Goal: Task Accomplishment & Management: Use online tool/utility

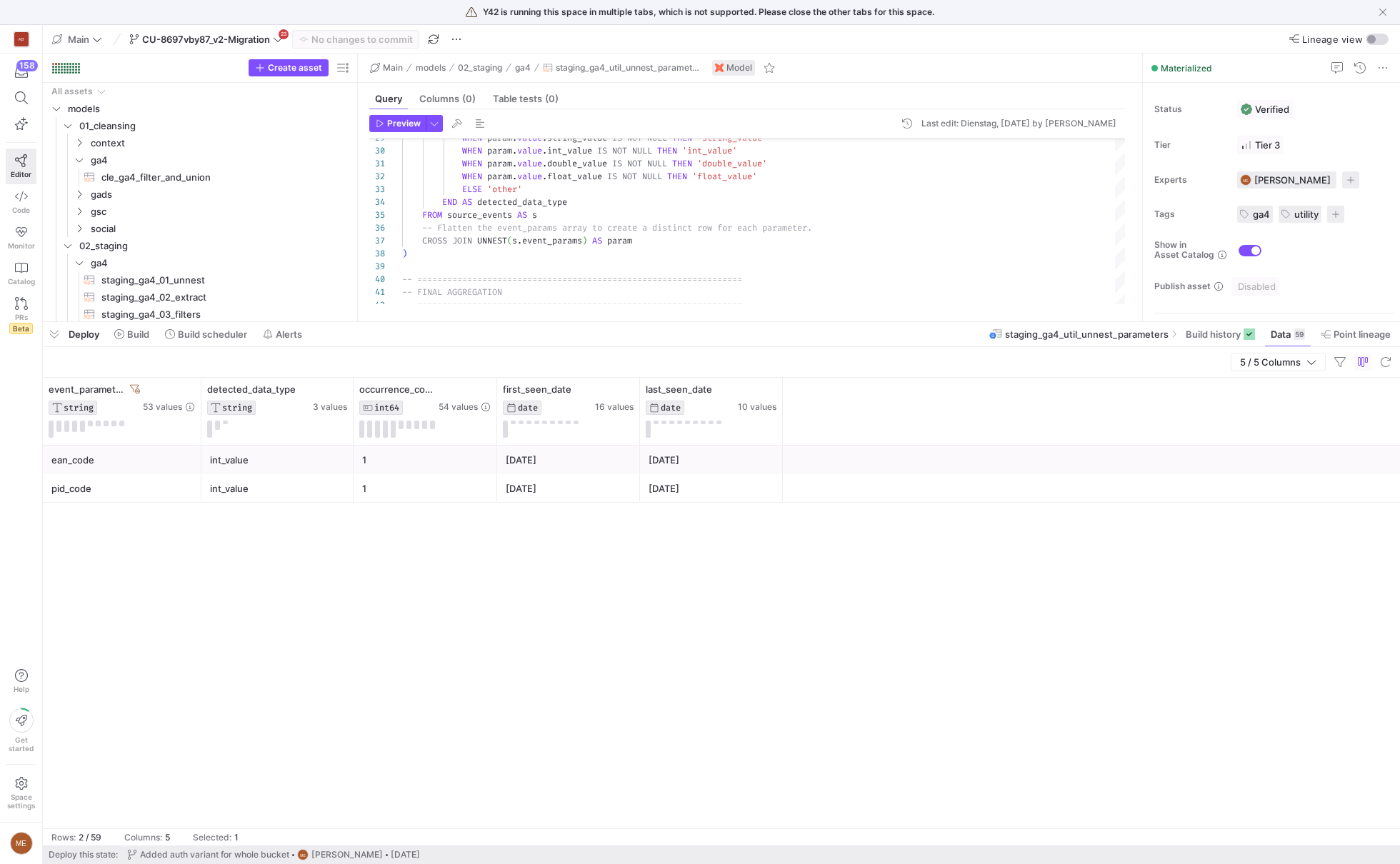
scroll to position [129, 0]
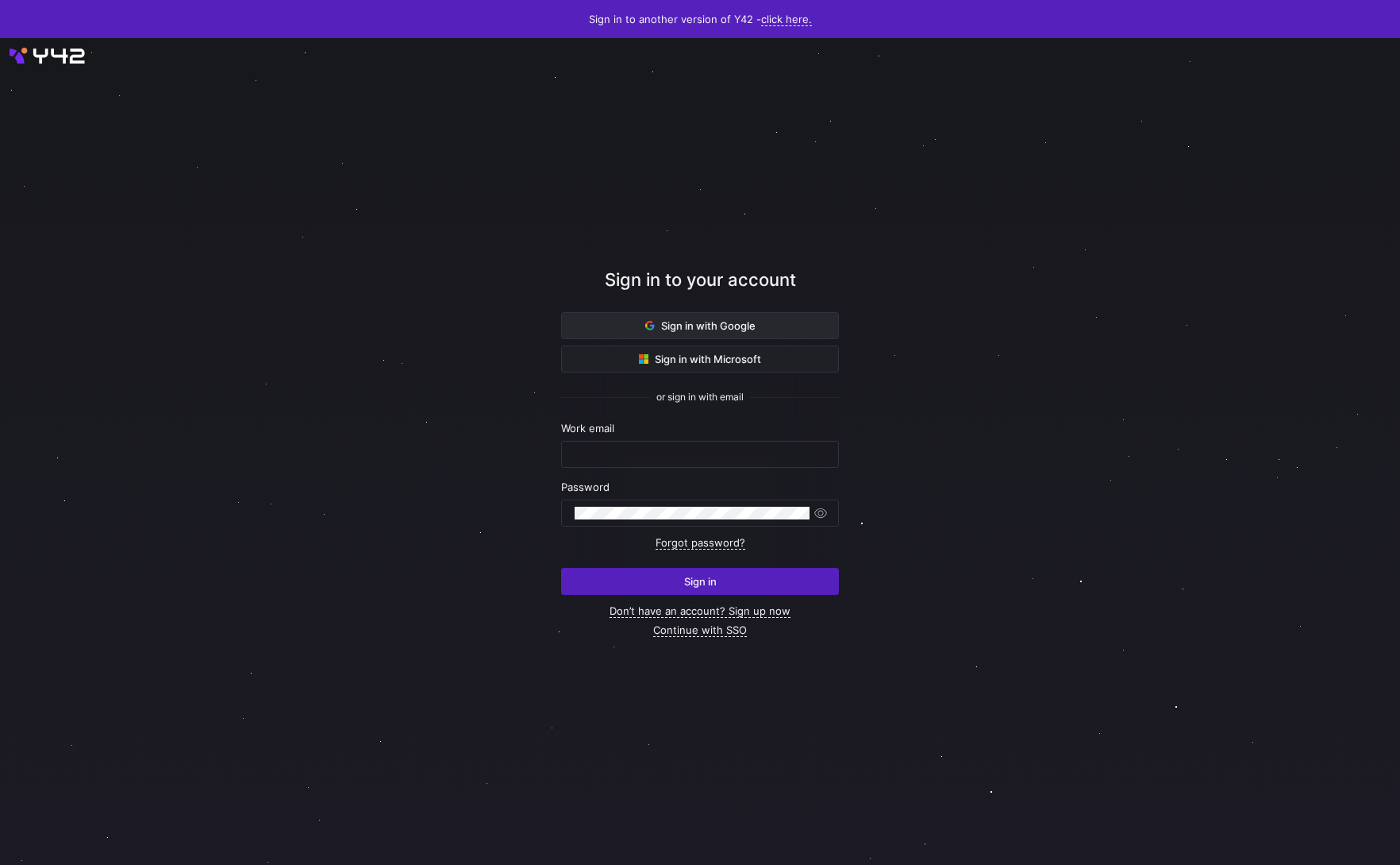
click at [714, 320] on span "Sign in with Google" at bounding box center [700, 325] width 110 height 13
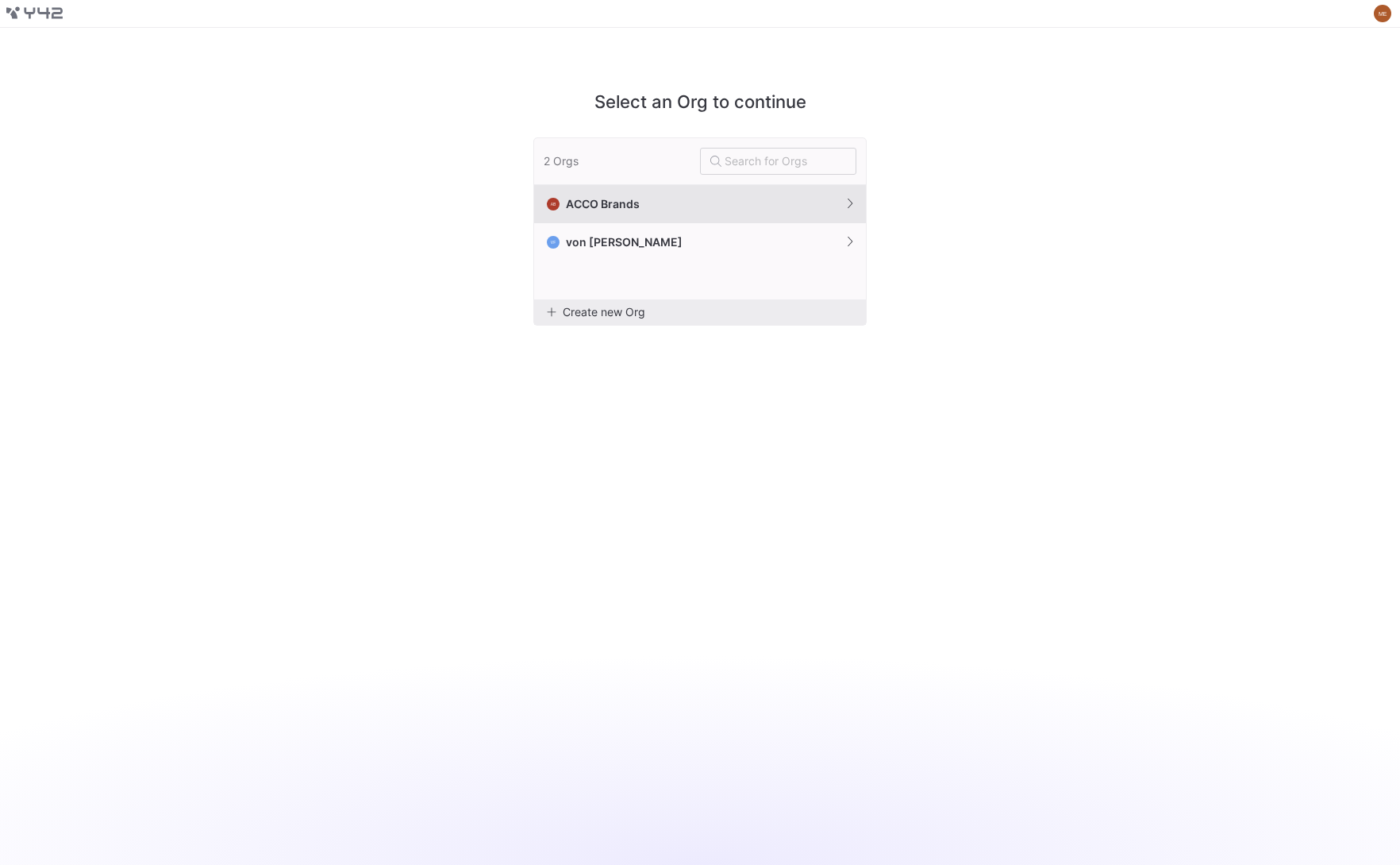
click at [677, 208] on button "AB ACCO Brands" at bounding box center [700, 204] width 332 height 38
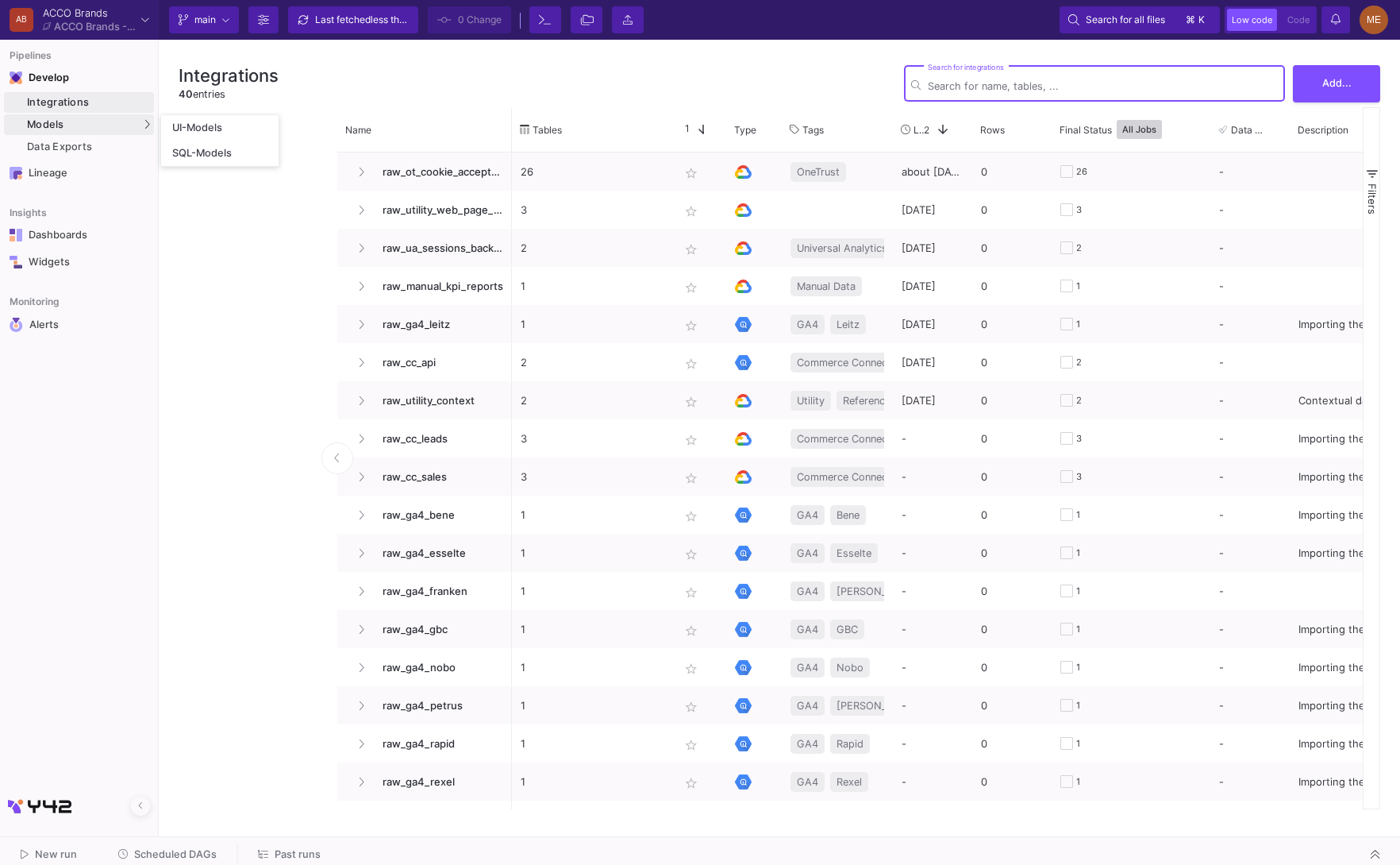
click at [130, 118] on div "Models" at bounding box center [78, 124] width 150 height 21
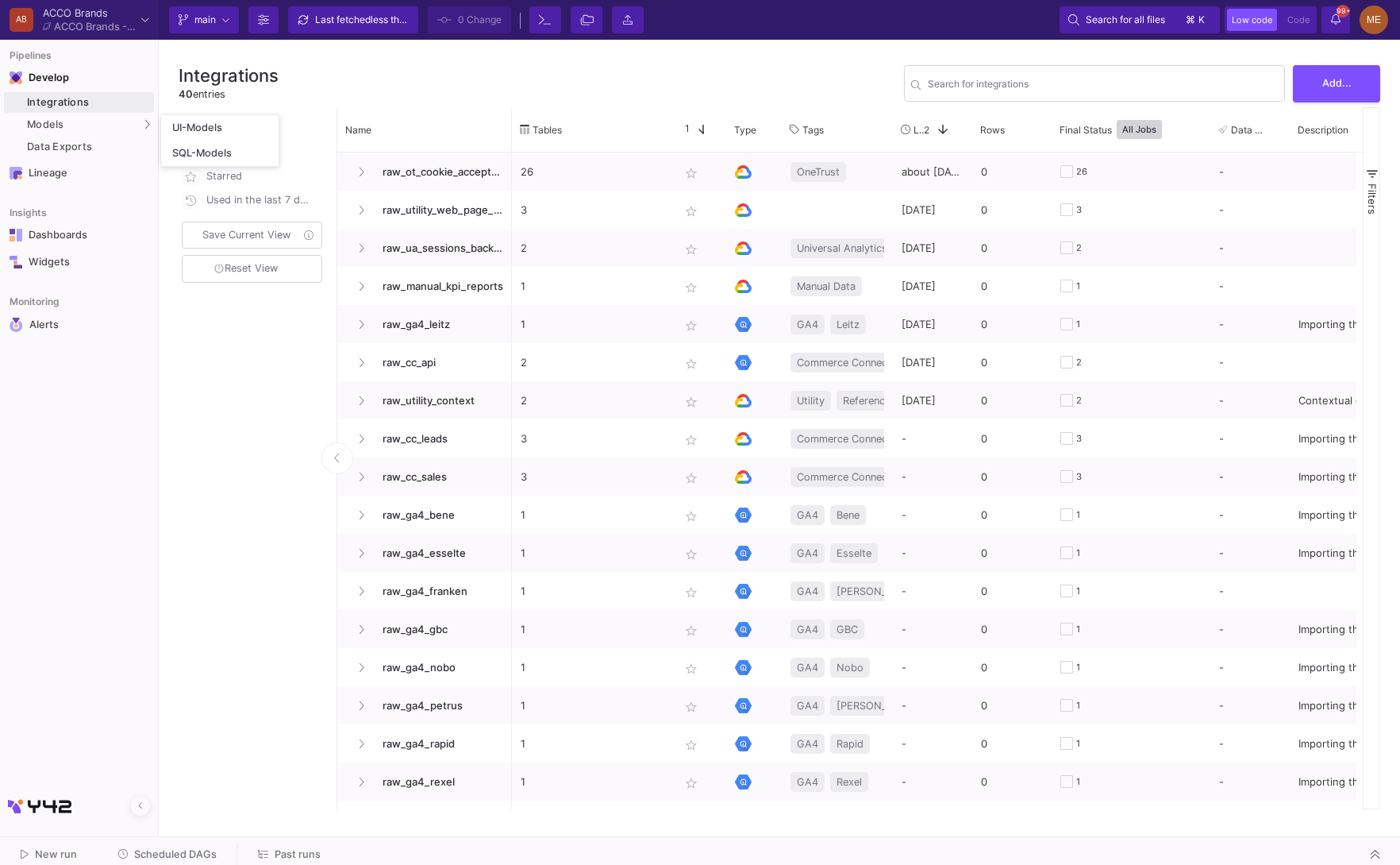
click at [112, 105] on div "Integrations" at bounding box center [88, 102] width 123 height 13
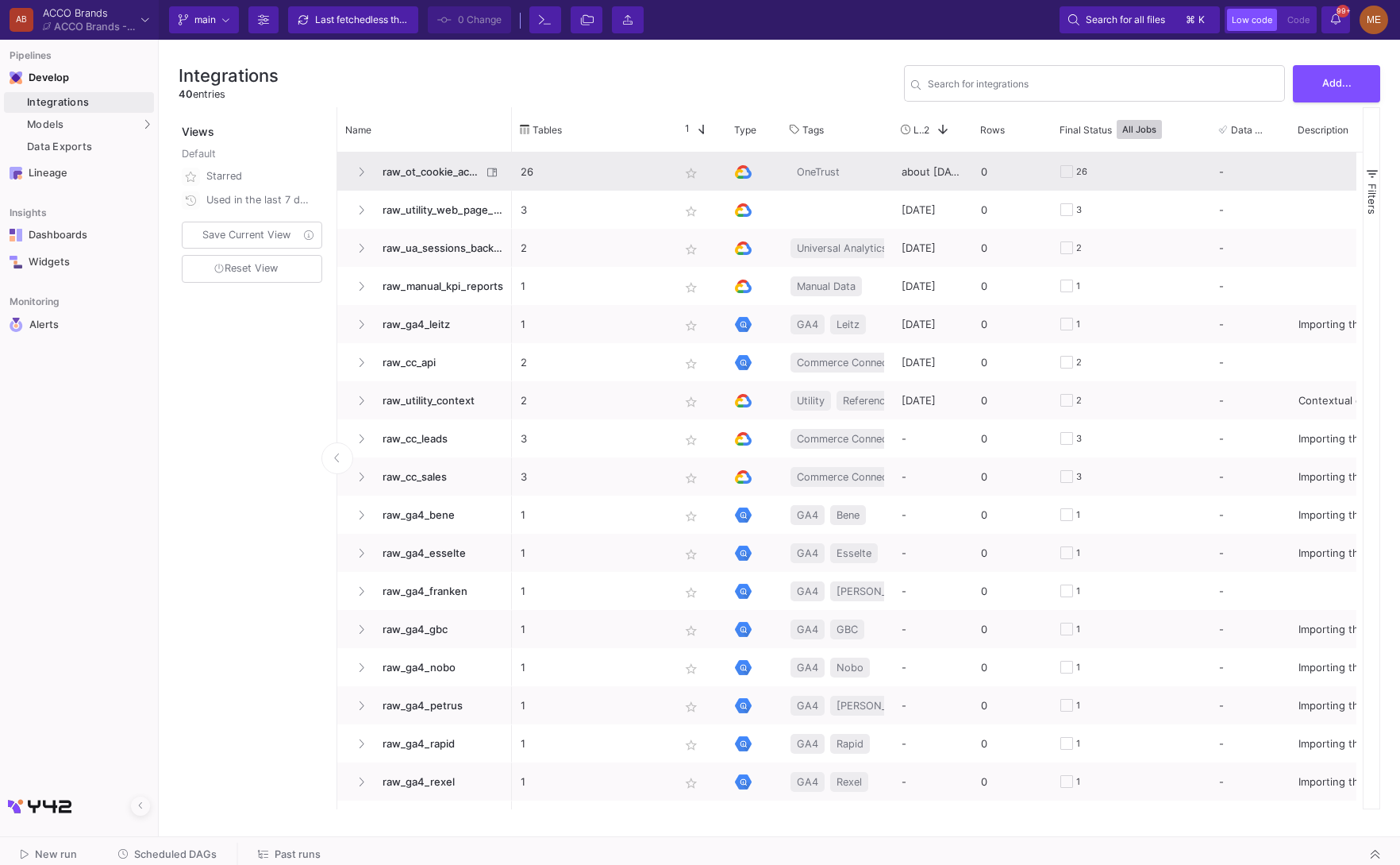
click at [454, 164] on span "raw_ot_cookie_acceptance" at bounding box center [428, 172] width 109 height 38
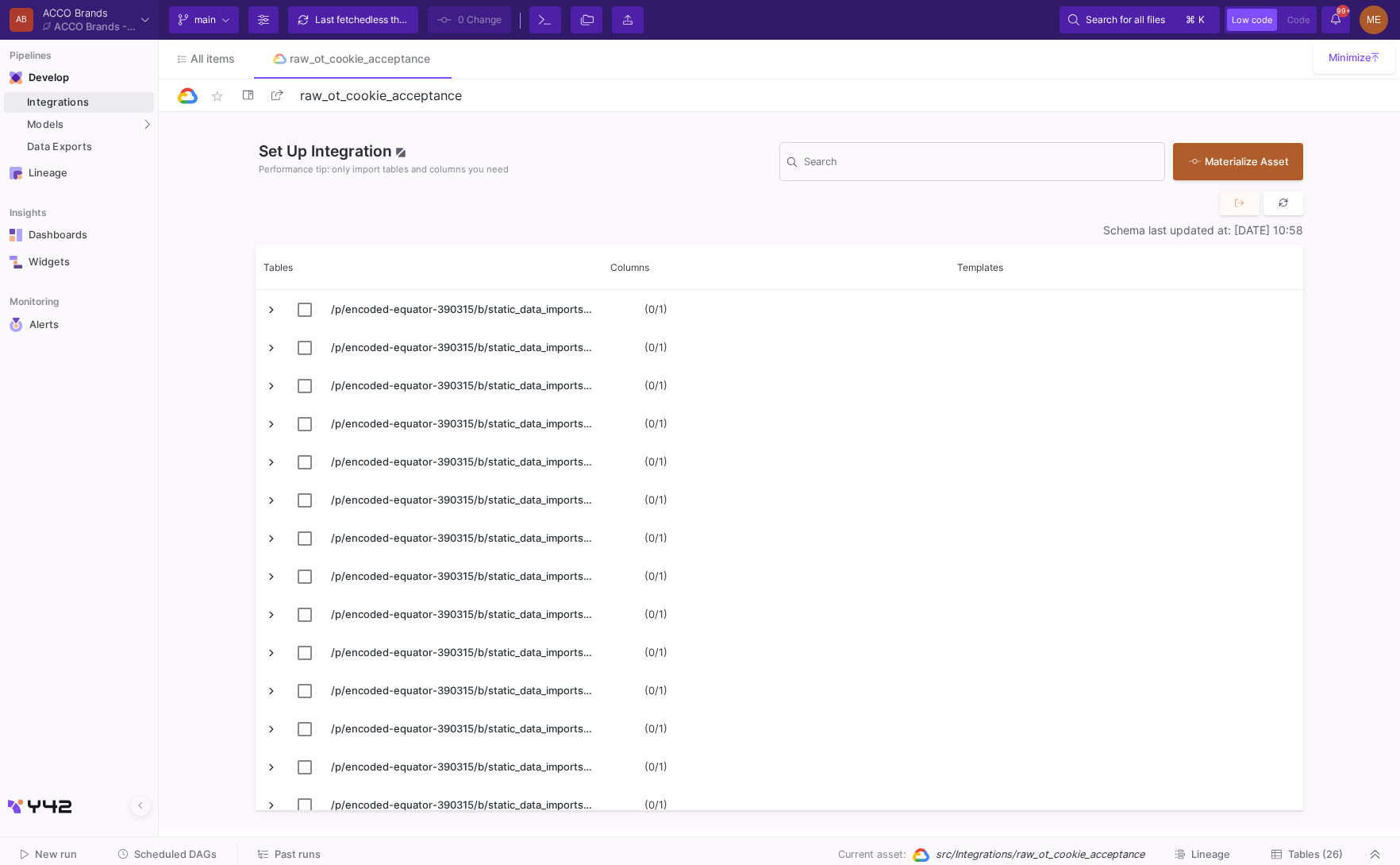
click at [1293, 213] on button at bounding box center [1284, 204] width 40 height 24
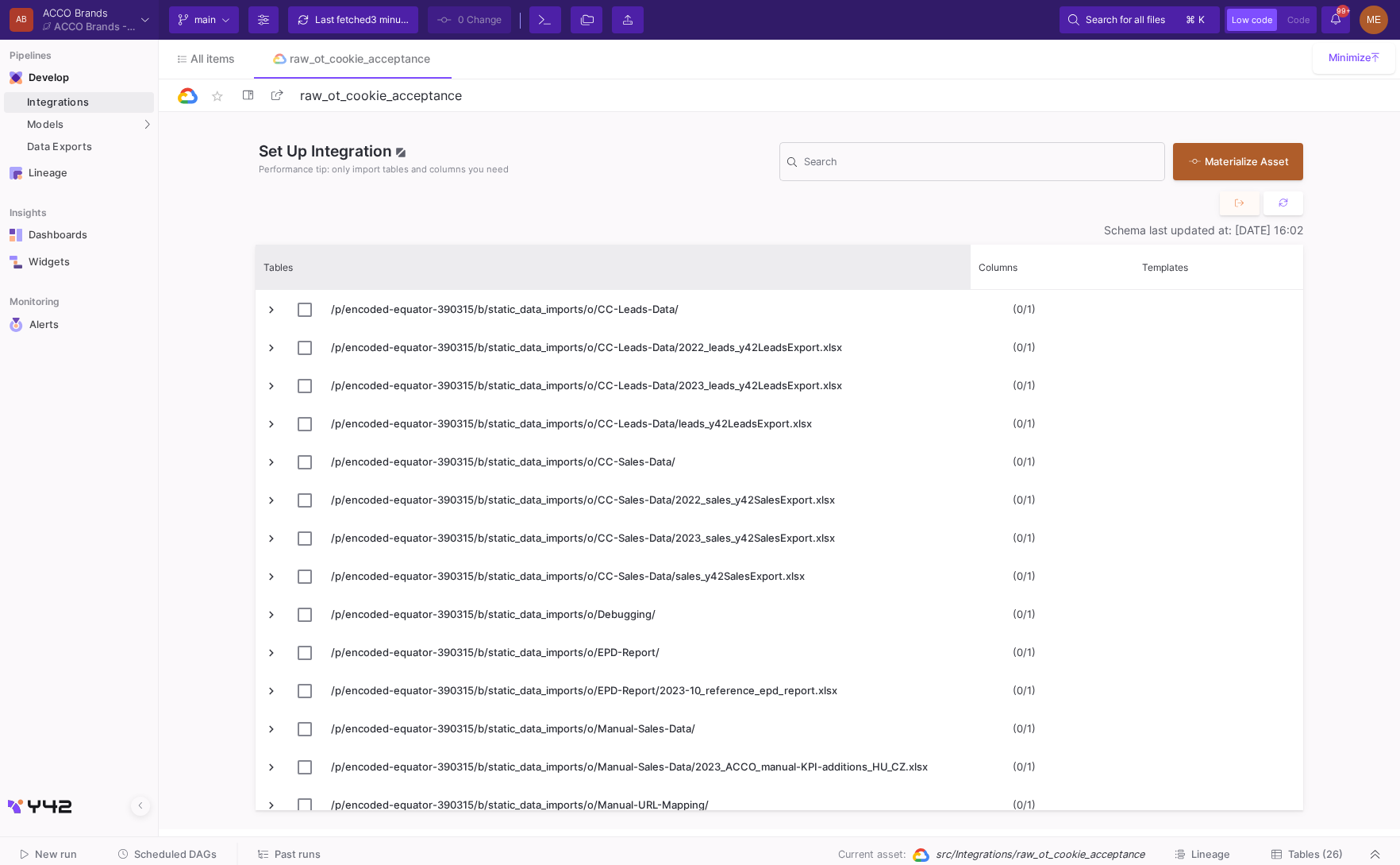
drag, startPoint x: 601, startPoint y: 260, endPoint x: 972, endPoint y: 311, distance: 374.5
click at [972, 311] on div "Tables Columns Templates" at bounding box center [778, 526] width 1048 height 565
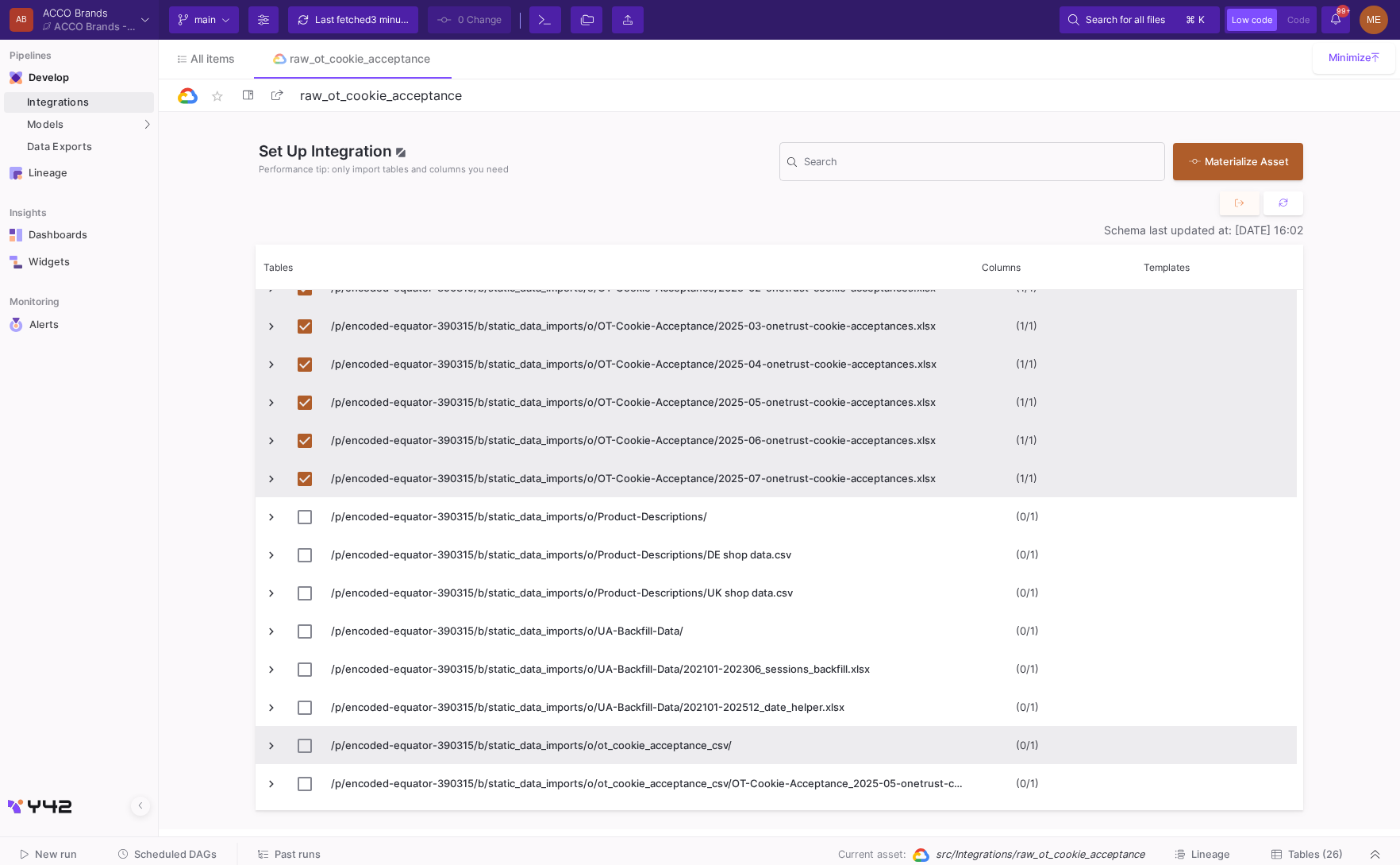
scroll to position [1538, 0]
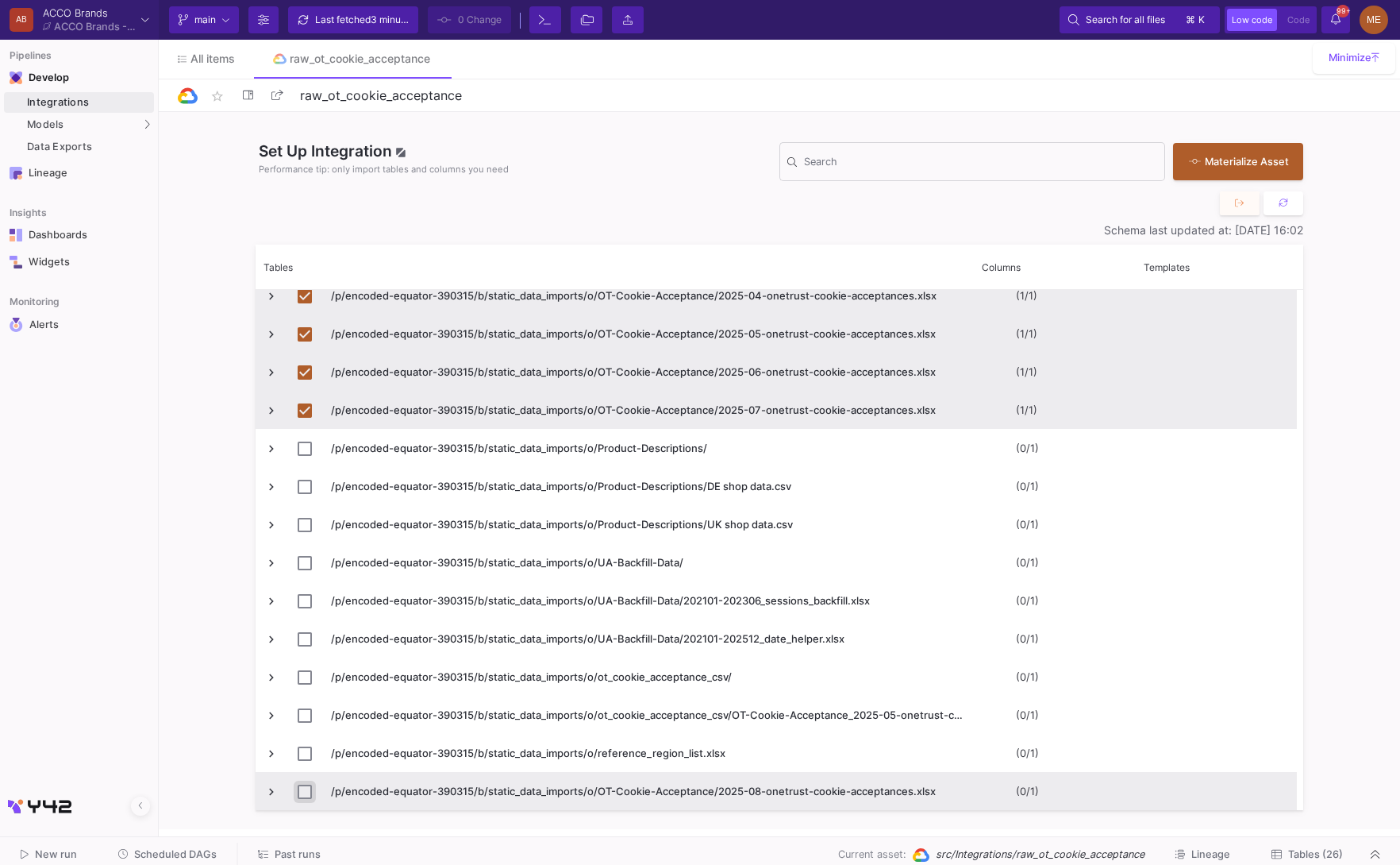
click at [302, 790] on input "Press Space to toggle row selection (unchecked)" at bounding box center [305, 792] width 14 height 14
checkbox input "true"
click at [1248, 160] on div "Materialize Asset" at bounding box center [1234, 159] width 90 height 15
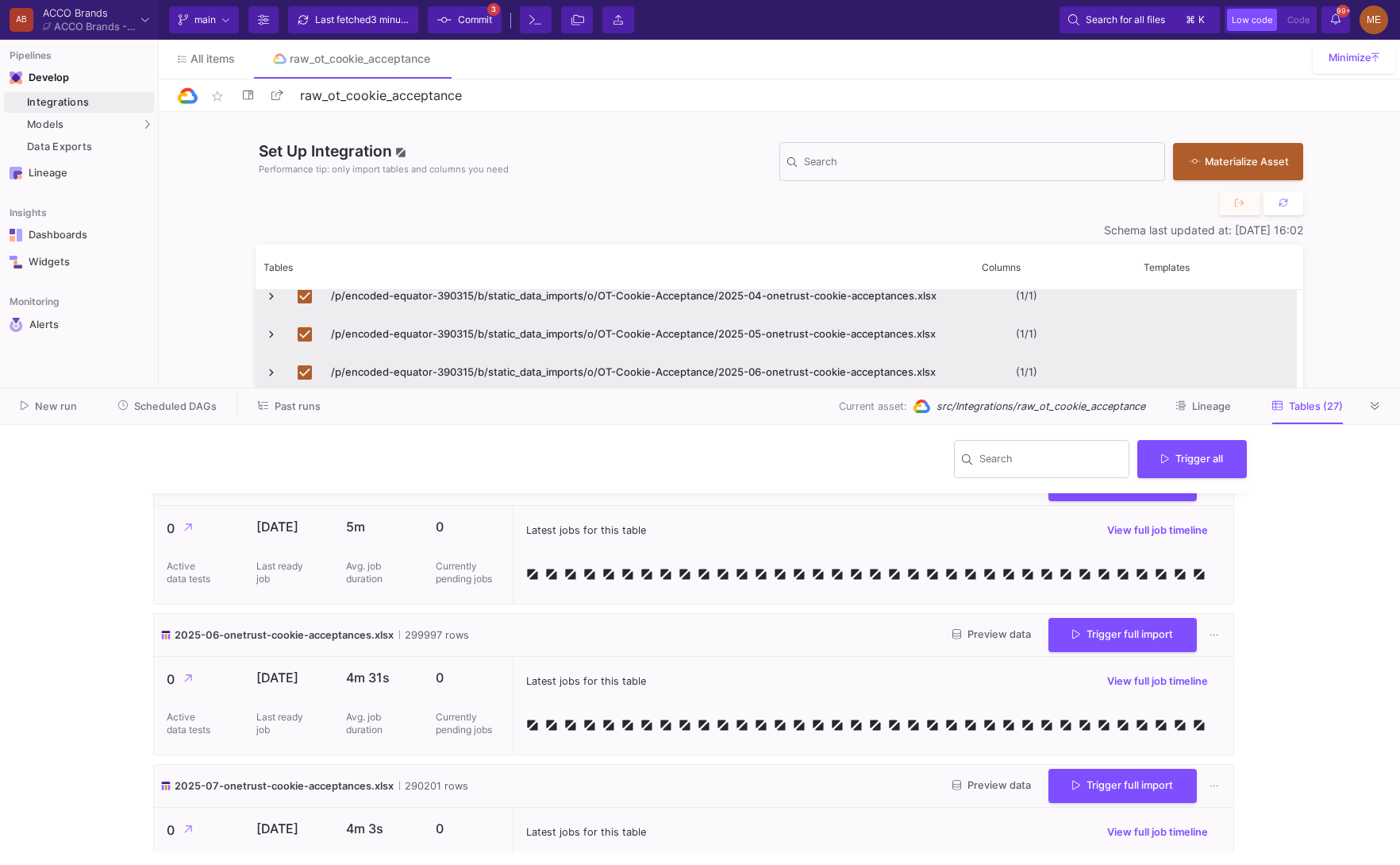
scroll to position [3707, 0]
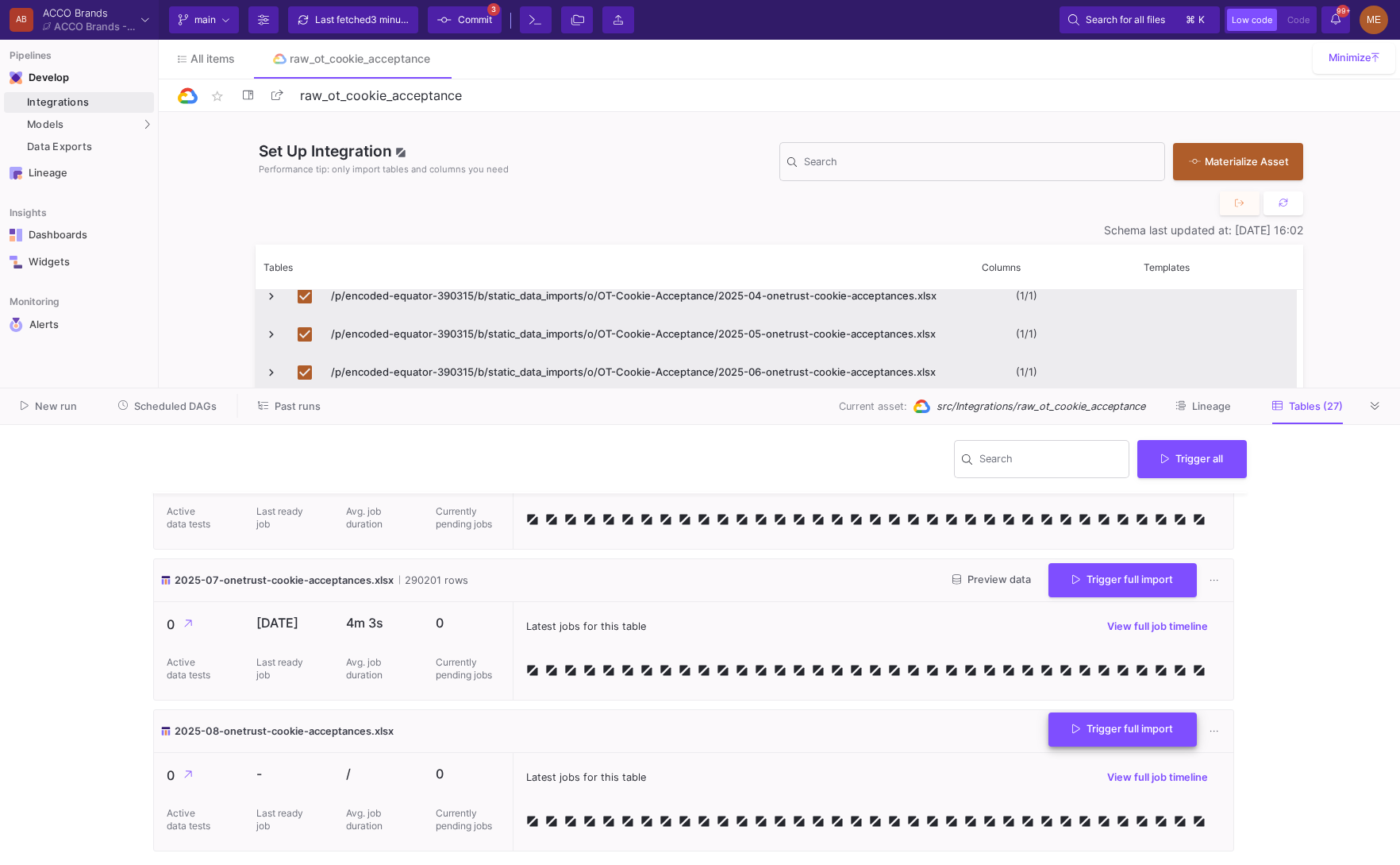
click at [1182, 714] on button "Trigger full import" at bounding box center [1122, 729] width 148 height 34
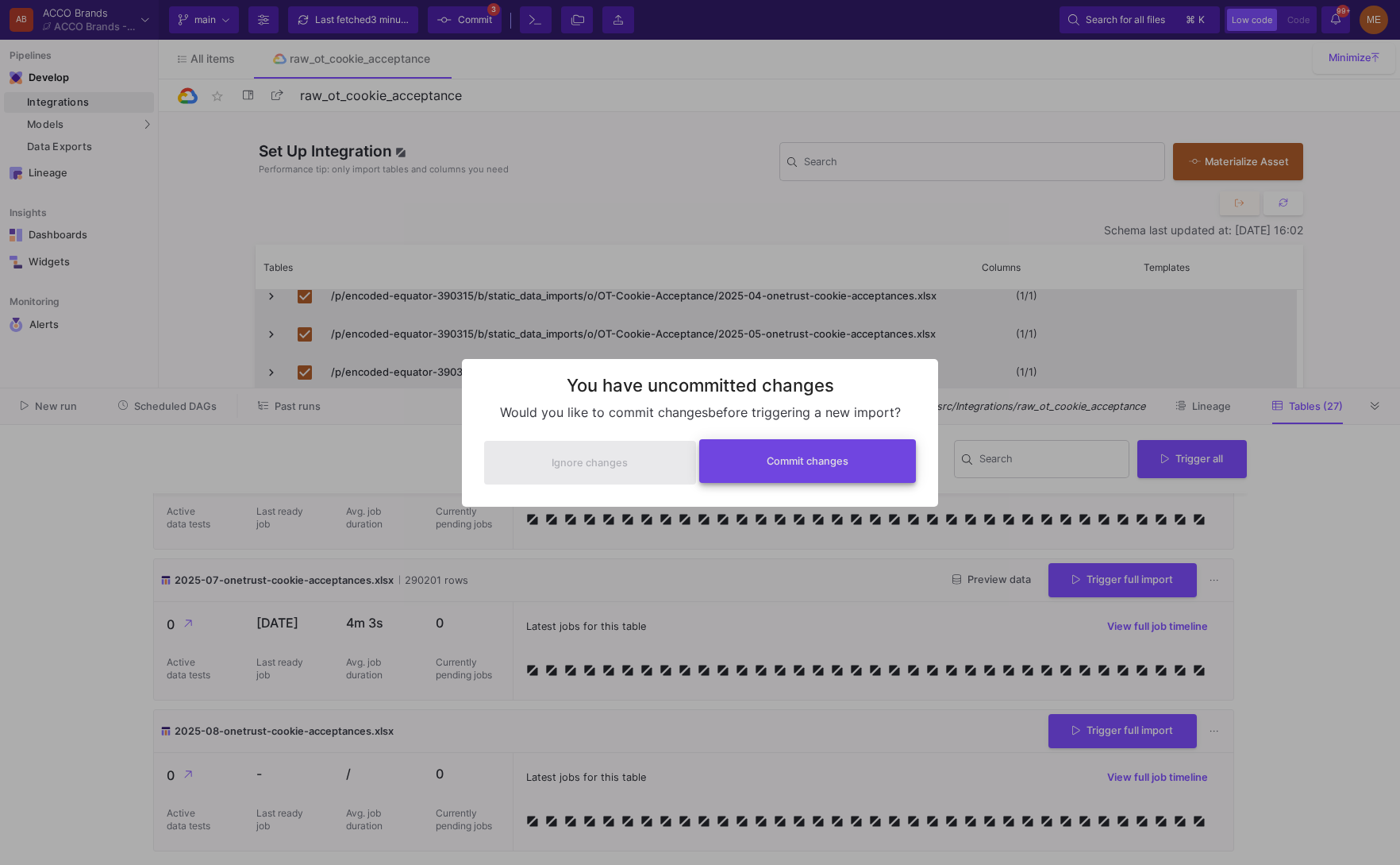
click at [824, 472] on button "Commit changes" at bounding box center [807, 461] width 217 height 44
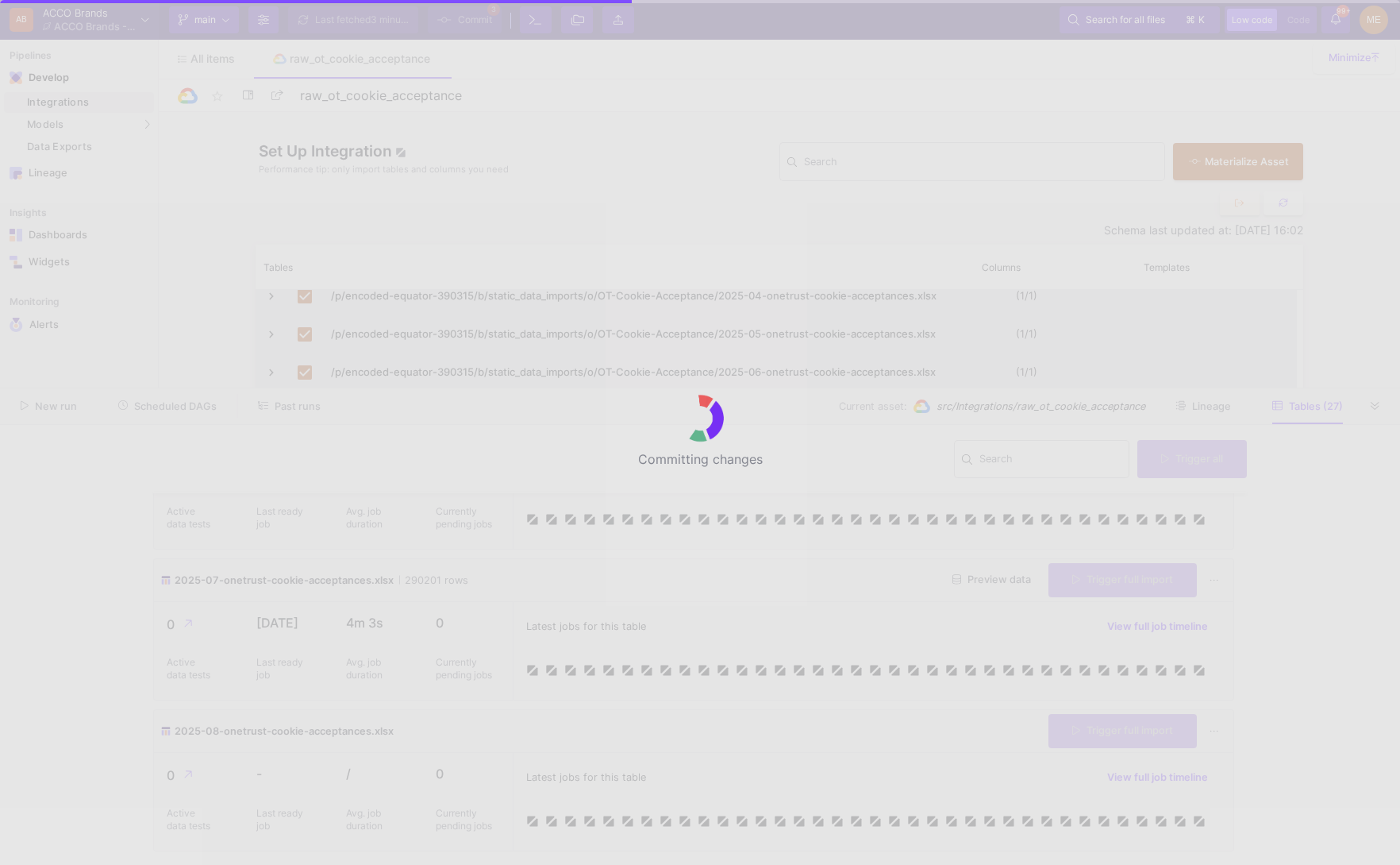
click at [1250, 663] on div "Committing changes" at bounding box center [700, 432] width 1400 height 865
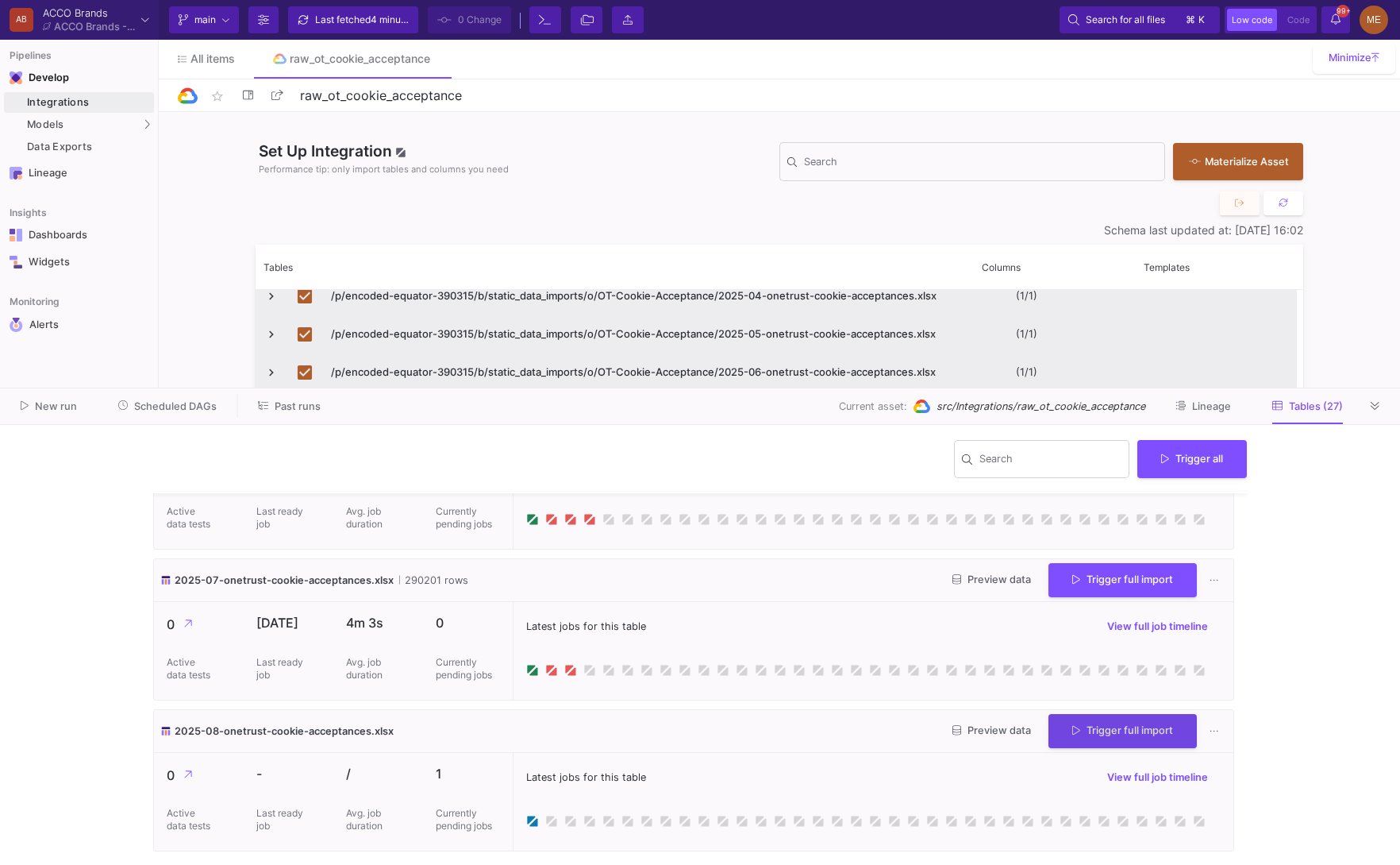
click at [1268, 735] on y42-wrapper "Search Trigger all 2023-06-onetrust-cookie-acceptances.xlsx 107291 rows Preview…" at bounding box center [700, 645] width 1400 height 440
click at [1201, 394] on button "Lineage" at bounding box center [1203, 406] width 93 height 25
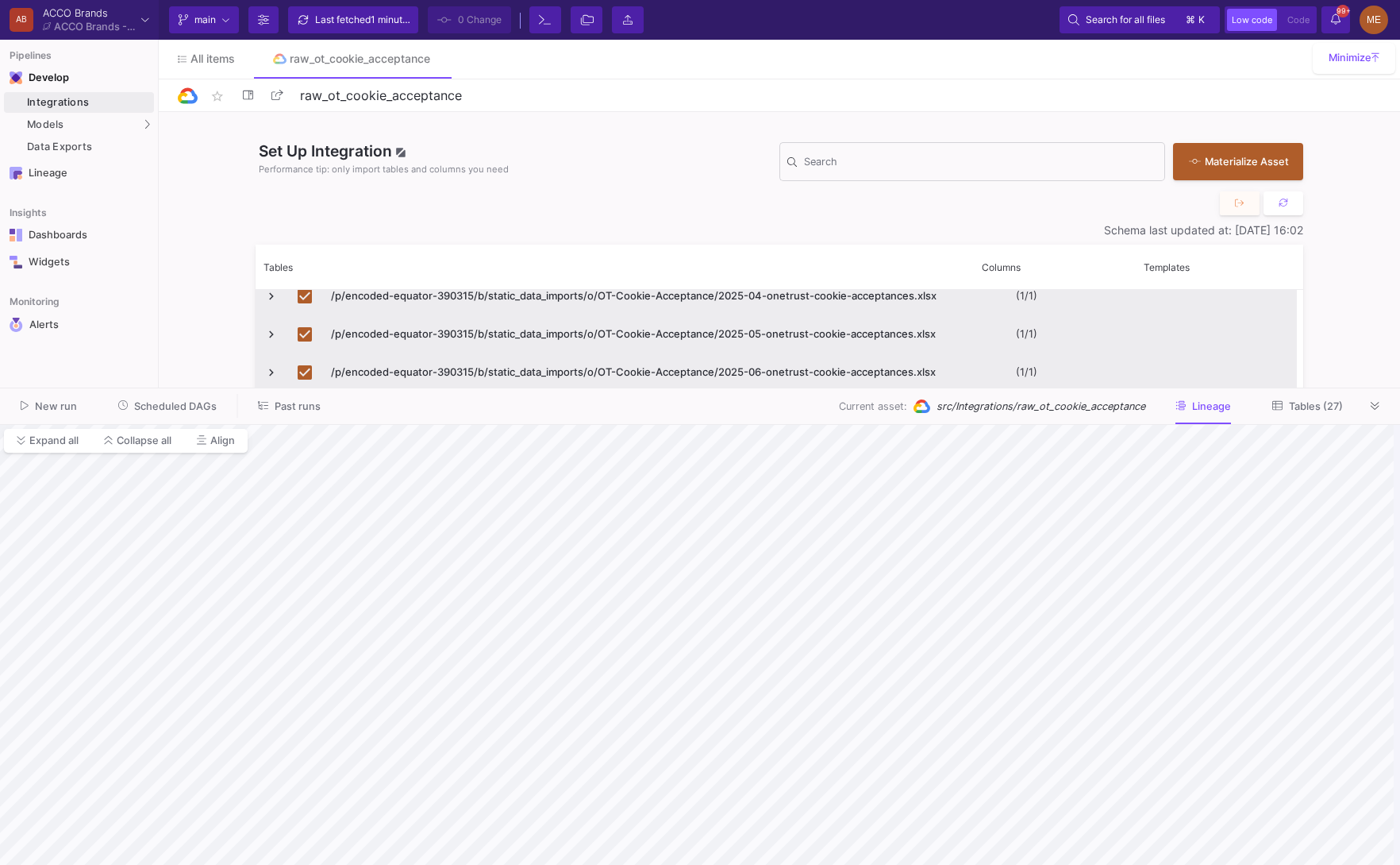
click at [1324, 394] on button "Tables (27)" at bounding box center [1308, 406] width 109 height 25
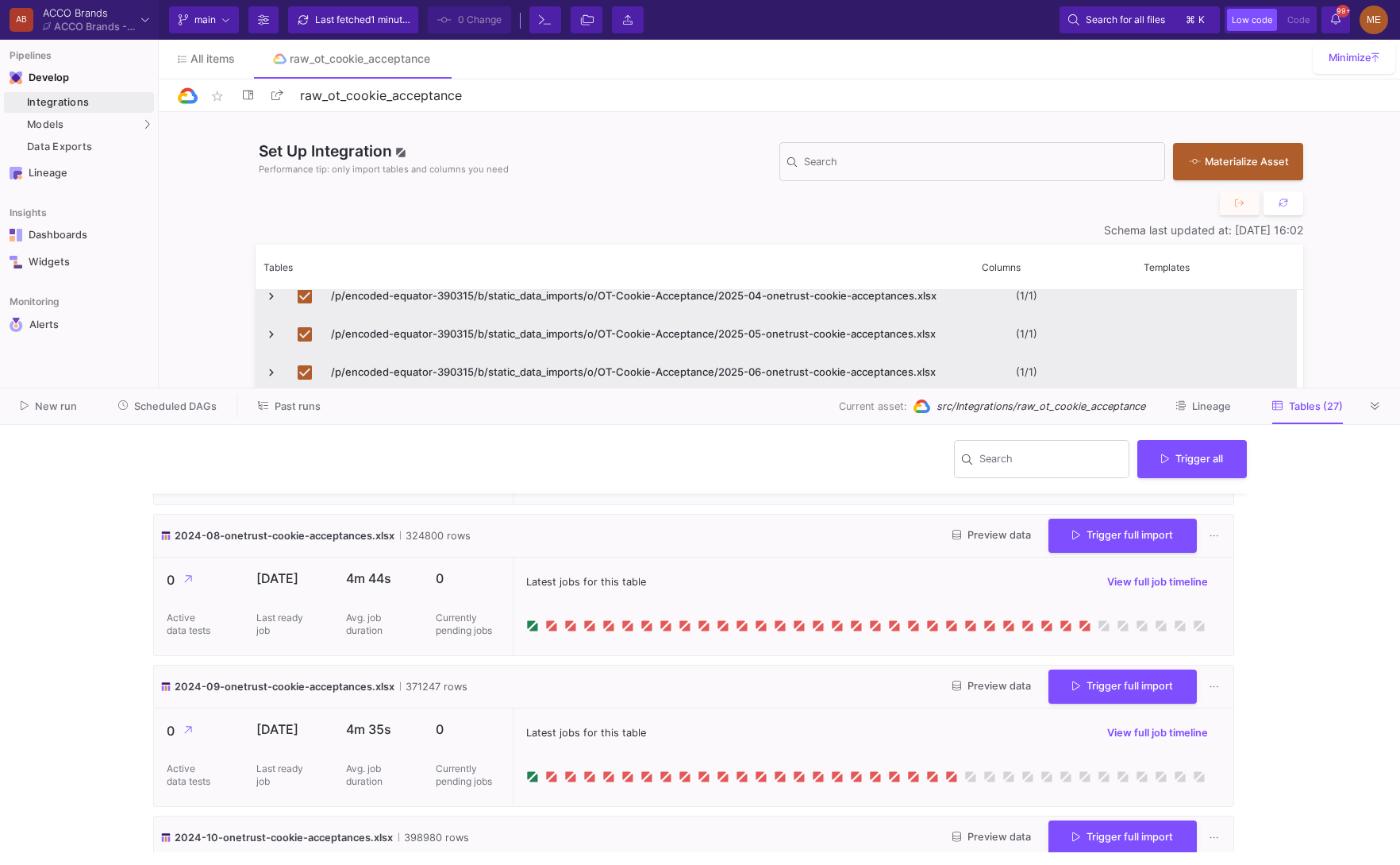
scroll to position [3707, 0]
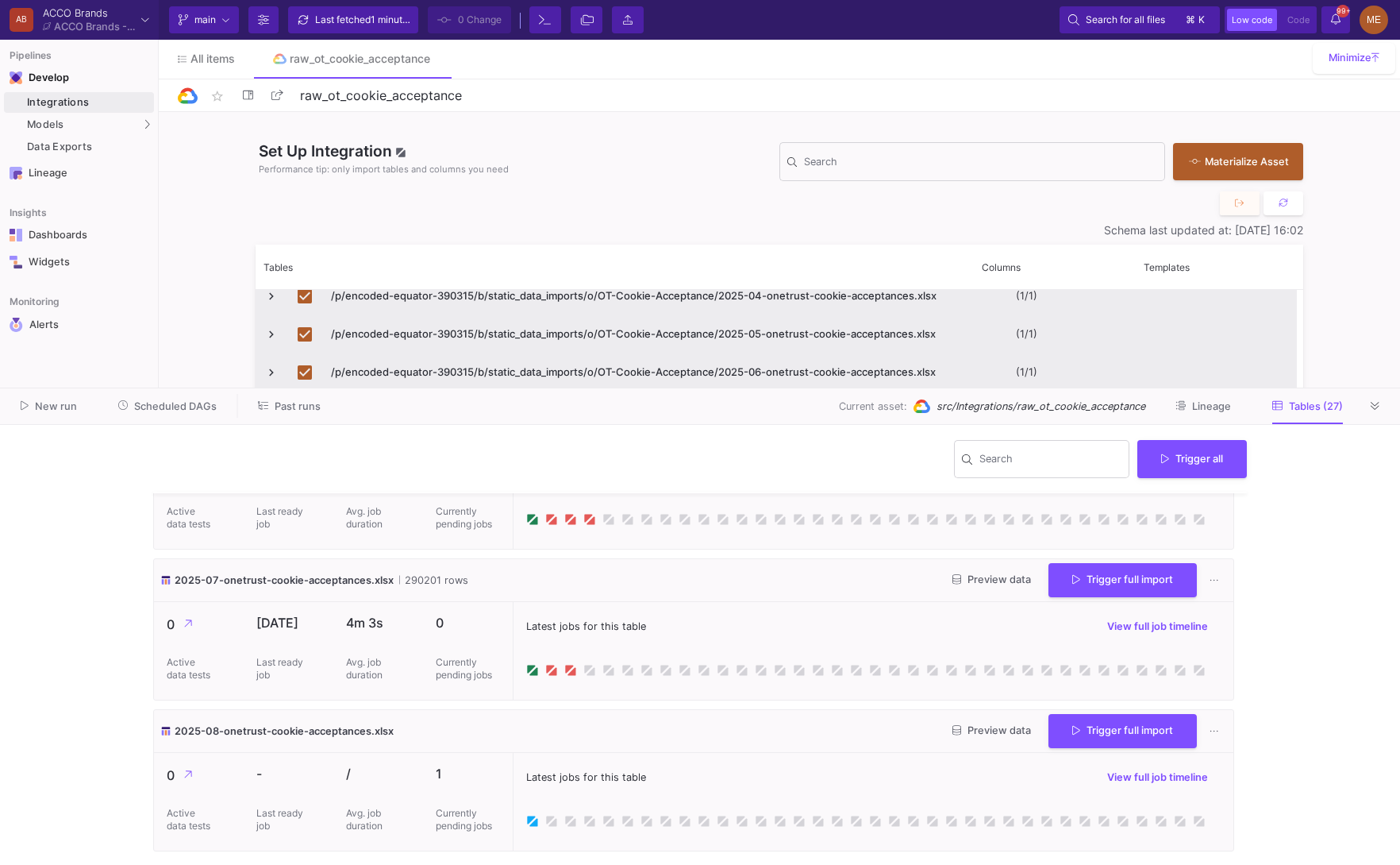
click at [528, 821] on icon at bounding box center [531, 819] width 8 height 8
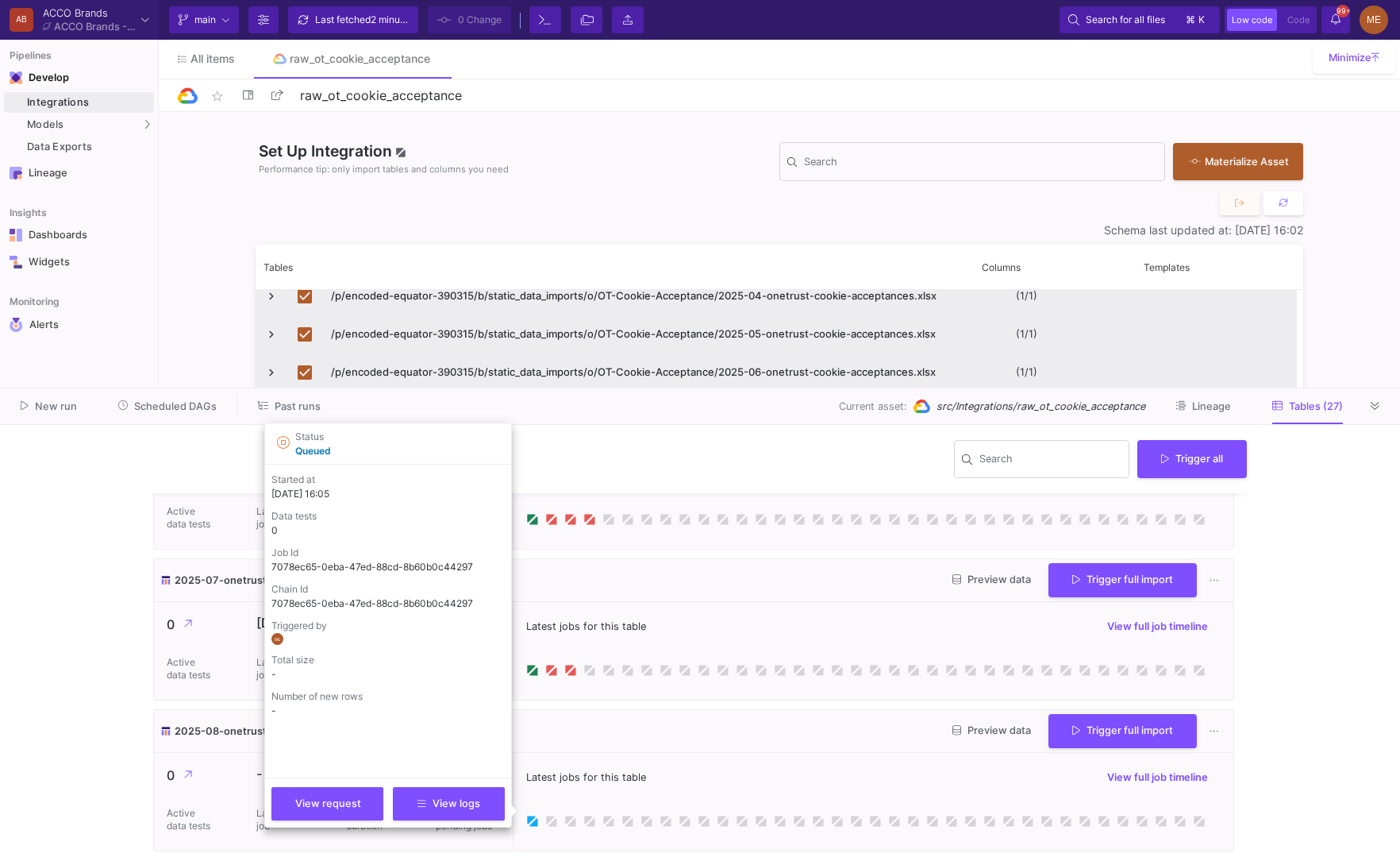
click at [536, 824] on icon at bounding box center [533, 821] width 8 height 8
click at [471, 801] on span "View logs" at bounding box center [448, 801] width 63 height 12
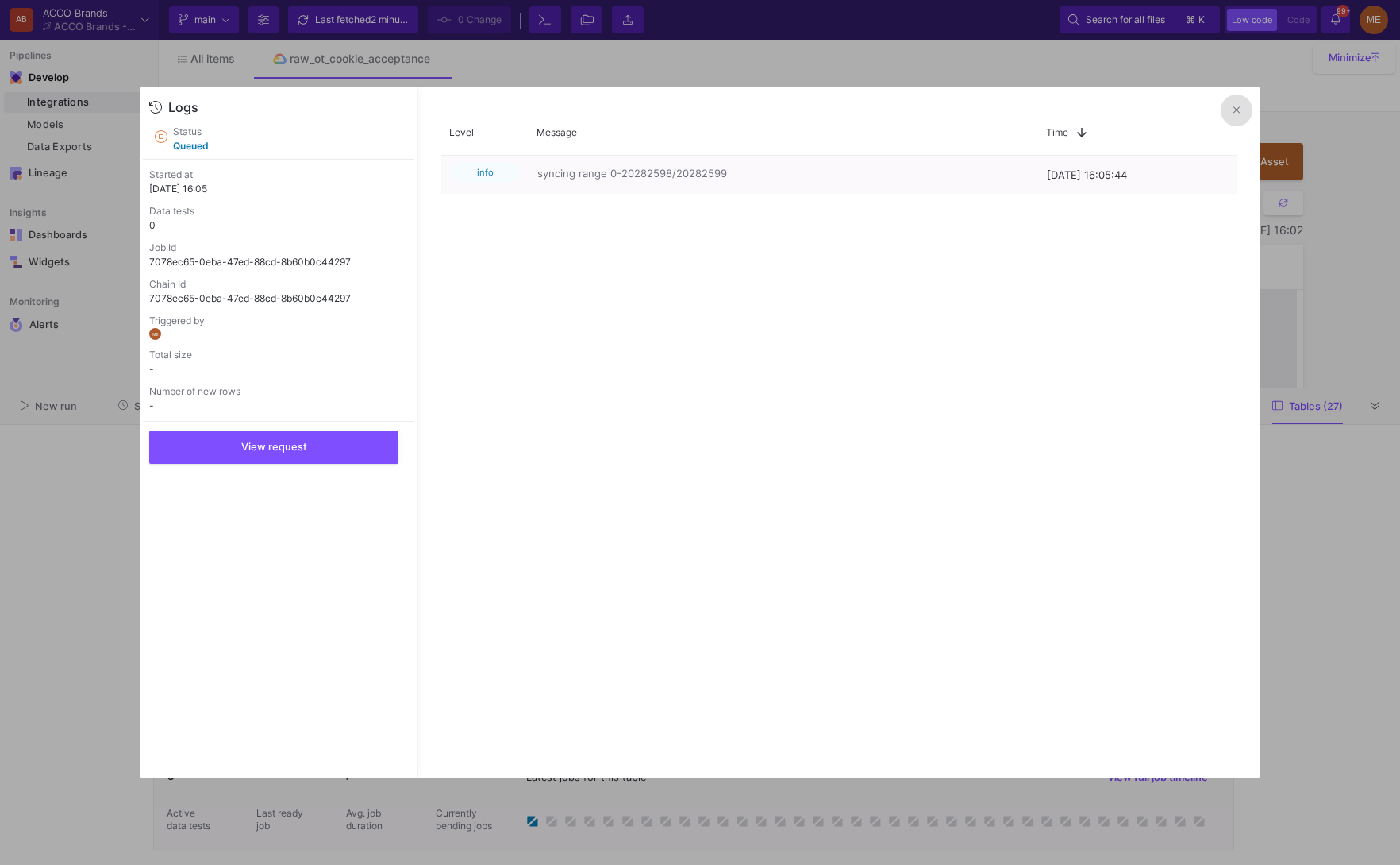
click at [1317, 600] on div at bounding box center [700, 432] width 1400 height 865
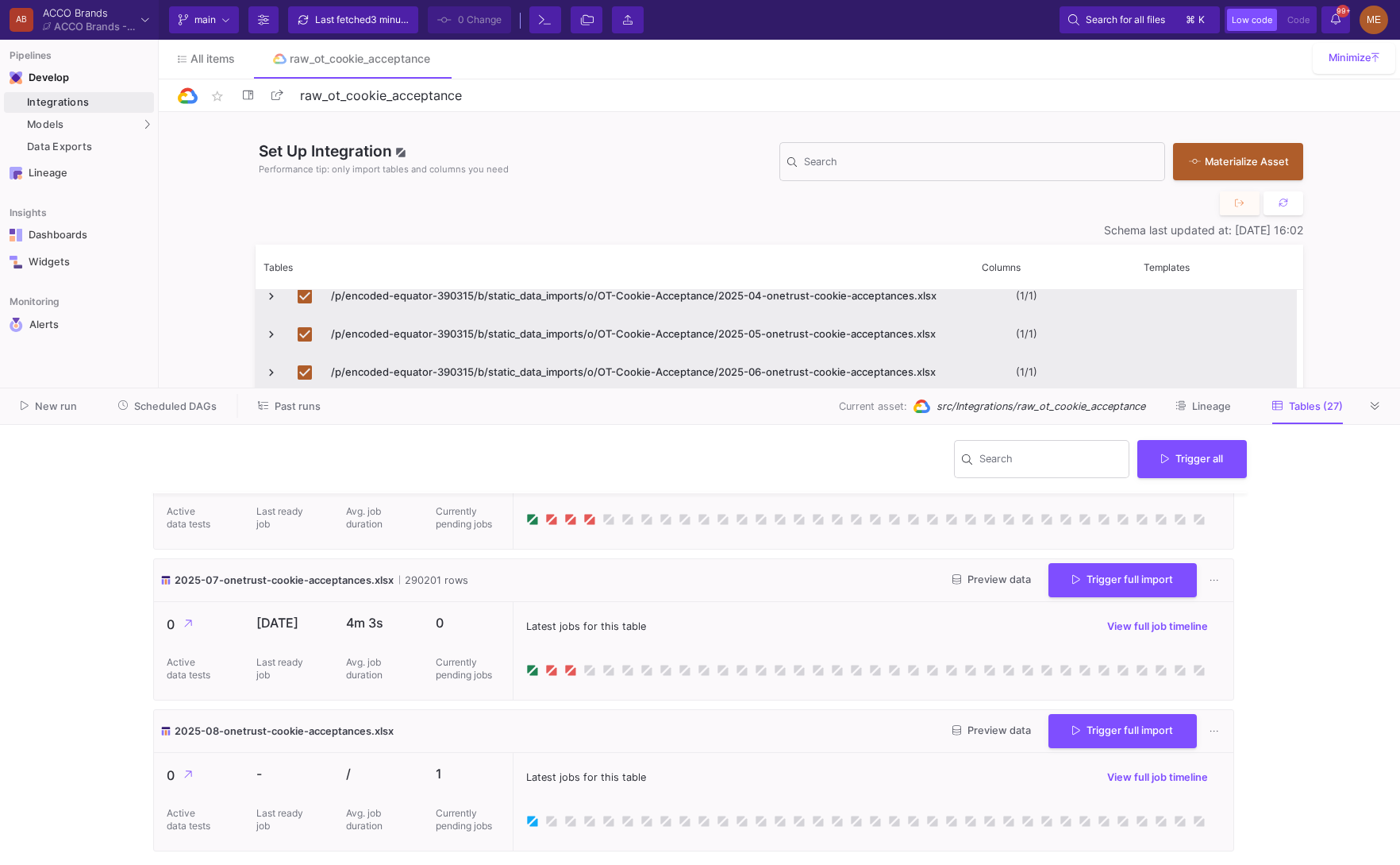
click at [533, 817] on icon at bounding box center [531, 819] width 8 height 8
click at [111, 112] on link "Integrations" at bounding box center [78, 102] width 150 height 21
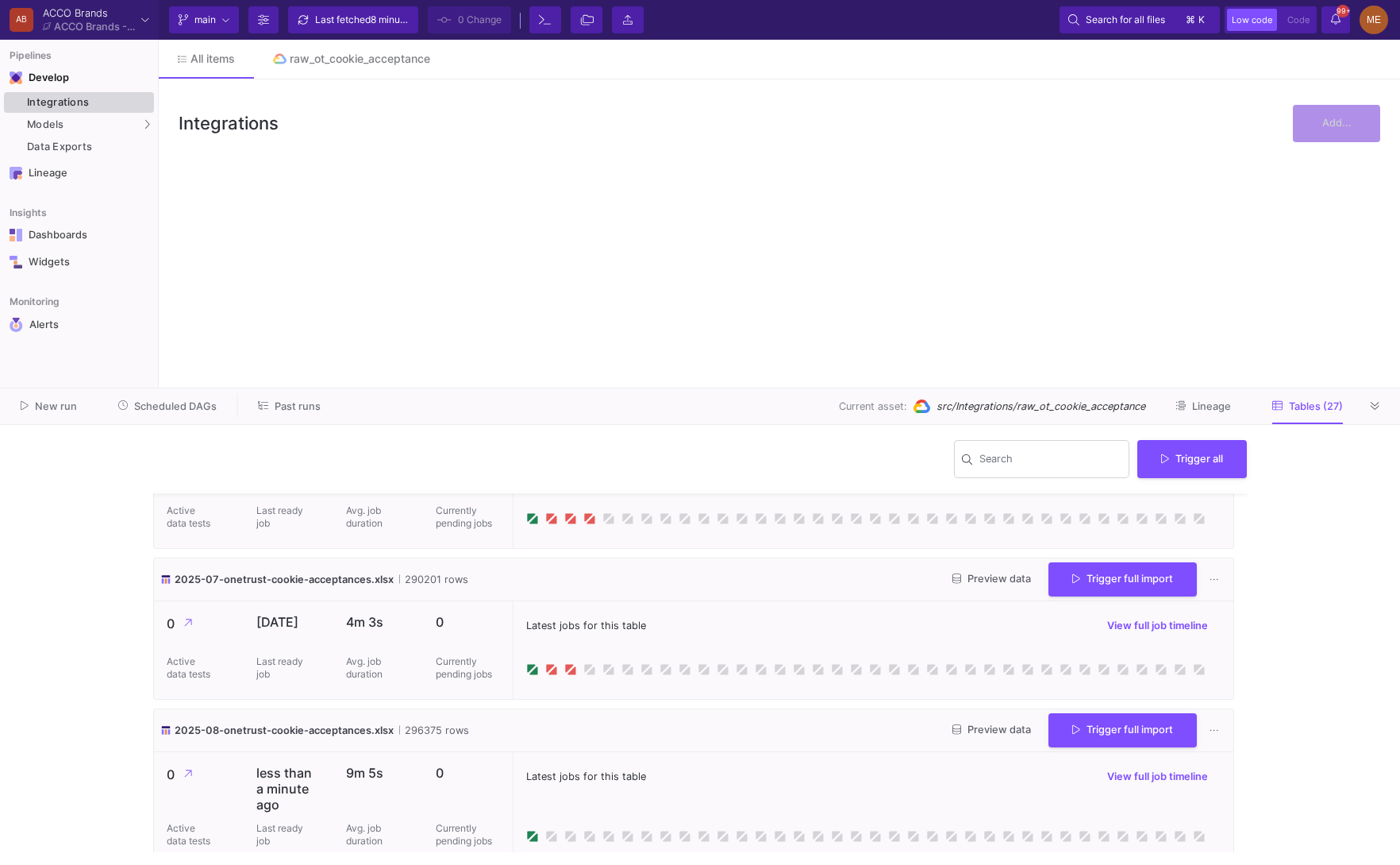
click at [111, 112] on link "Integrations" at bounding box center [78, 102] width 150 height 21
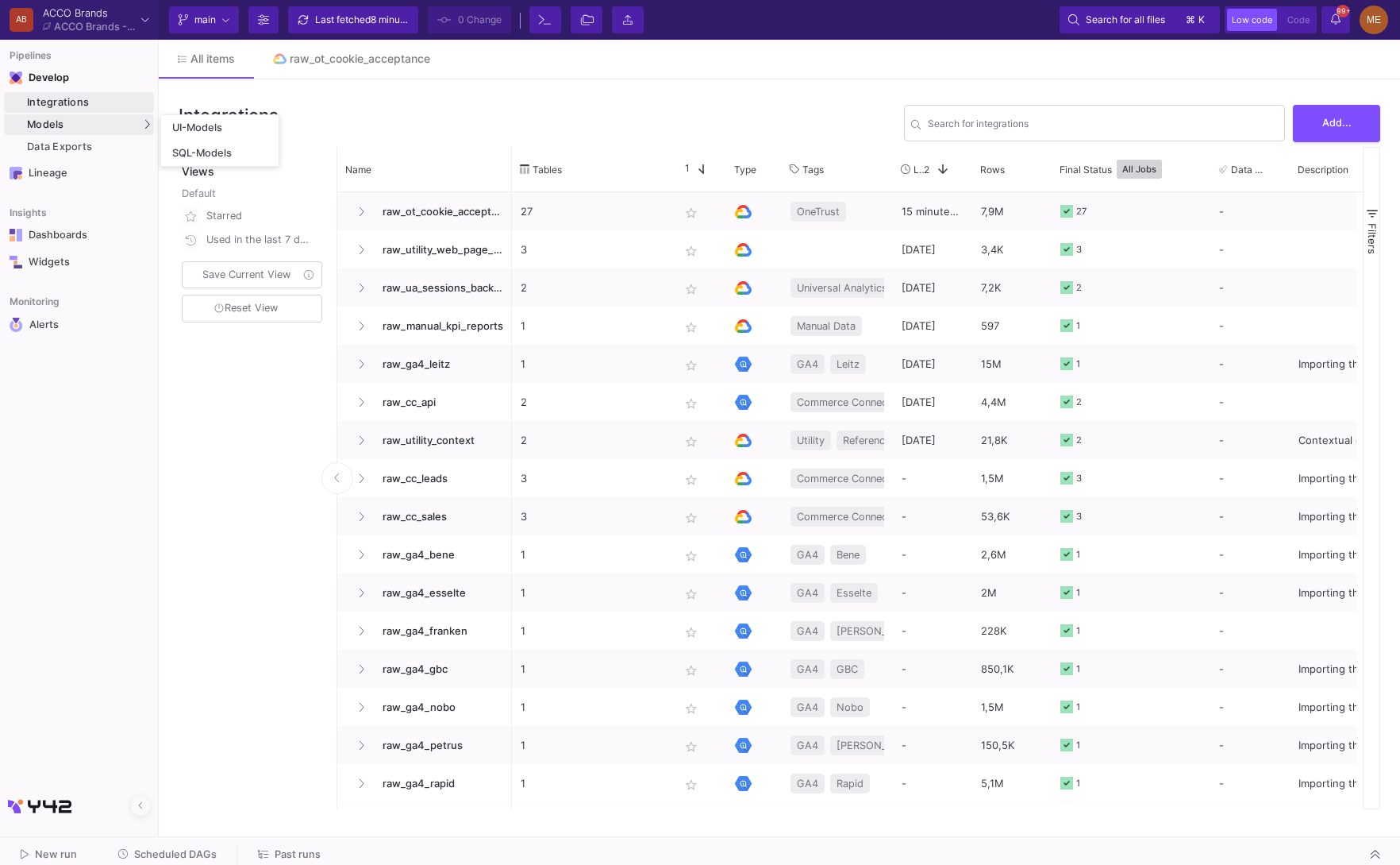
click at [109, 121] on div "Models" at bounding box center [78, 124] width 150 height 21
click at [144, 128] on icon at bounding box center [147, 124] width 6 height 10
click at [212, 133] on div "UI-Models" at bounding box center [198, 127] width 52 height 13
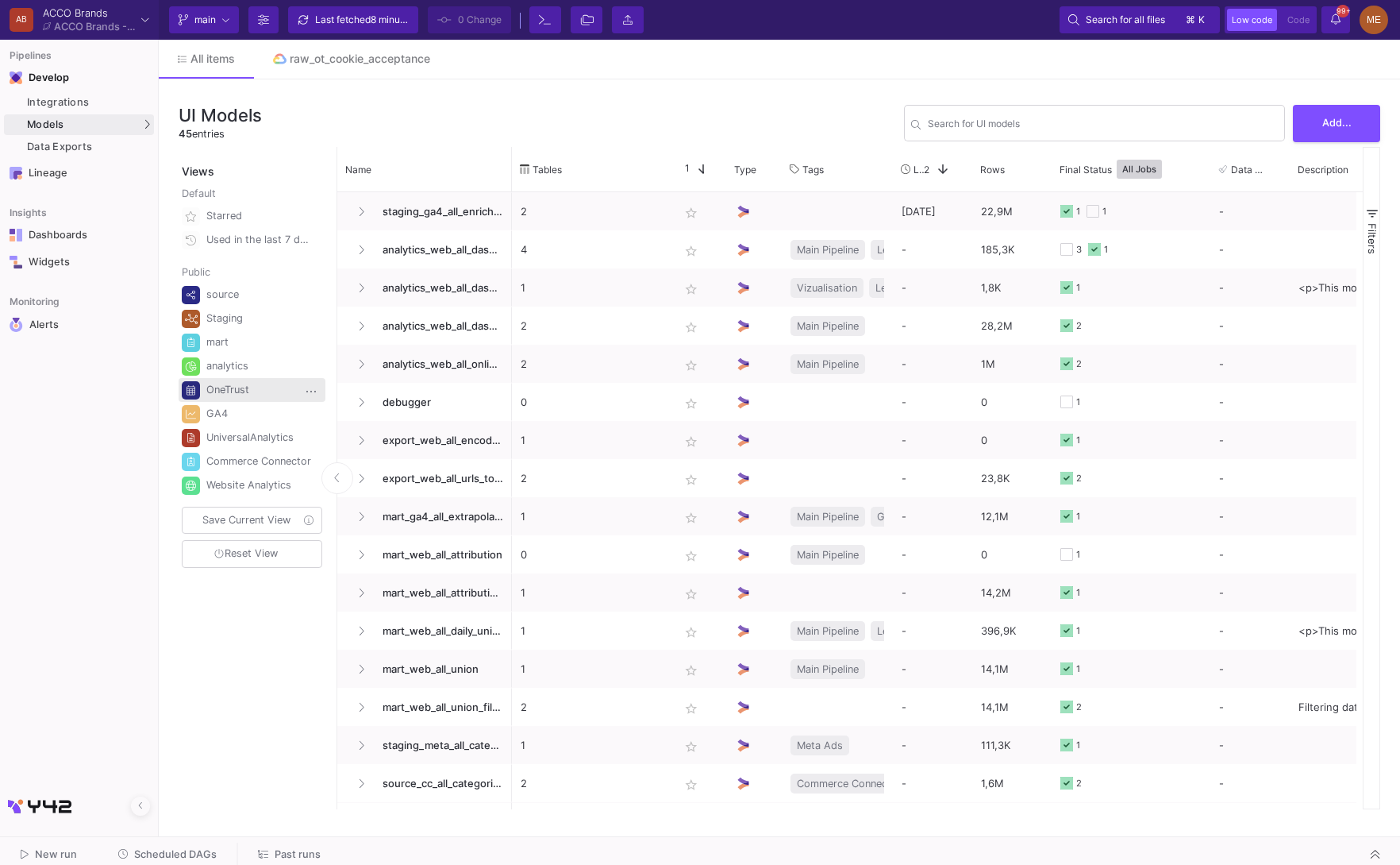
click at [235, 378] on div "OneTrust" at bounding box center [259, 390] width 106 height 24
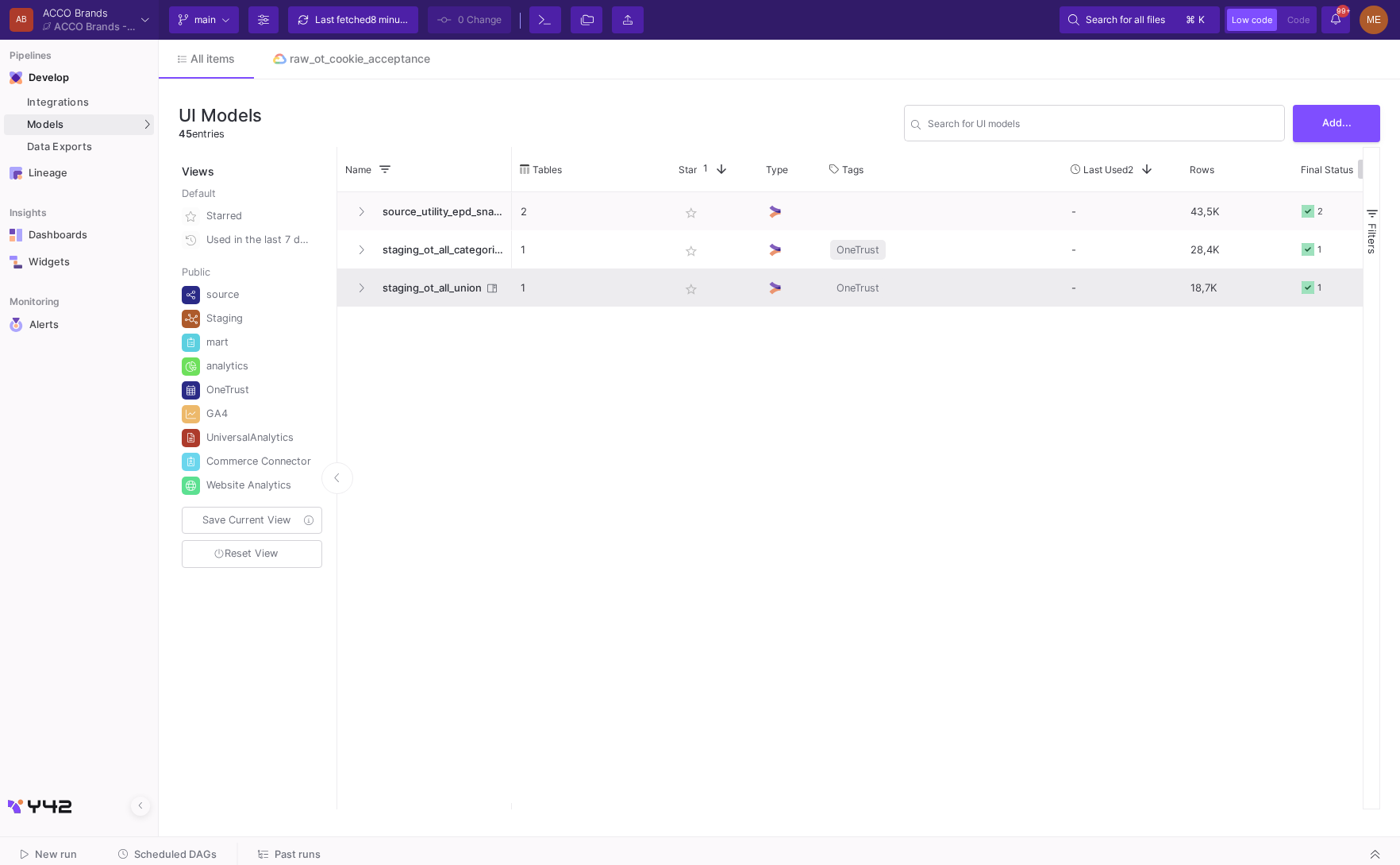
click at [449, 278] on span "staging_ot_all_union" at bounding box center [428, 288] width 109 height 38
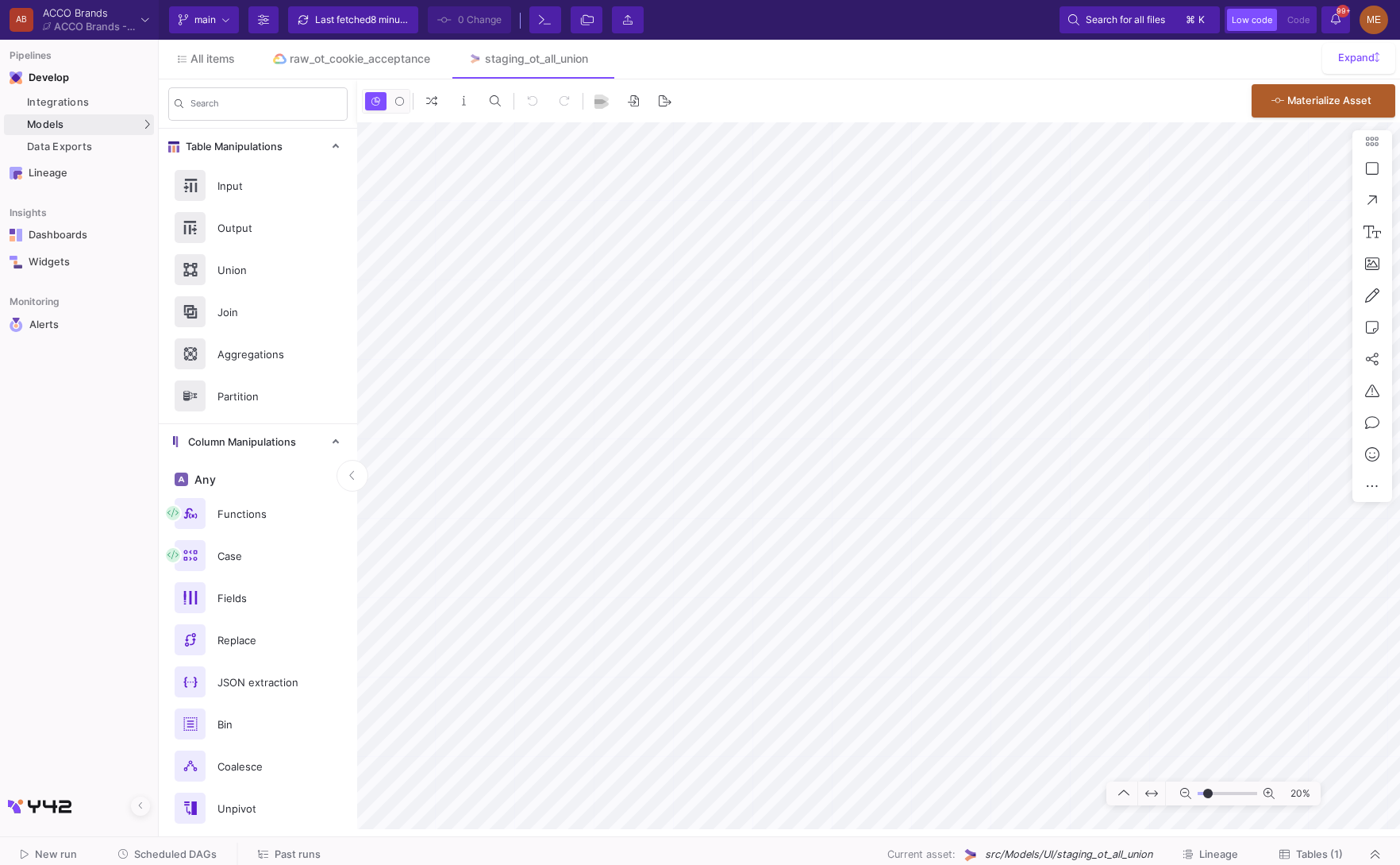
type input "-15"
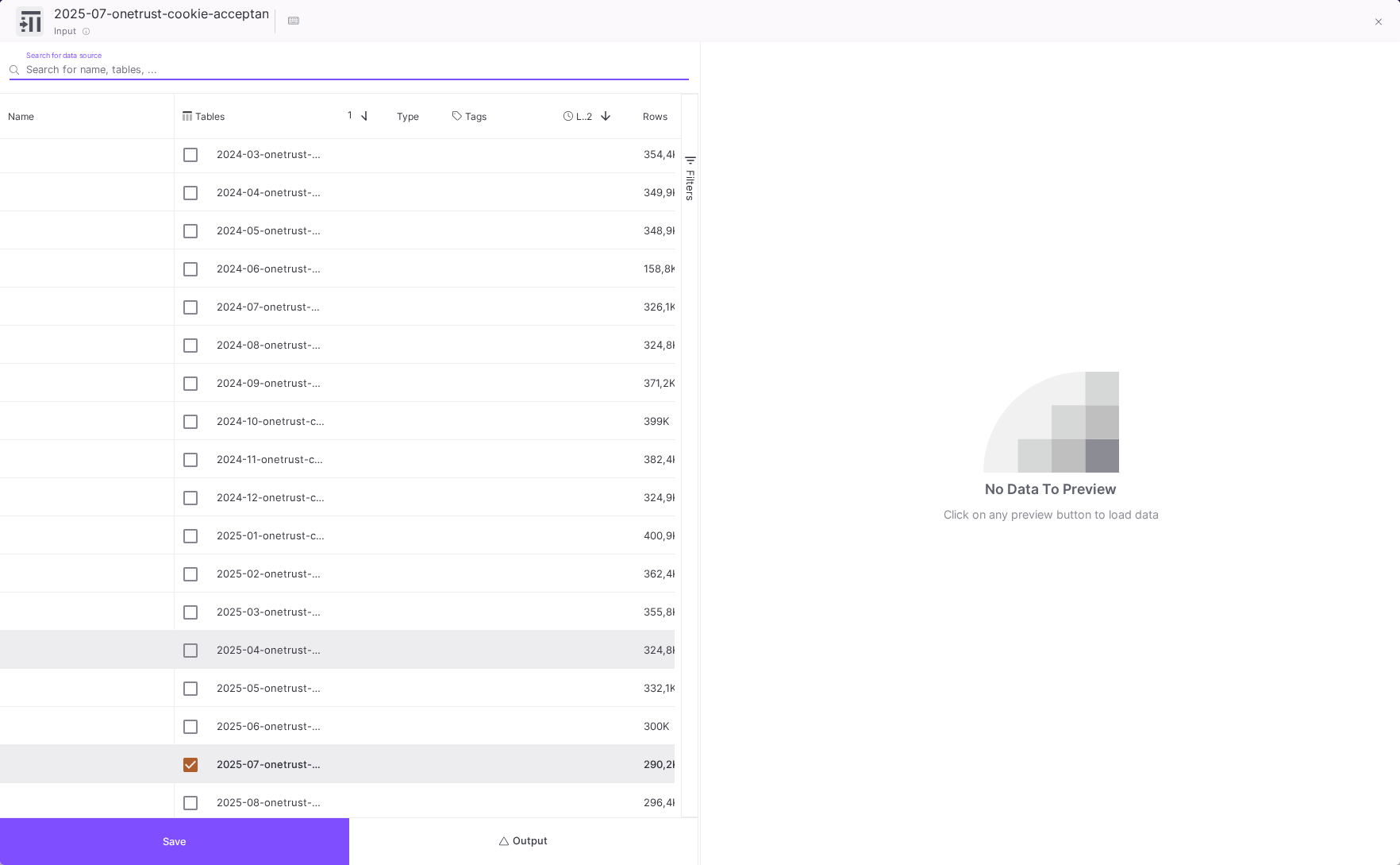
scroll to position [691, 0]
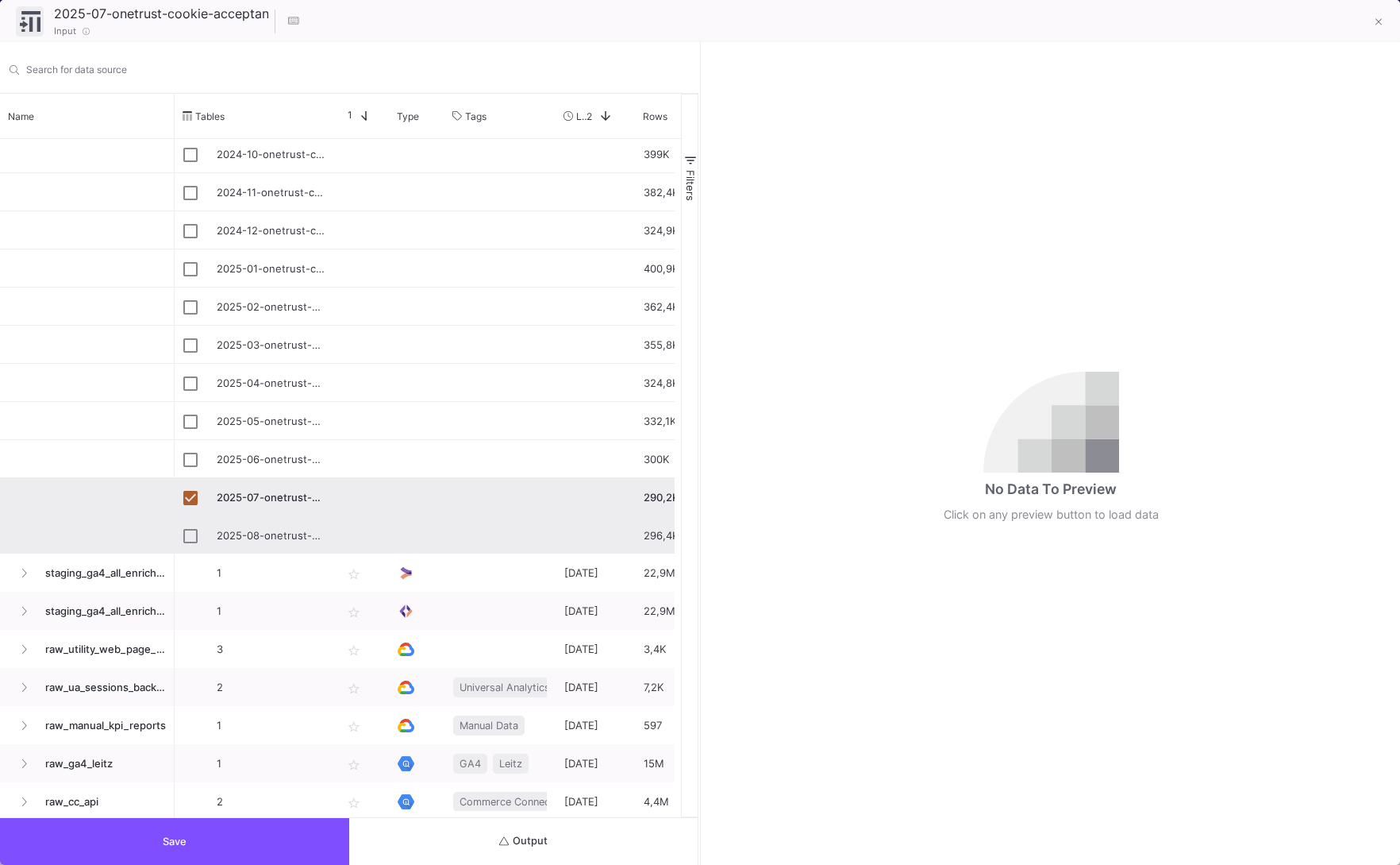
click at [189, 524] on div "Press SPACE to select this row." at bounding box center [191, 535] width 14 height 38
type input "2025-08-onetrust-cookie-acceptances.xlsx"
checkbox input "false"
checkbox input "true"
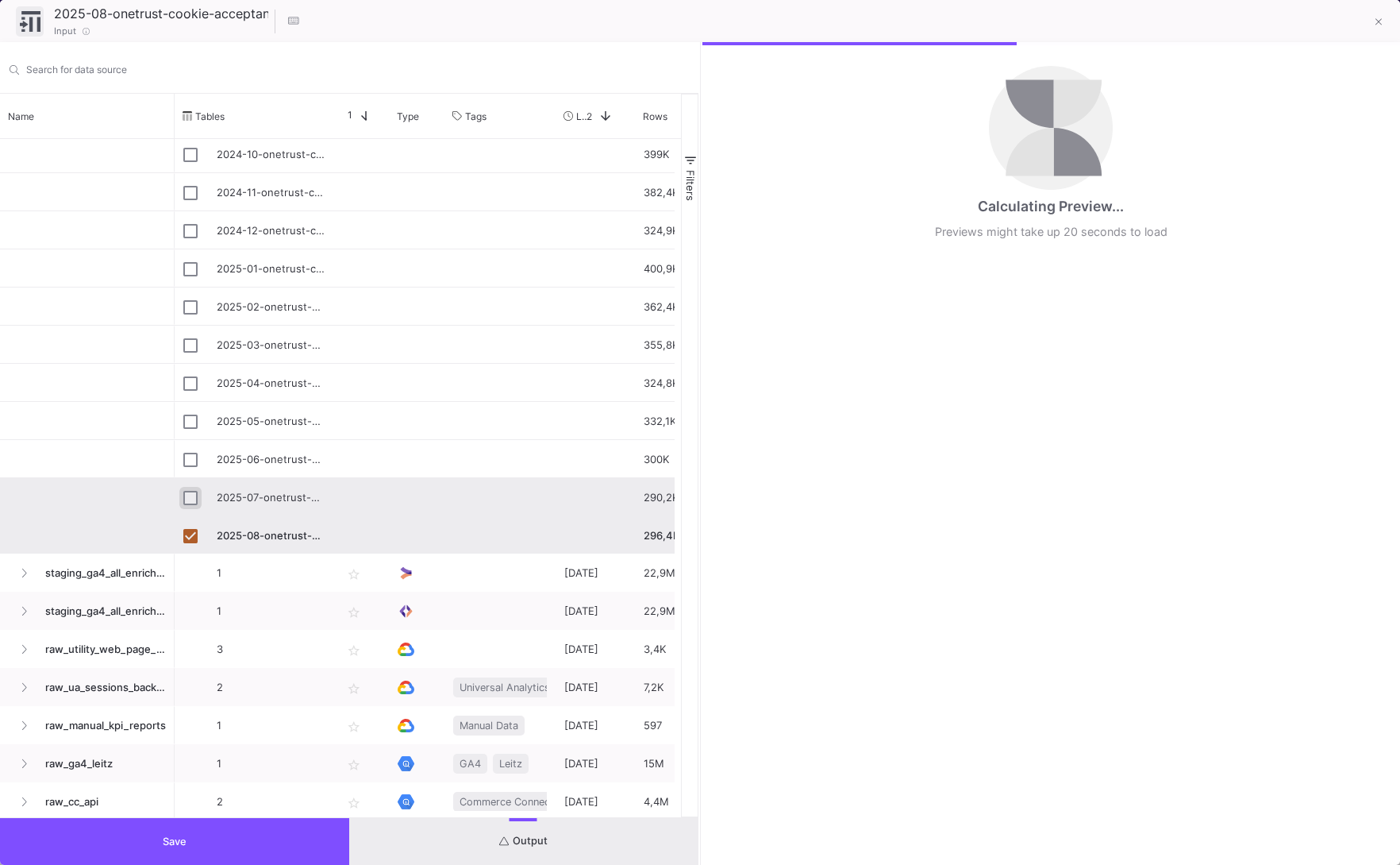
click at [190, 497] on input "Press Space to toggle row selection (unchecked)" at bounding box center [191, 498] width 14 height 14
checkbox input "true"
checkbox input "false"
click at [190, 524] on div "Press SPACE to select this row." at bounding box center [191, 535] width 14 height 38
type input "2025-08-onetrust-cookie-acceptances.xlsx"
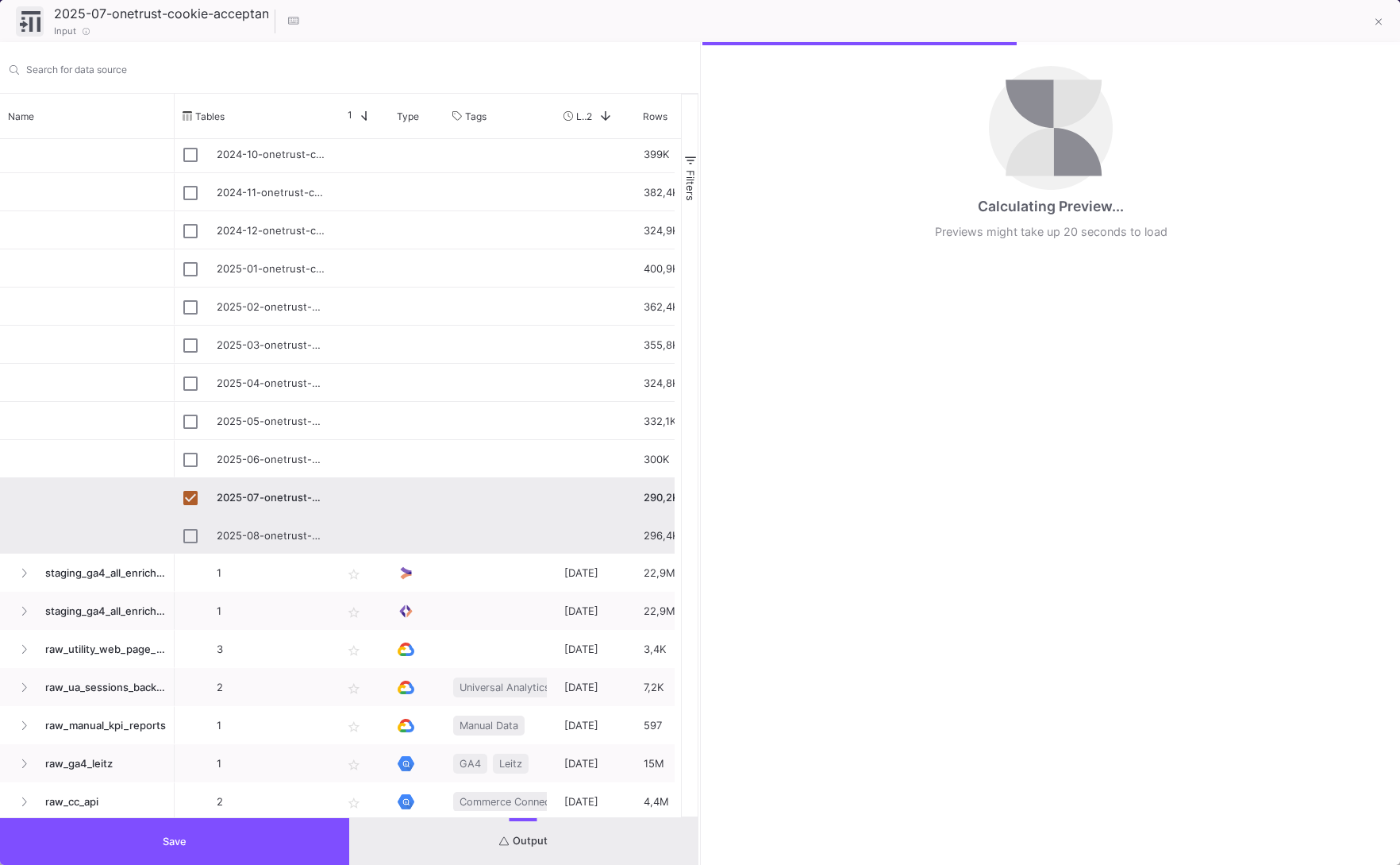
checkbox input "false"
checkbox input "true"
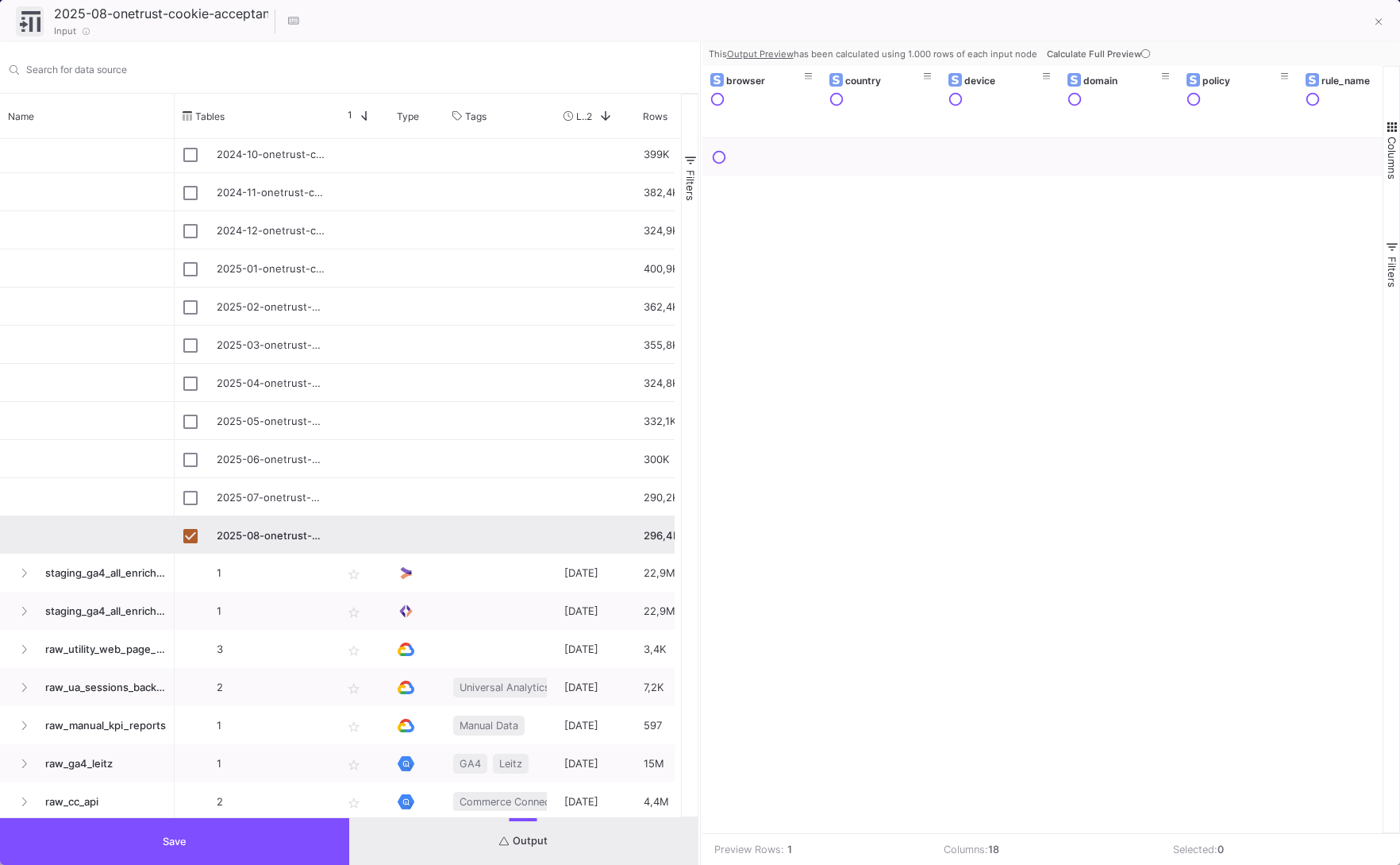
click at [299, 829] on button "Save" at bounding box center [175, 840] width 350 height 47
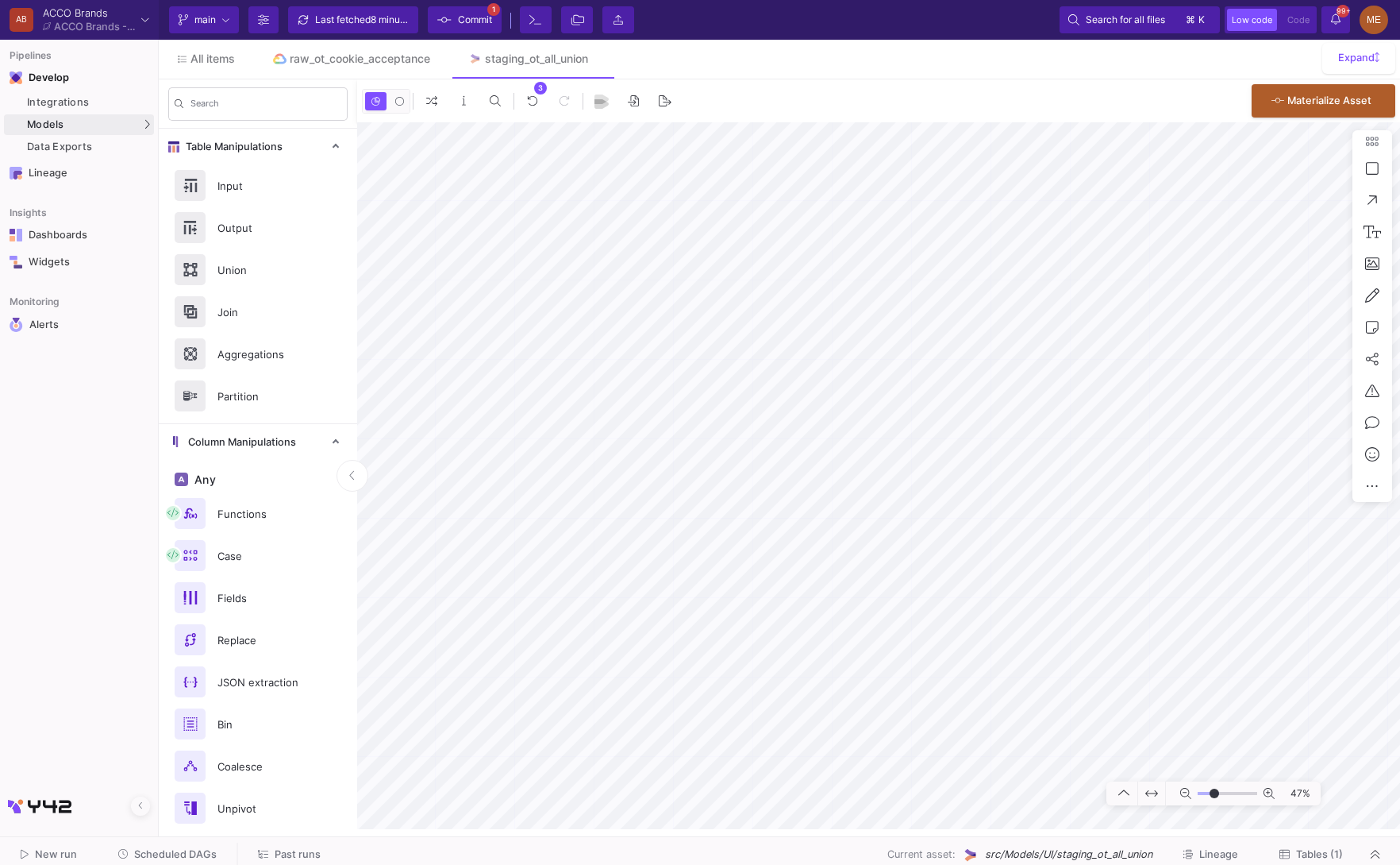
type input "-28"
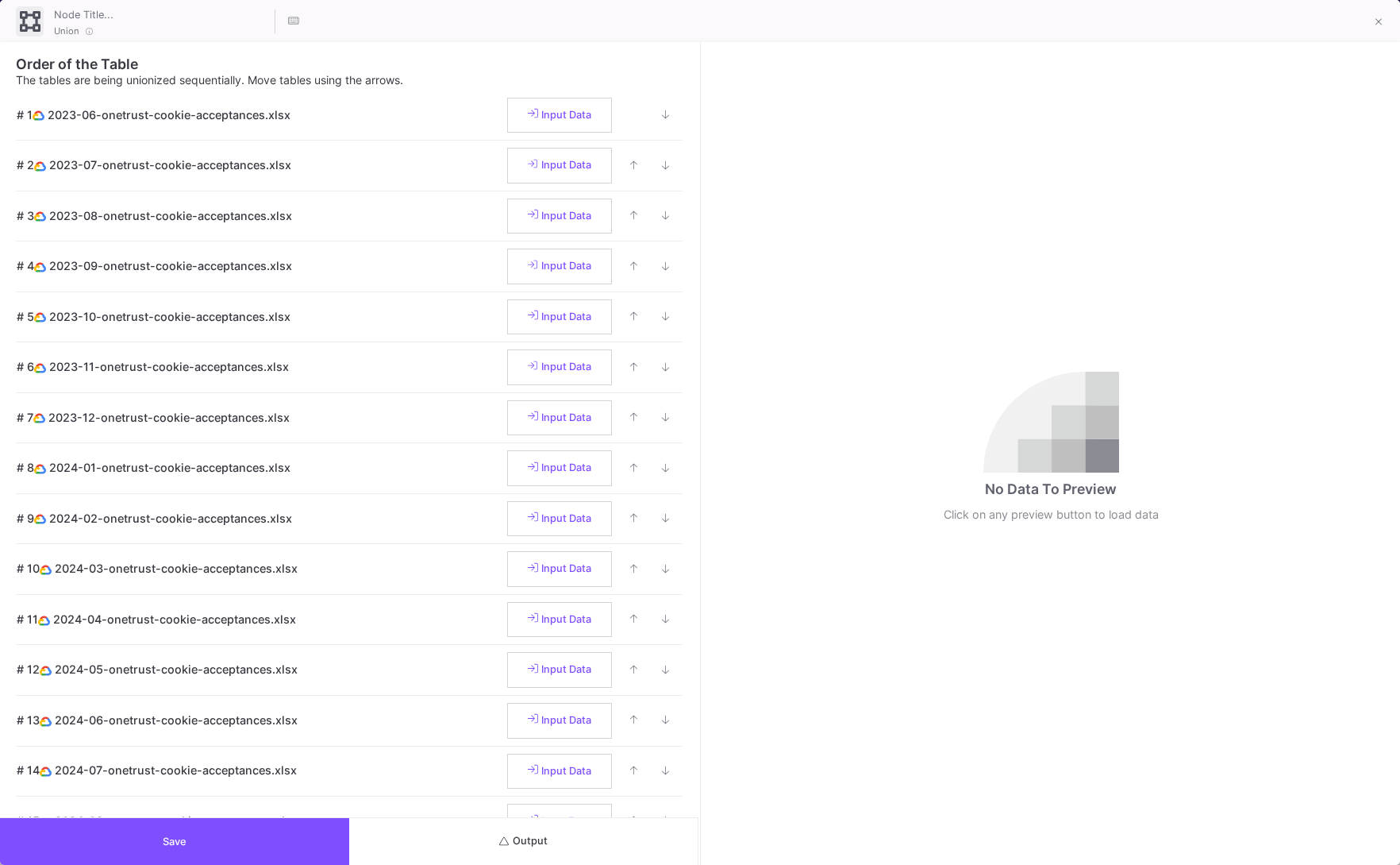
scroll to position [826, 0]
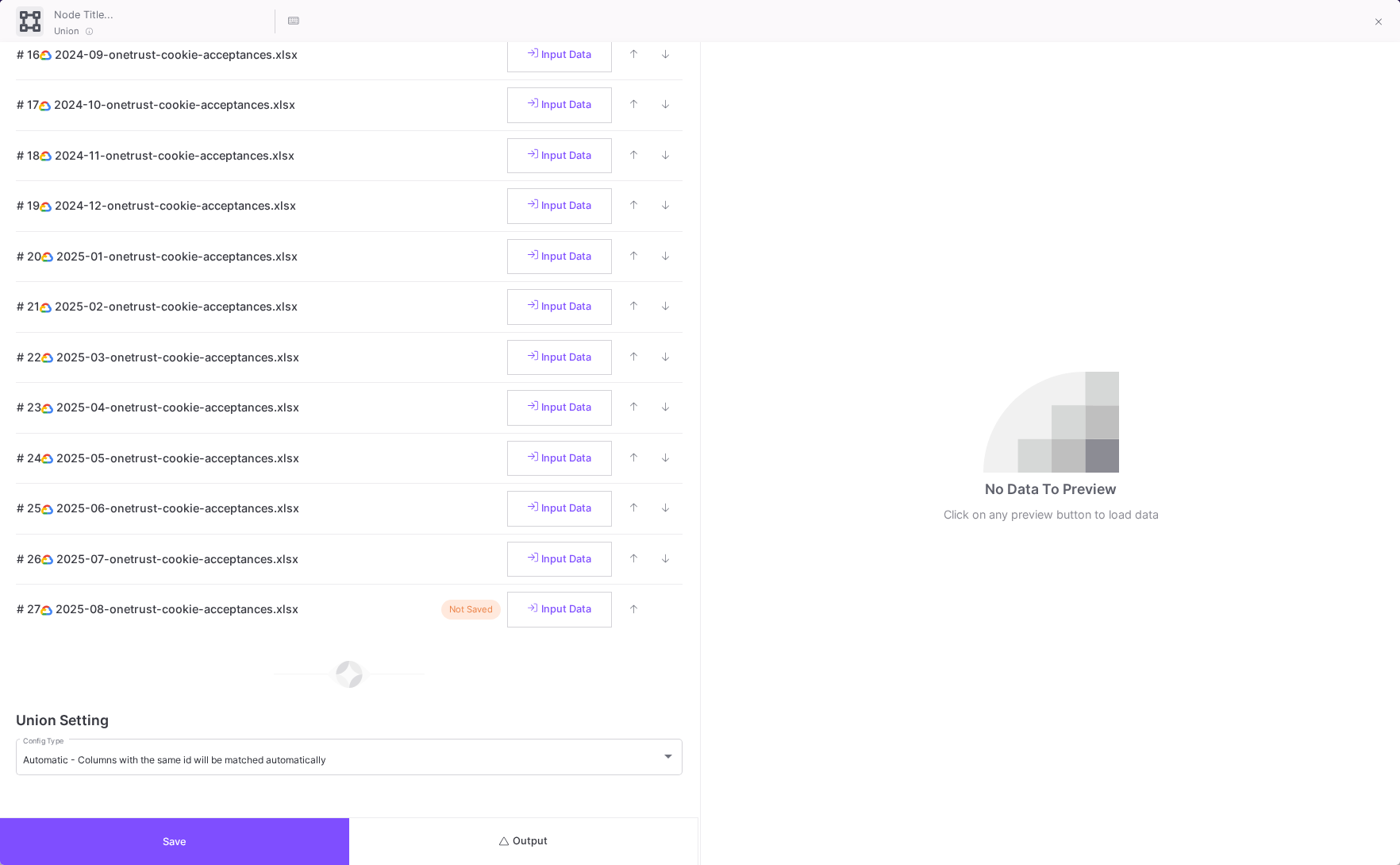
click at [210, 822] on button "Save" at bounding box center [175, 840] width 350 height 47
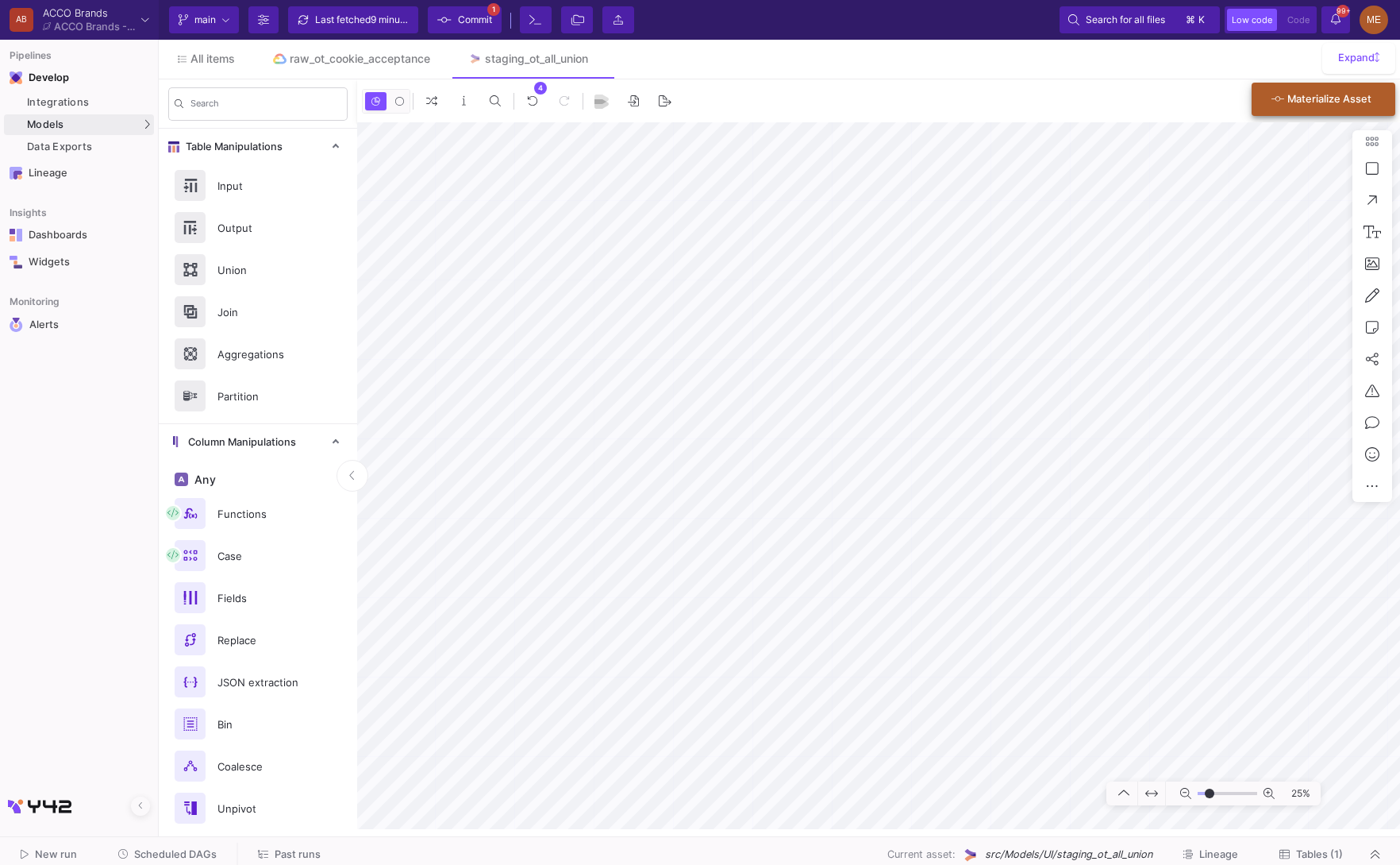
click at [1288, 94] on div "Materialize Asset" at bounding box center [1322, 99] width 100 height 29
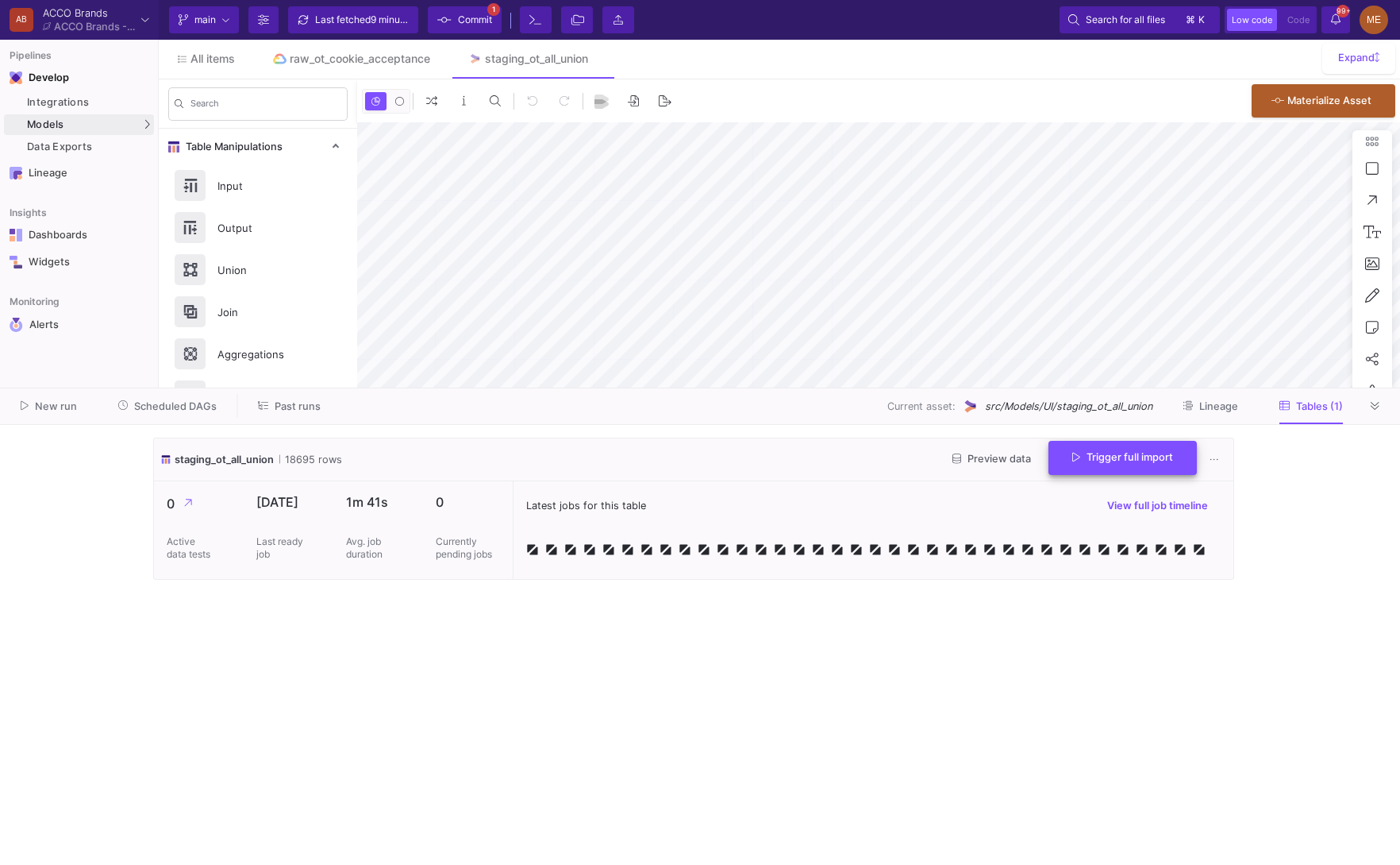
type input "-34"
click at [481, 18] on span "Commit" at bounding box center [475, 20] width 34 height 24
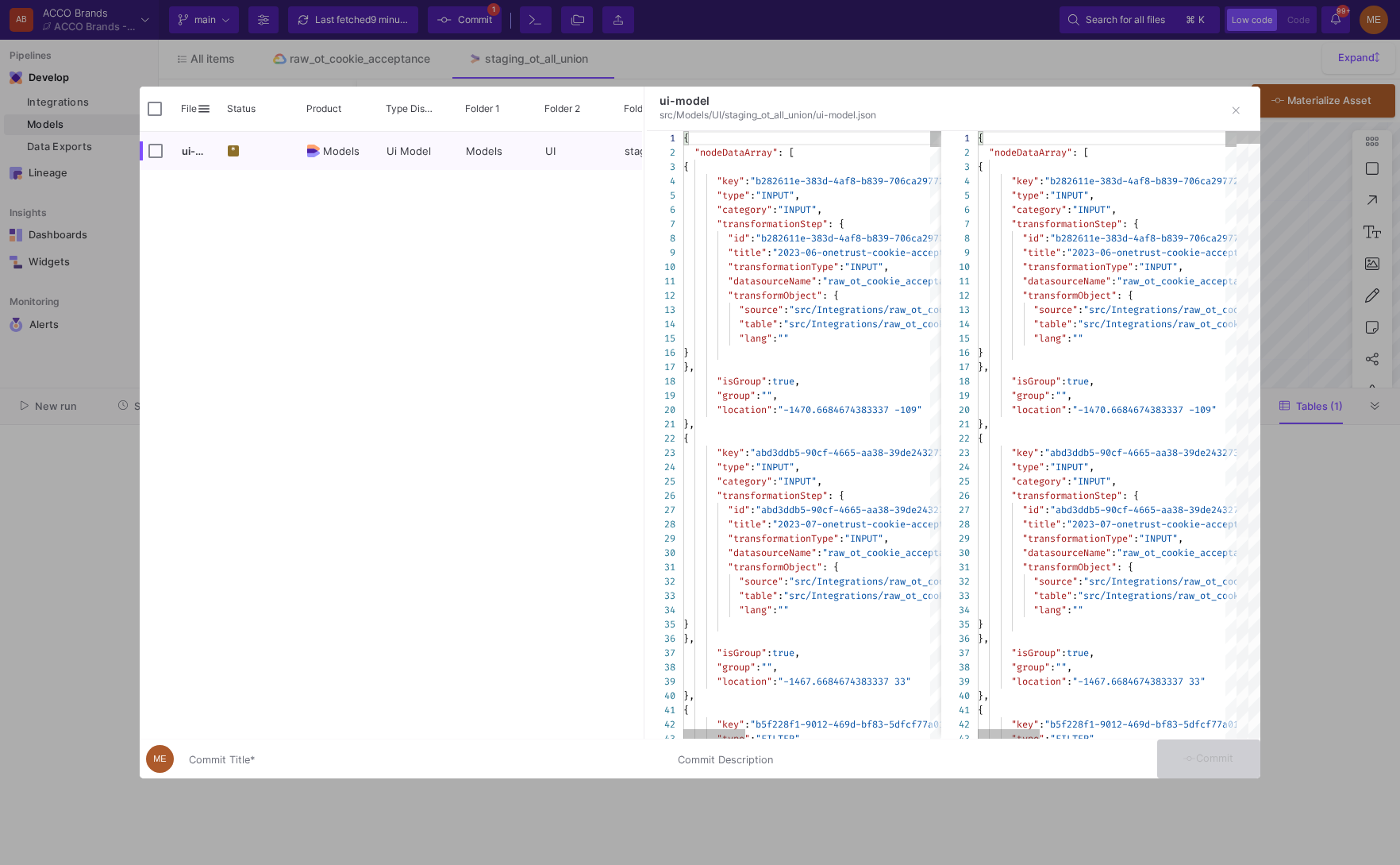
click at [386, 750] on div "Commit Title *" at bounding box center [423, 756] width 470 height 30
click at [387, 761] on input "Commit Title *" at bounding box center [423, 760] width 470 height 13
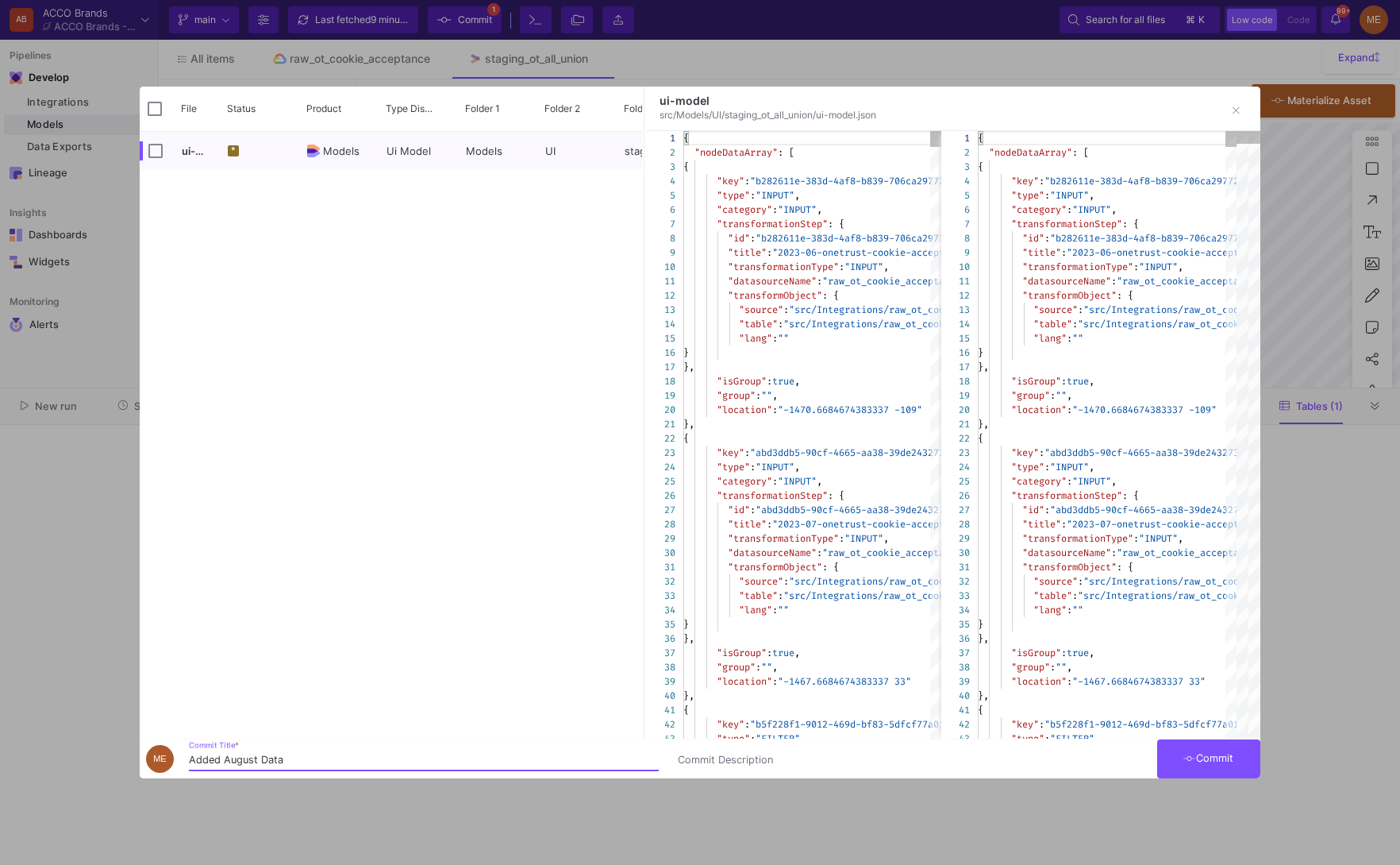
click at [1237, 637] on div at bounding box center [1249, 435] width 24 height 608
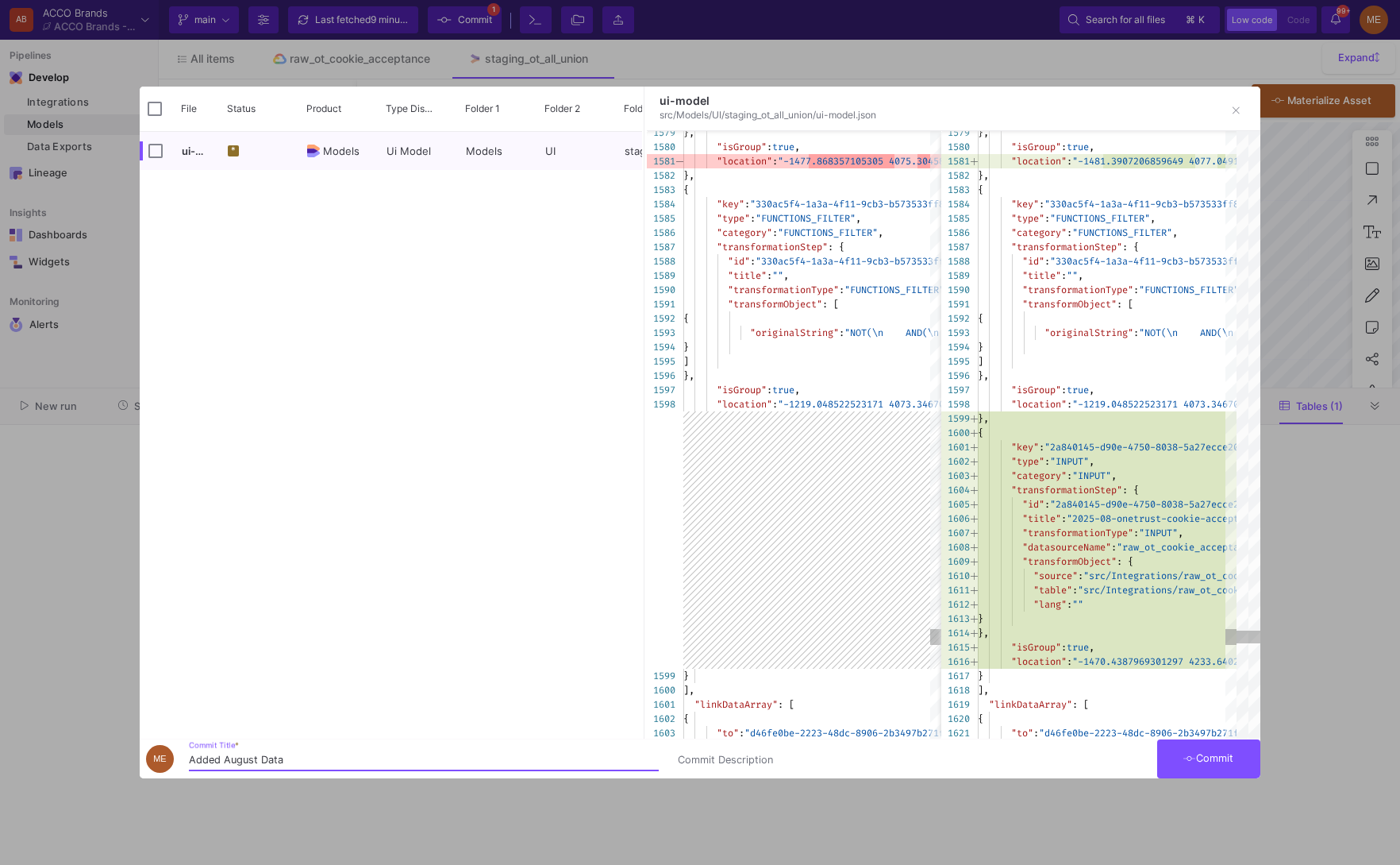
type input "Added August Data"
click at [1219, 766] on button "Commit" at bounding box center [1209, 758] width 103 height 39
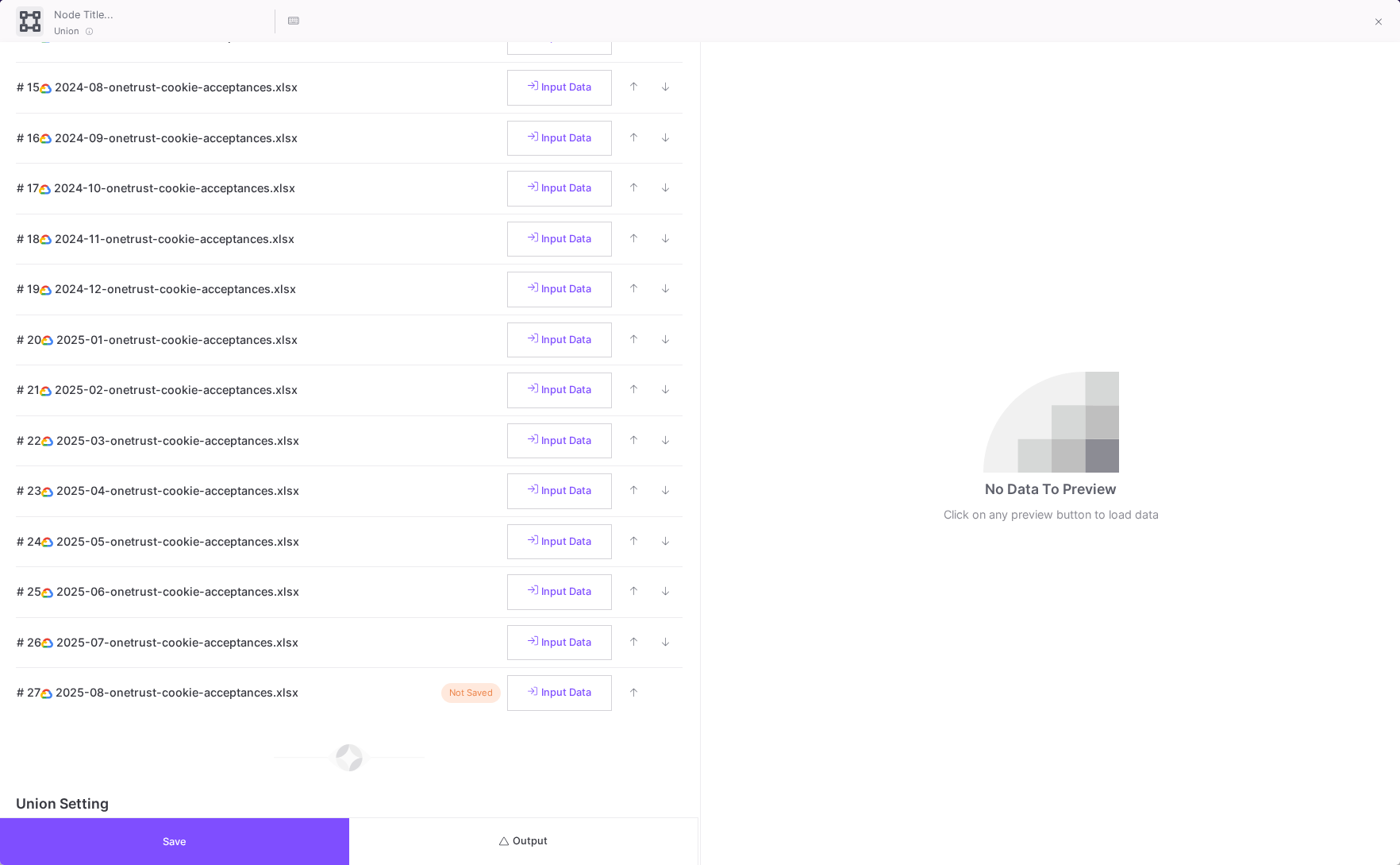
scroll to position [826, 0]
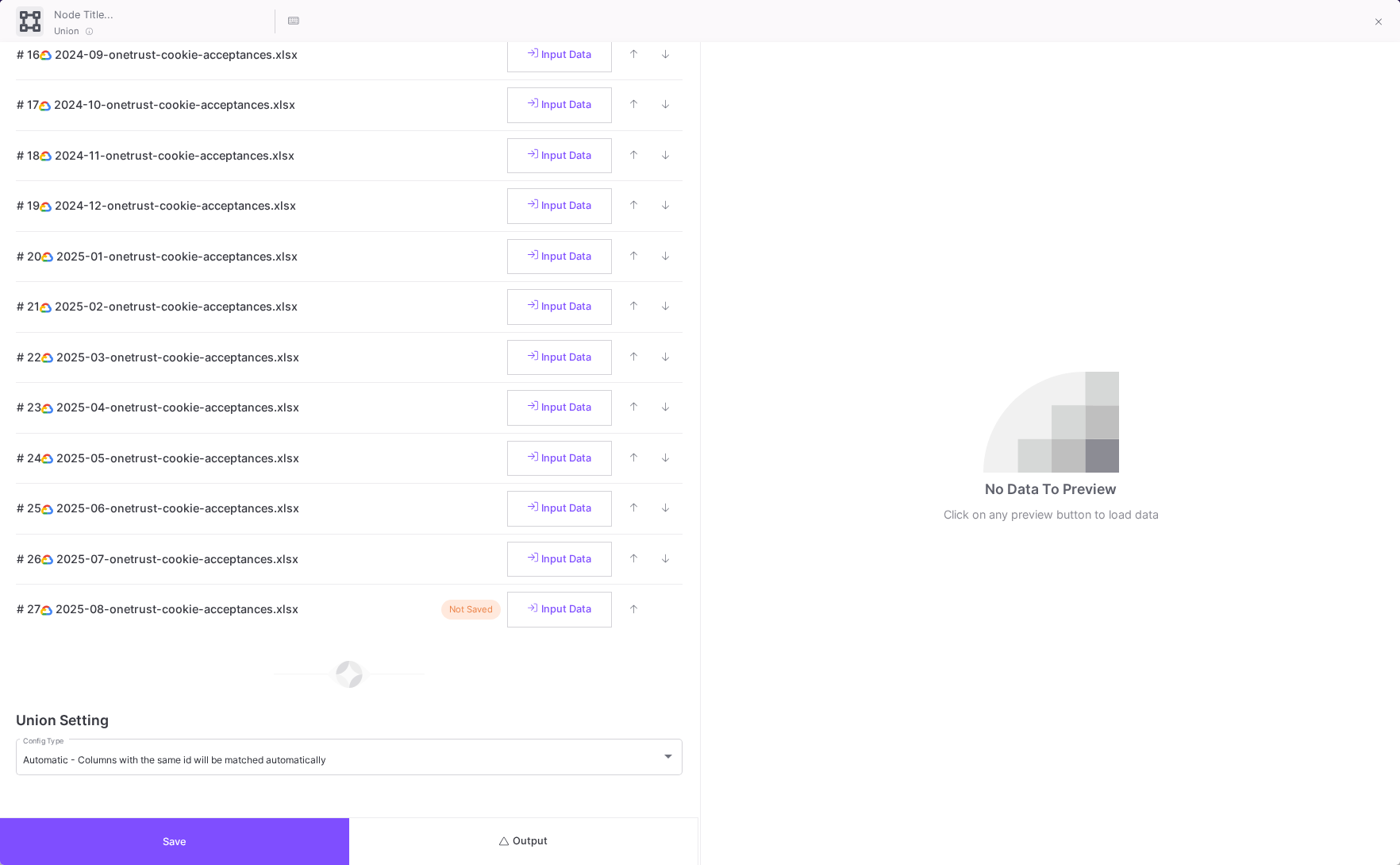
click at [183, 847] on button "Save" at bounding box center [175, 840] width 350 height 47
click at [315, 815] on div "Order of the Table The tables are being unionized sequentially. Move tables usi…" at bounding box center [349, 429] width 698 height 775
click at [315, 826] on button "Save" at bounding box center [175, 840] width 350 height 47
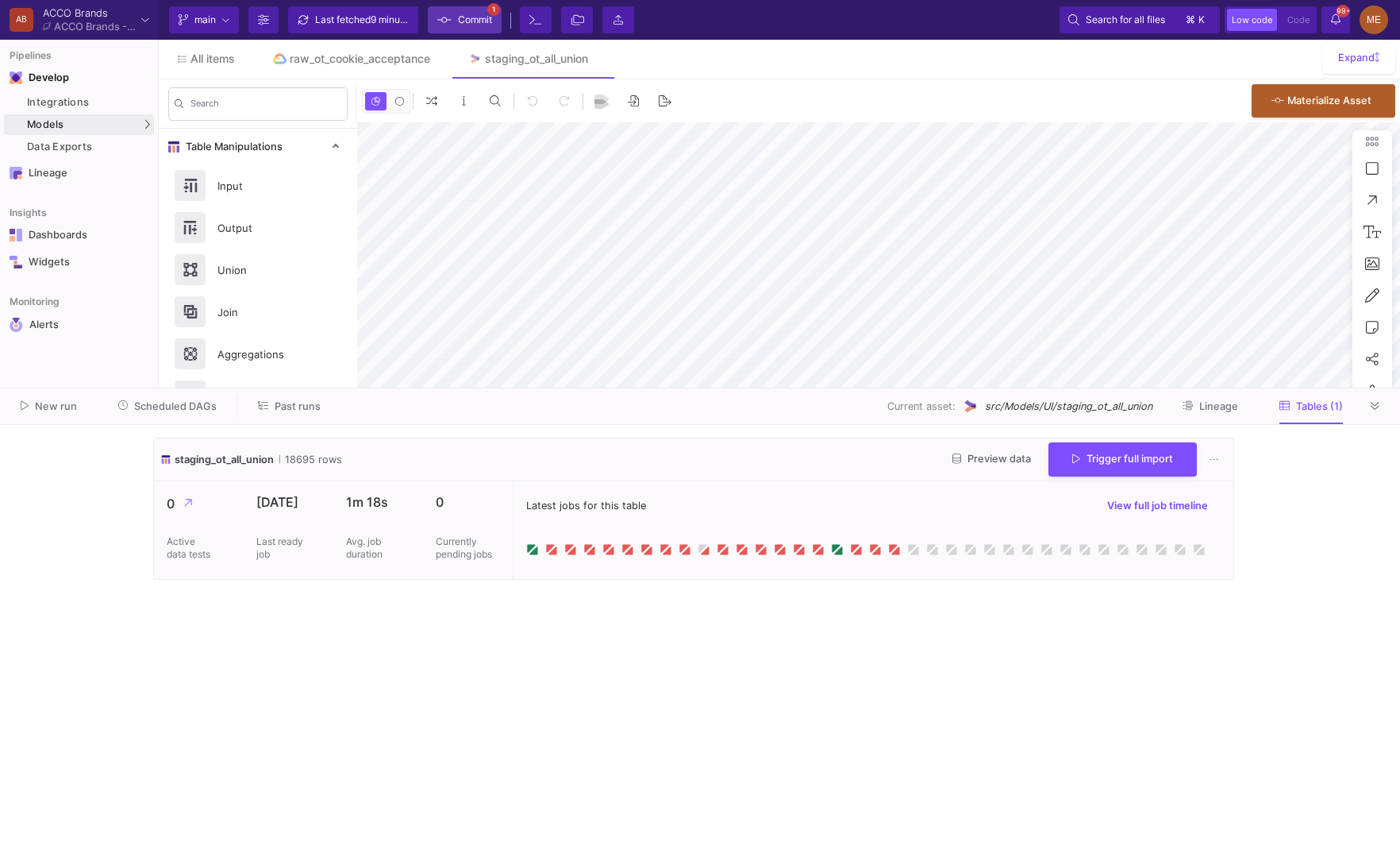
click at [475, 18] on span "Commit" at bounding box center [475, 20] width 34 height 24
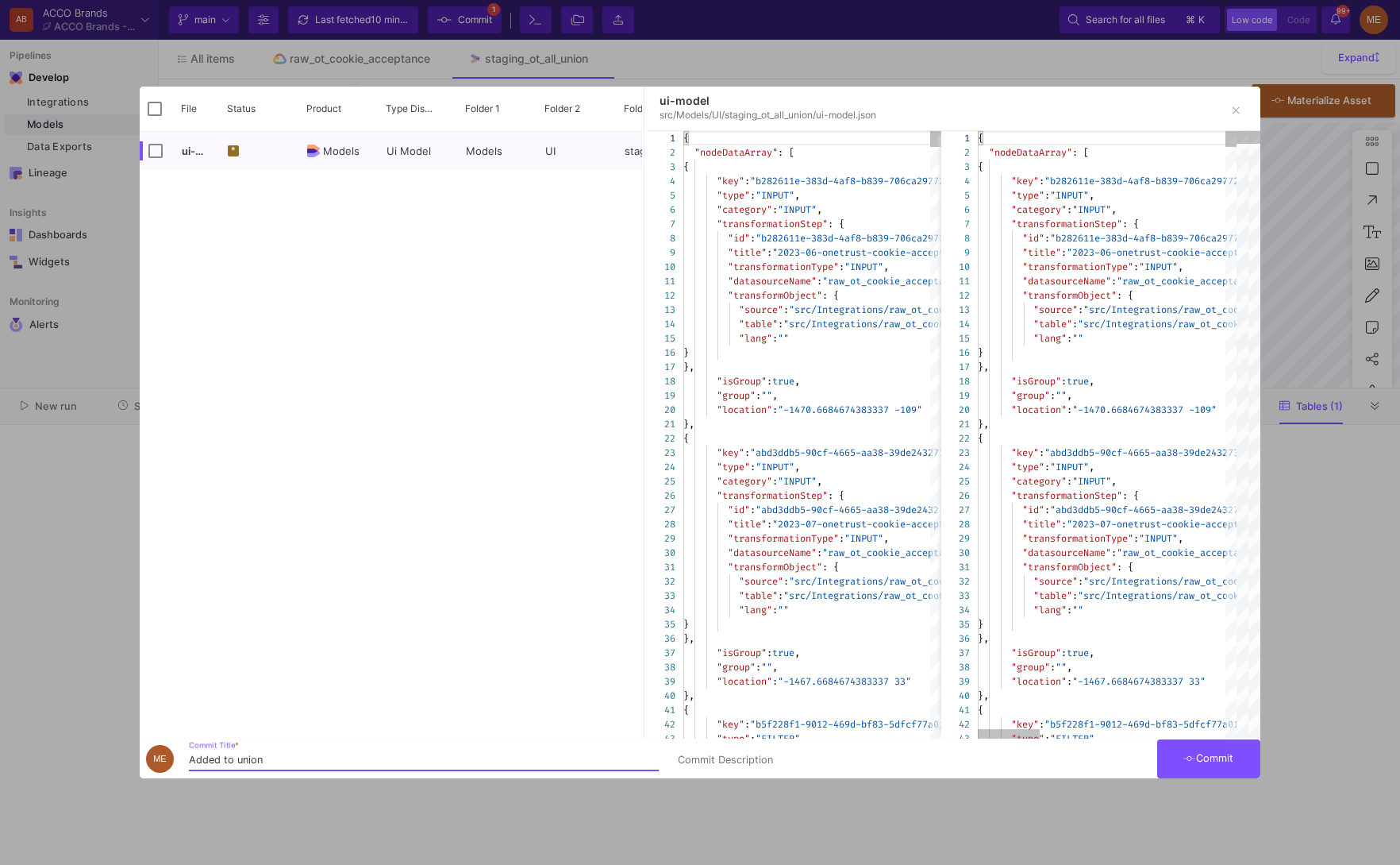
type input "Added to union"
click at [1178, 778] on button "Commit" at bounding box center [1209, 758] width 103 height 39
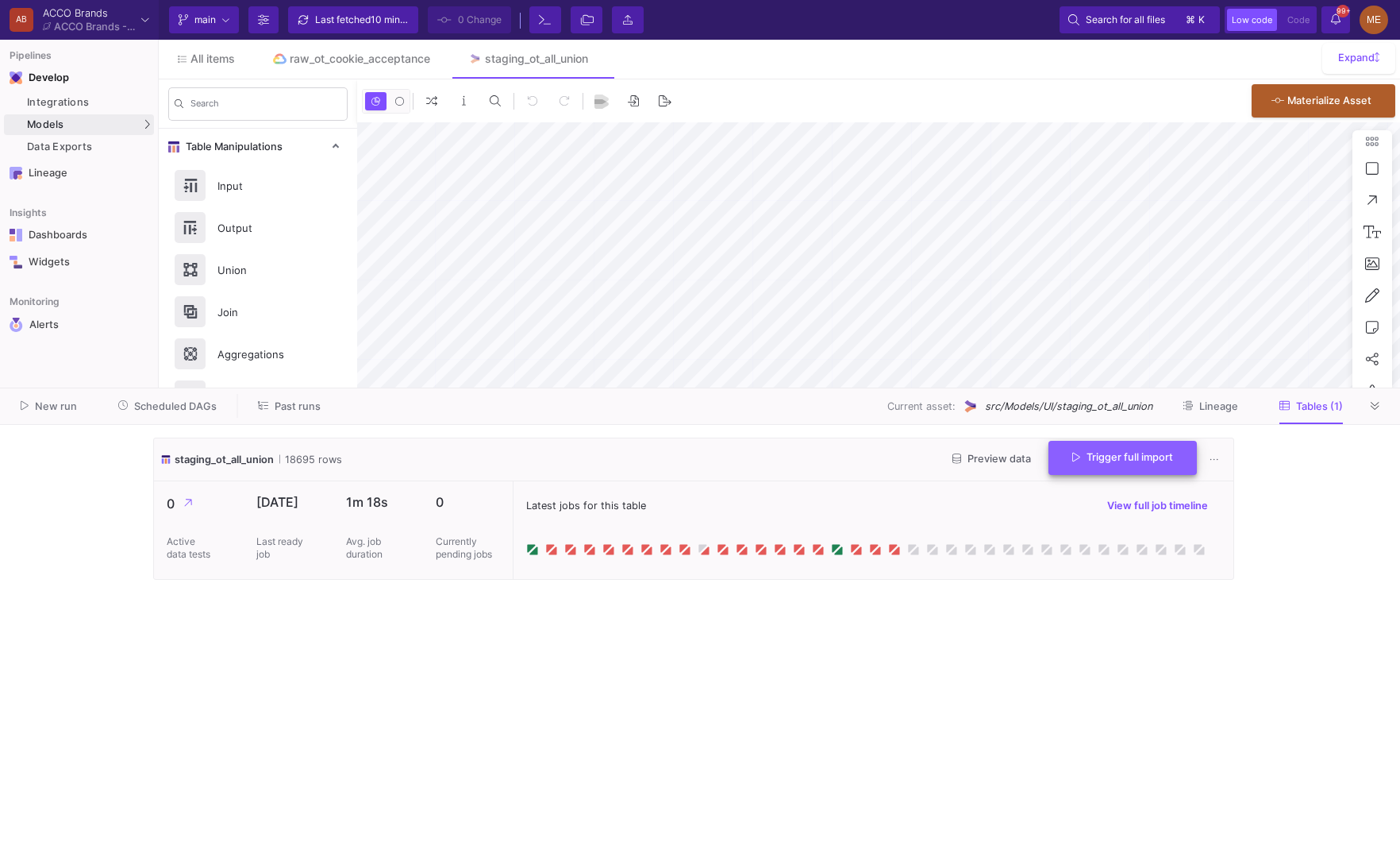
click at [1169, 459] on span "Trigger full import" at bounding box center [1123, 457] width 101 height 12
click at [74, 414] on button "New run" at bounding box center [49, 406] width 94 height 25
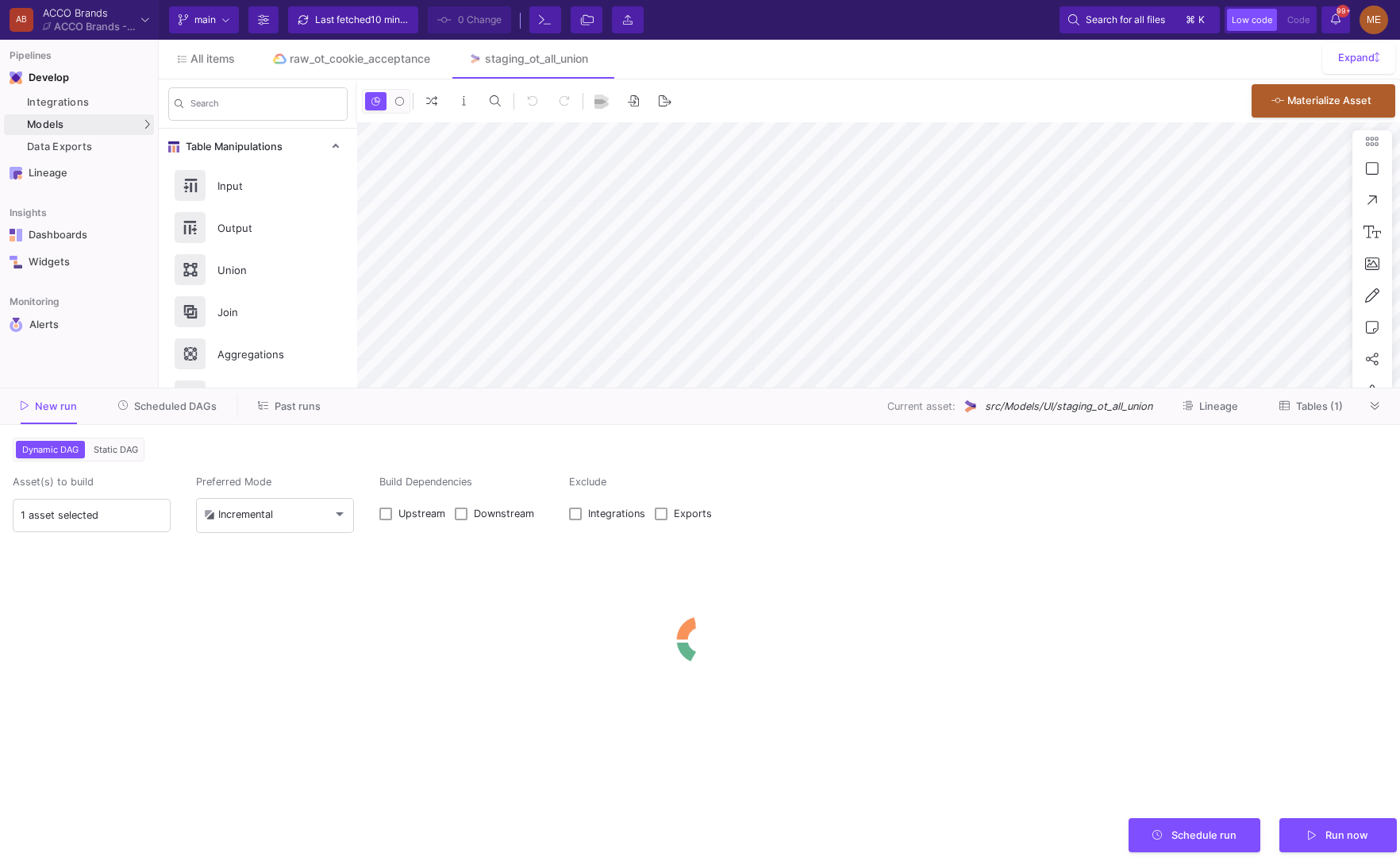
type input "0"
click at [117, 456] on button "Static DAG" at bounding box center [115, 450] width 51 height 18
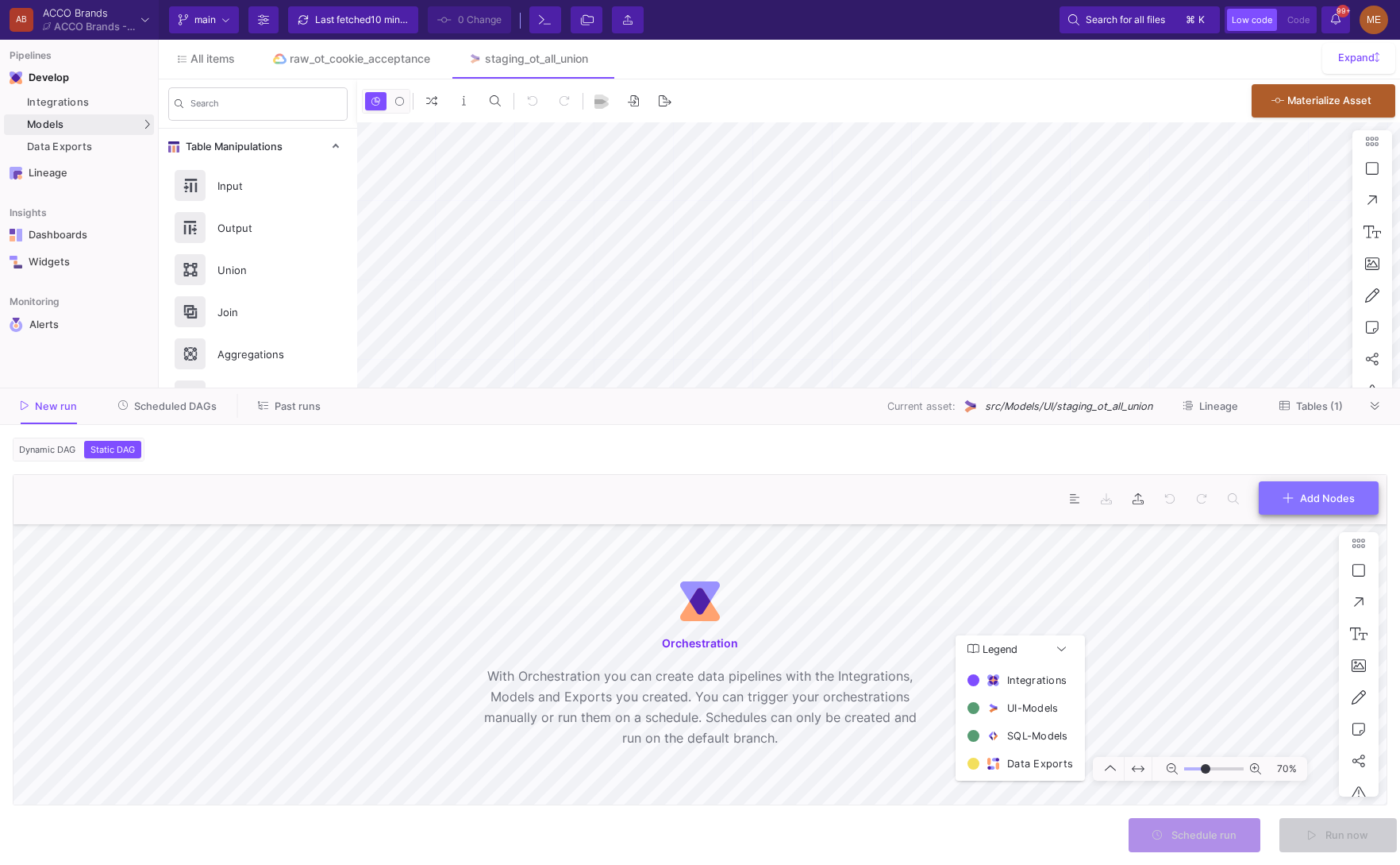
click at [1312, 500] on span "Add Nodes" at bounding box center [1327, 498] width 55 height 12
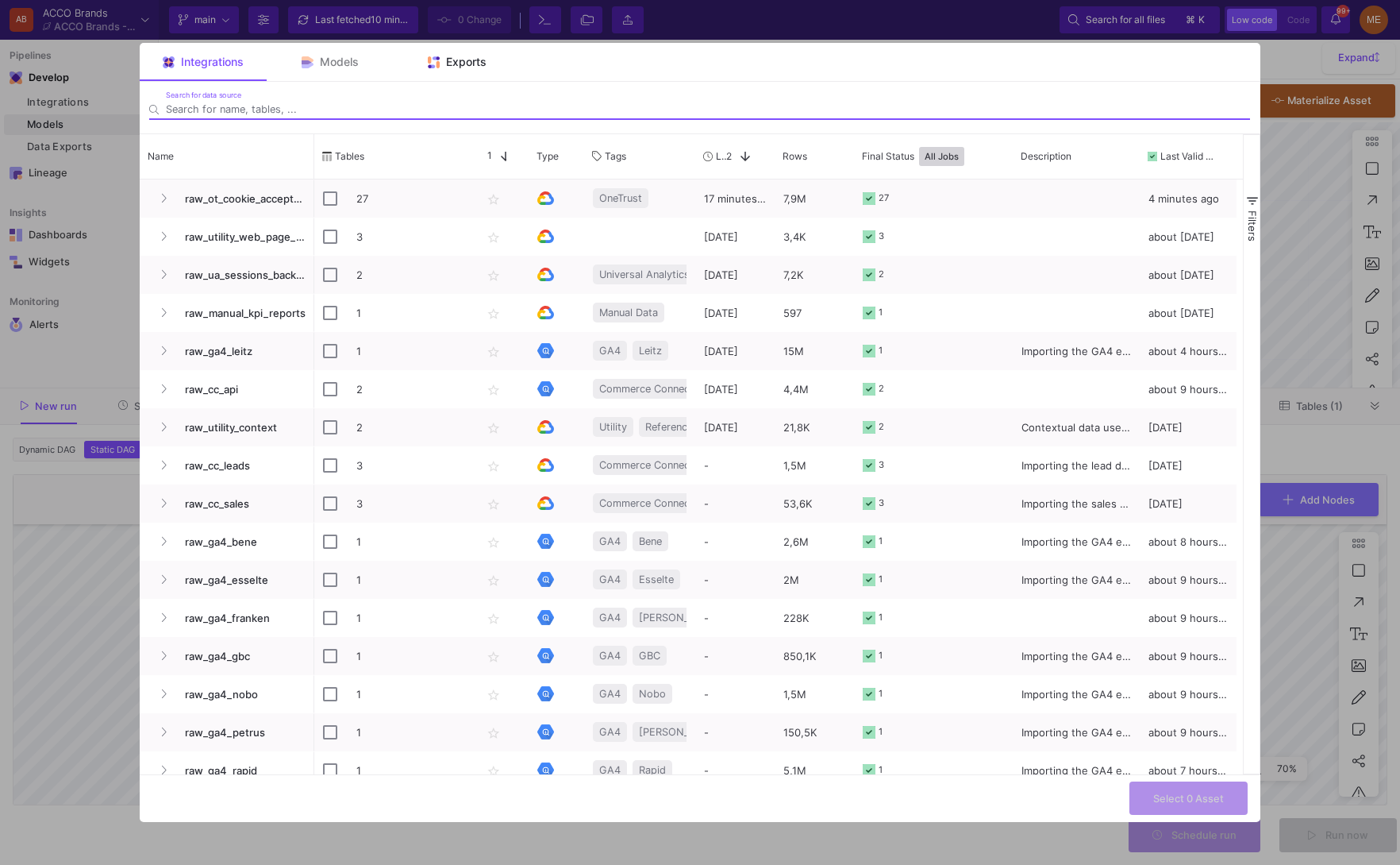
click at [448, 56] on span "Exports" at bounding box center [466, 62] width 41 height 13
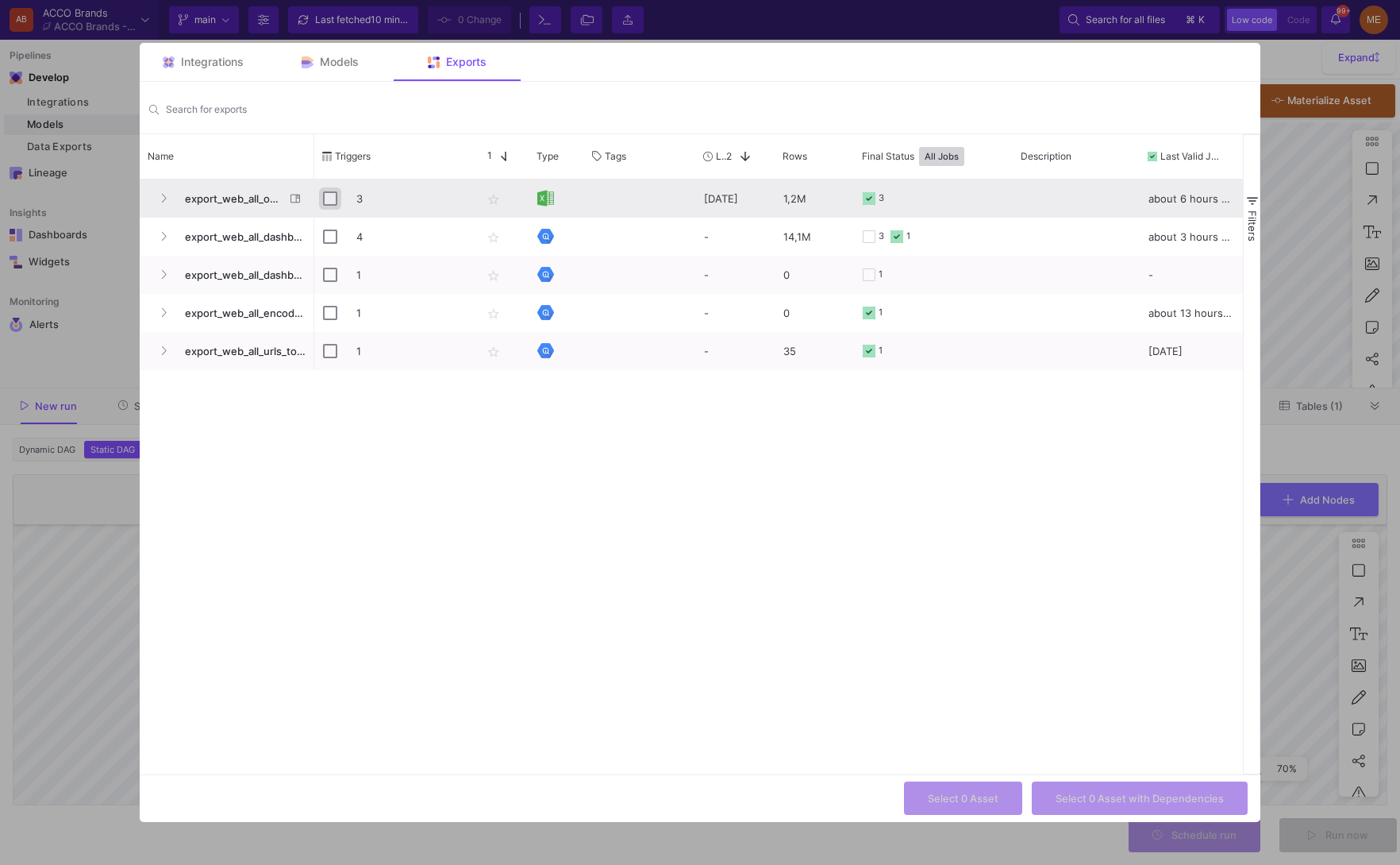
click at [332, 196] on input "Press Space to toggle row selection (unchecked)" at bounding box center [330, 199] width 14 height 14
checkbox input "true"
click at [341, 77] on div "Models" at bounding box center [331, 62] width 127 height 38
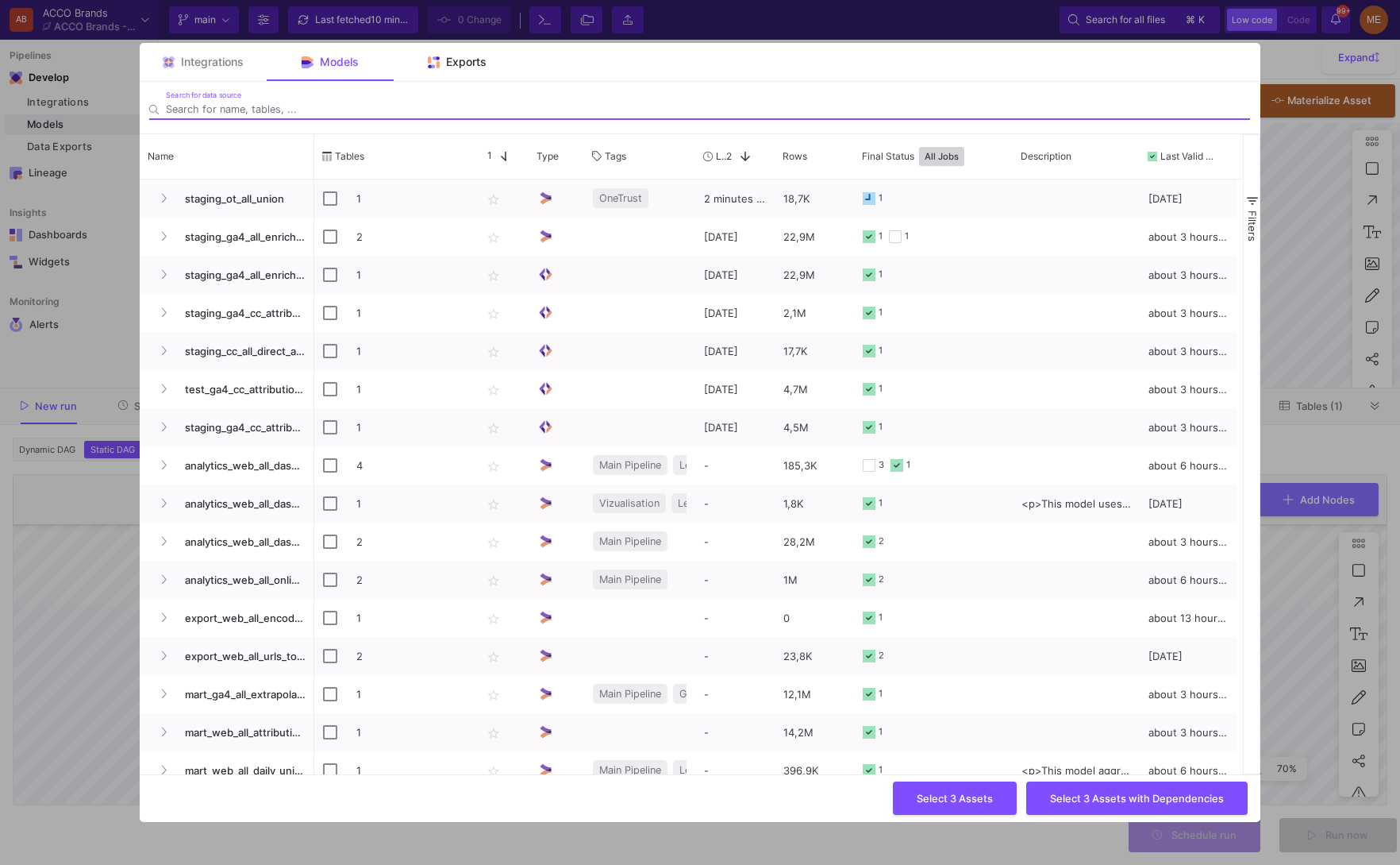
click at [471, 71] on div "Exports" at bounding box center [458, 62] width 127 height 38
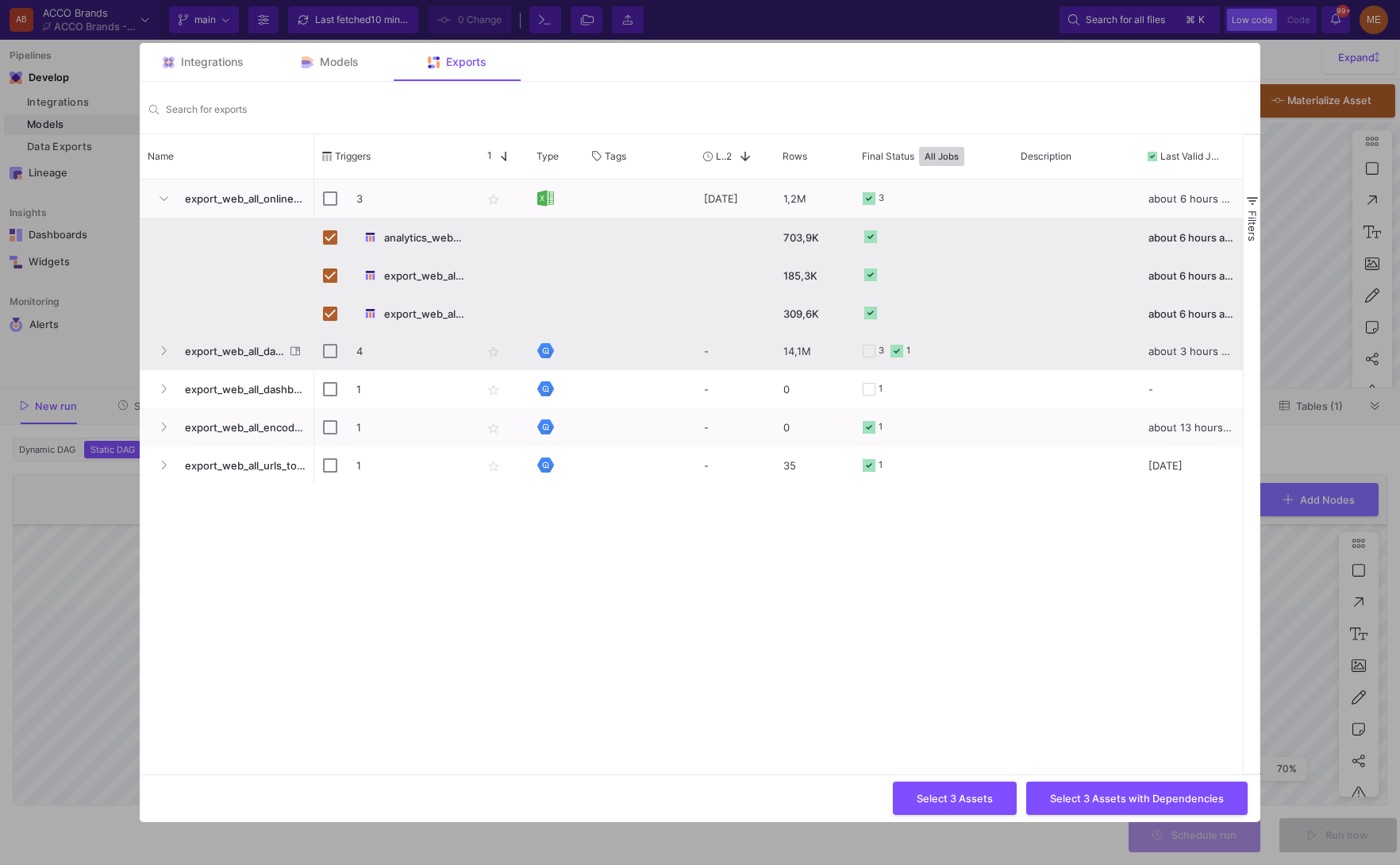
click at [176, 345] on span "export_web_all_dashboard_core" at bounding box center [230, 352] width 109 height 38
click at [170, 353] on button "Press SPACE to select this row." at bounding box center [164, 351] width 24 height 24
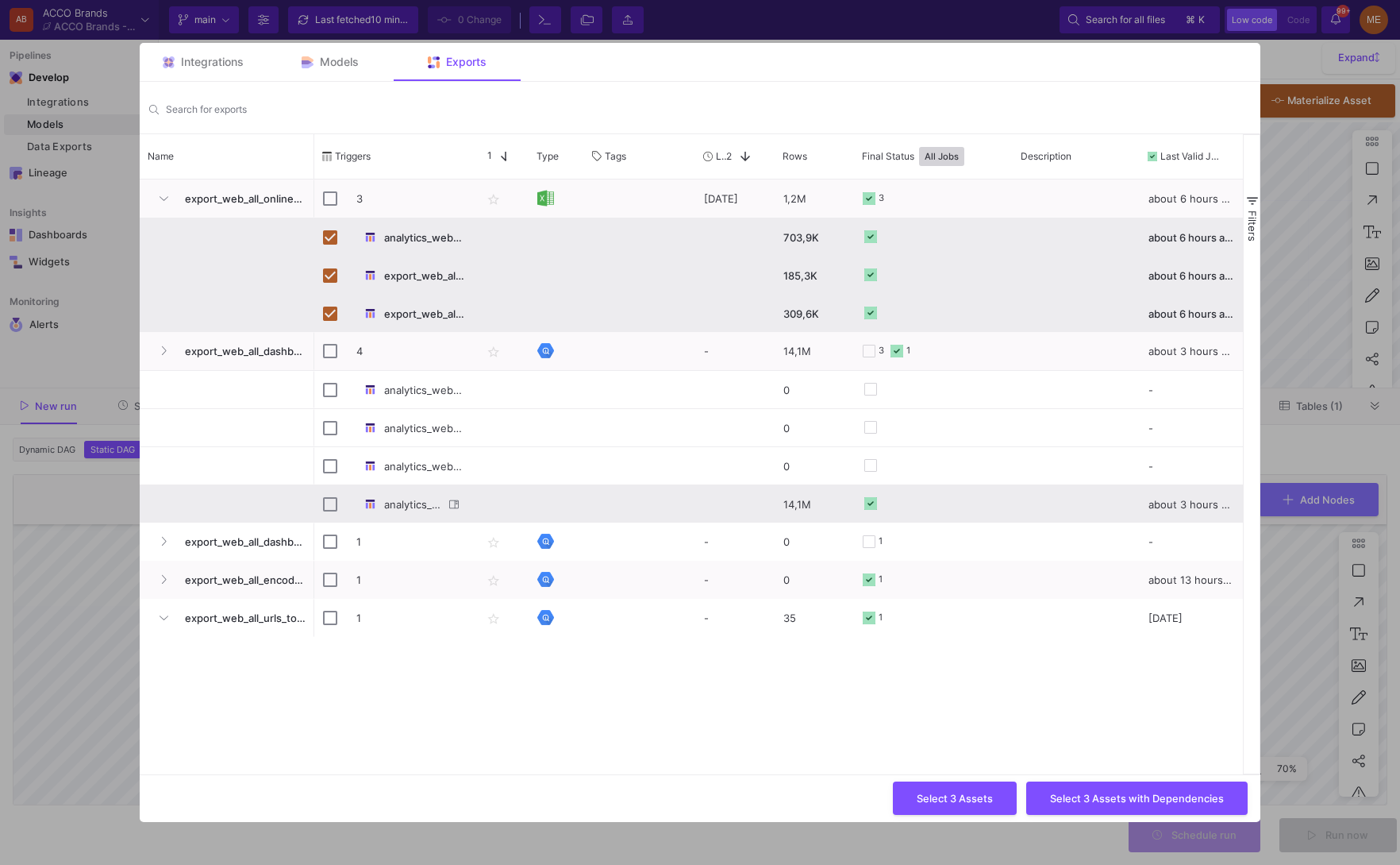
click at [327, 491] on div "Press SPACE to select this row." at bounding box center [330, 505] width 14 height 38
checkbox input "true"
checkbox input "false"
checkbox input "true"
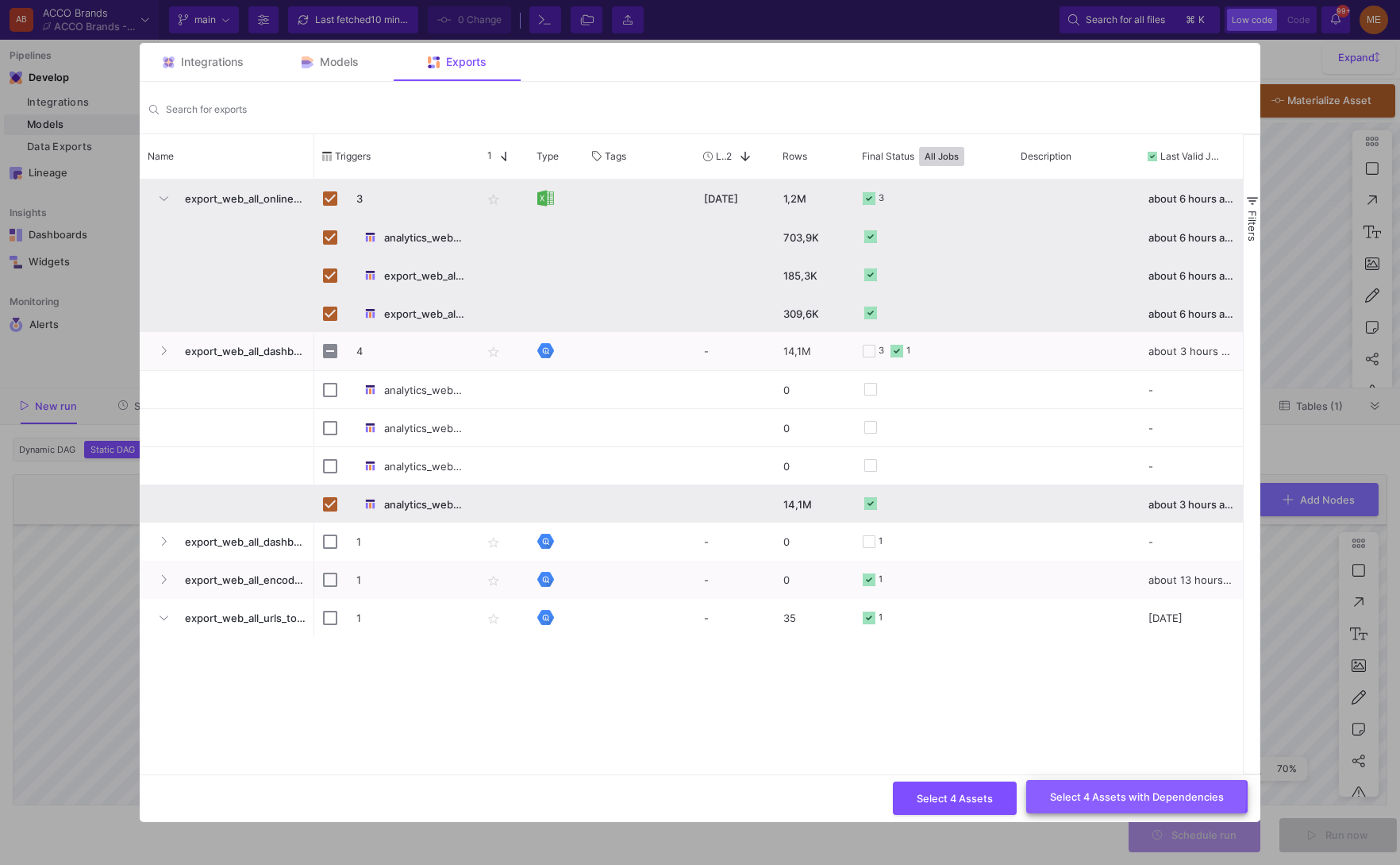
click at [1062, 792] on span "Select 4 Assets with Dependencies" at bounding box center [1137, 795] width 174 height 12
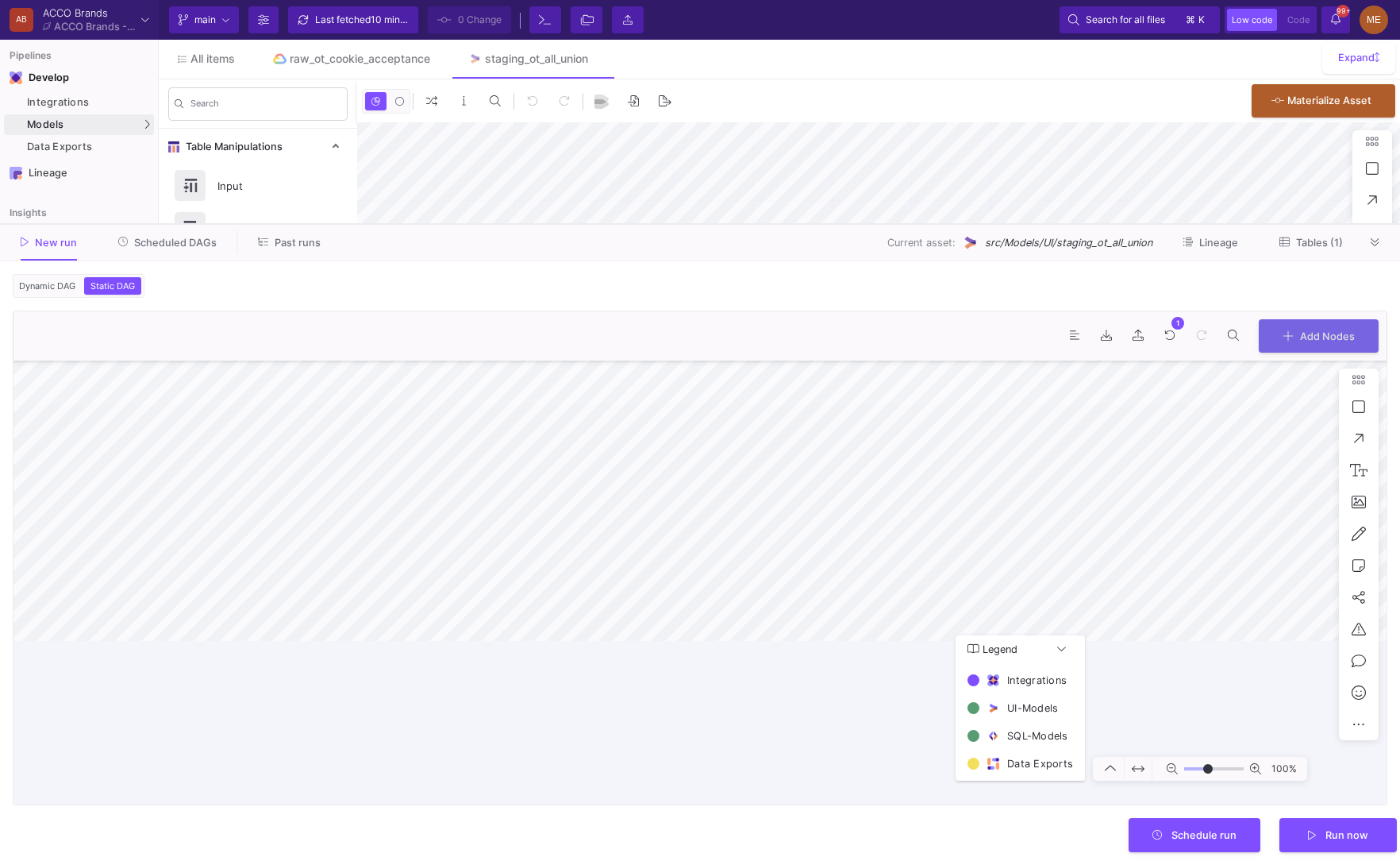
drag, startPoint x: 1214, startPoint y: 387, endPoint x: 1260, endPoint y: 107, distance: 283.8
click at [1260, 223] on div at bounding box center [700, 223] width 1400 height 1
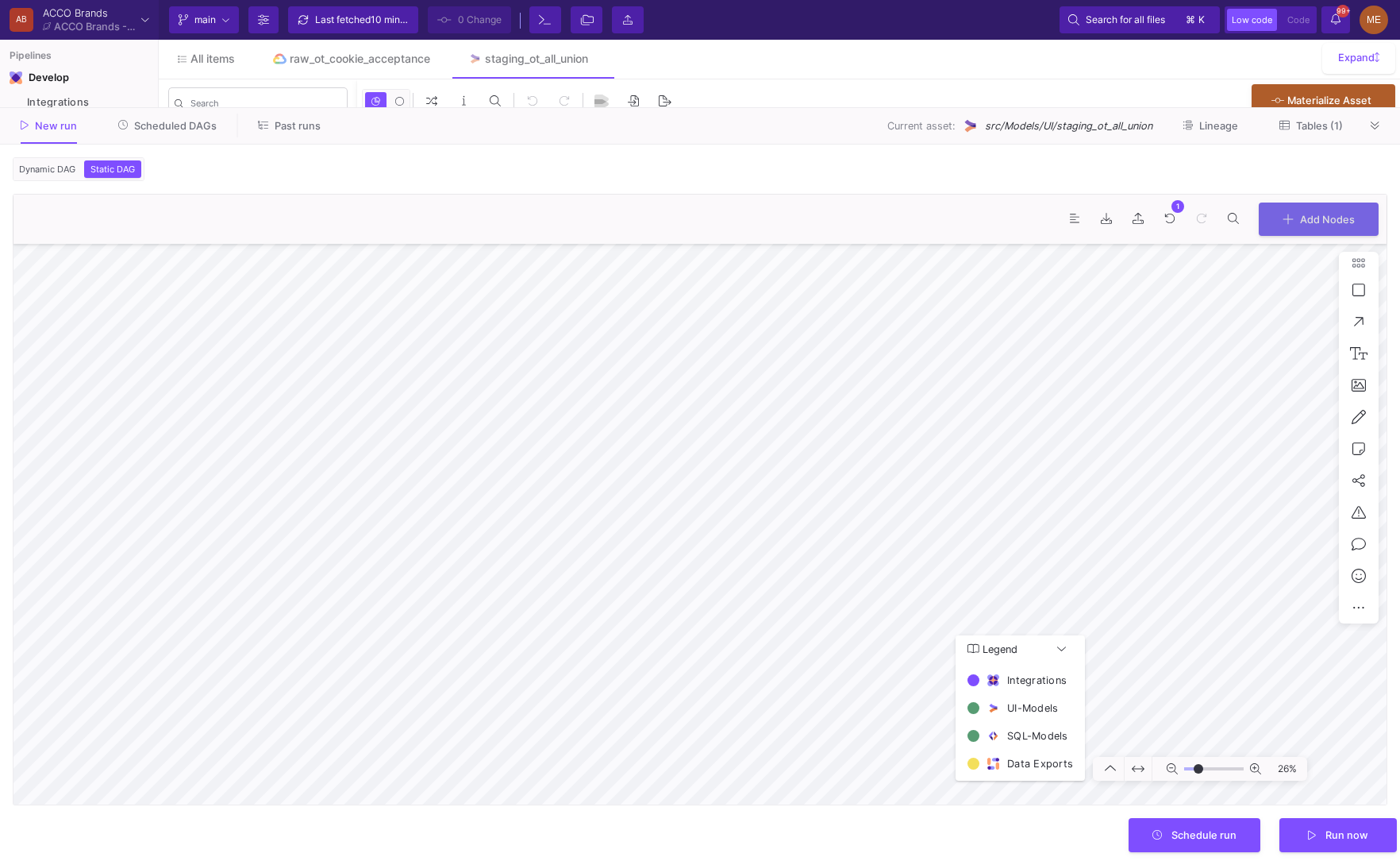
type input "-9"
click at [1249, 778] on div "46%" at bounding box center [700, 523] width 1373 height 560
click at [882, 813] on form "Dynamic DAG Static DAG Asset(s) to build 1 asset selected Preferred Mode Increm…" at bounding box center [700, 504] width 1400 height 720
click at [851, 864] on html "AB ACCO Brands ACCO Brands - Main Current branch main Branch Options Last fetch…" at bounding box center [700, 432] width 1400 height 865
click at [856, 864] on html "AB ACCO Brands ACCO Brands - Main Current branch main Branch Options Last fetch…" at bounding box center [700, 432] width 1400 height 865
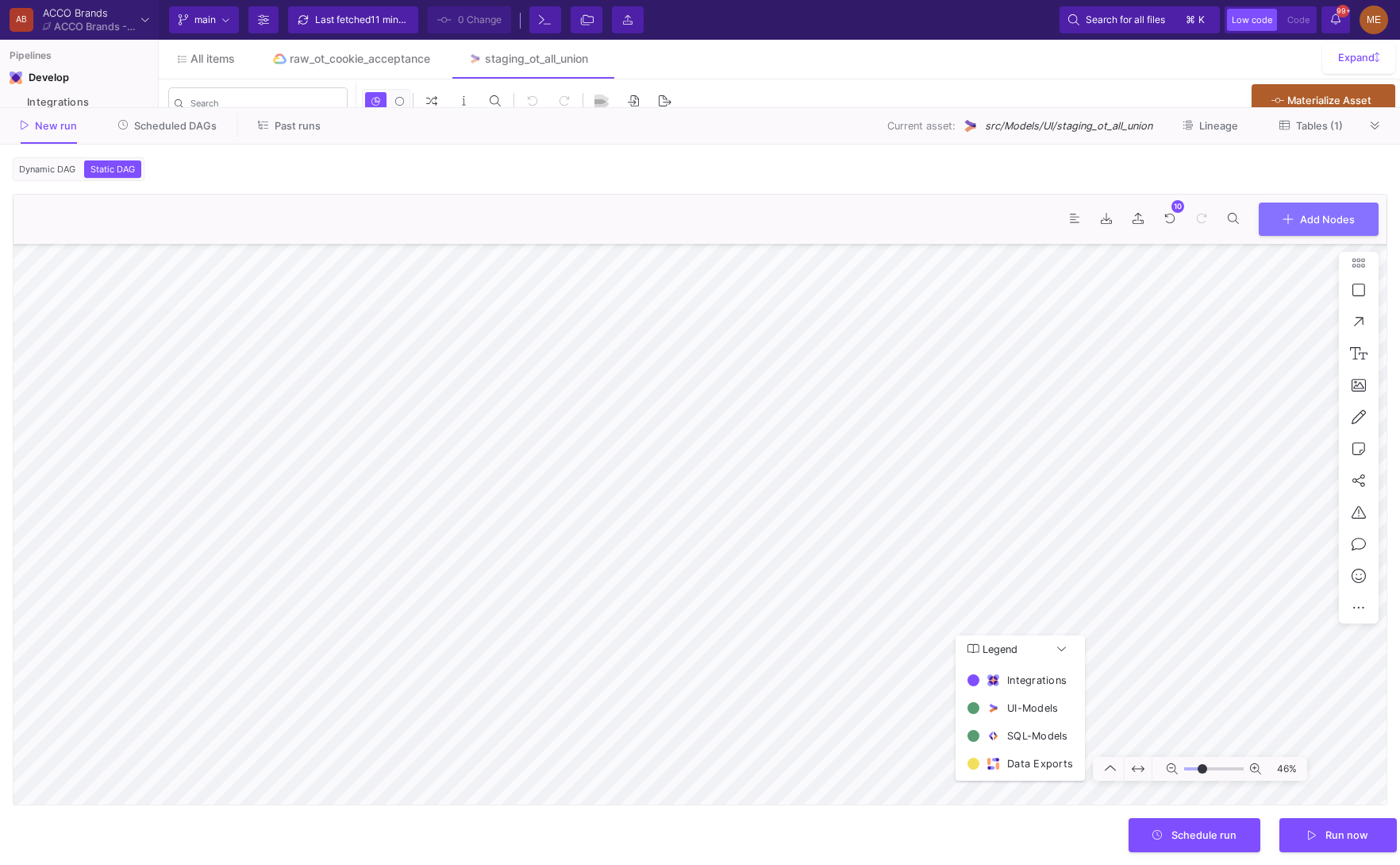
click at [373, 239] on div ". 10 0 Add Nodes" at bounding box center [700, 219] width 1373 height 50
click at [956, 864] on html "AB ACCO Brands ACCO Brands - Main Current branch main Branch Options Last fetch…" at bounding box center [700, 432] width 1400 height 865
click at [1347, 838] on span "Run now" at bounding box center [1346, 833] width 43 height 12
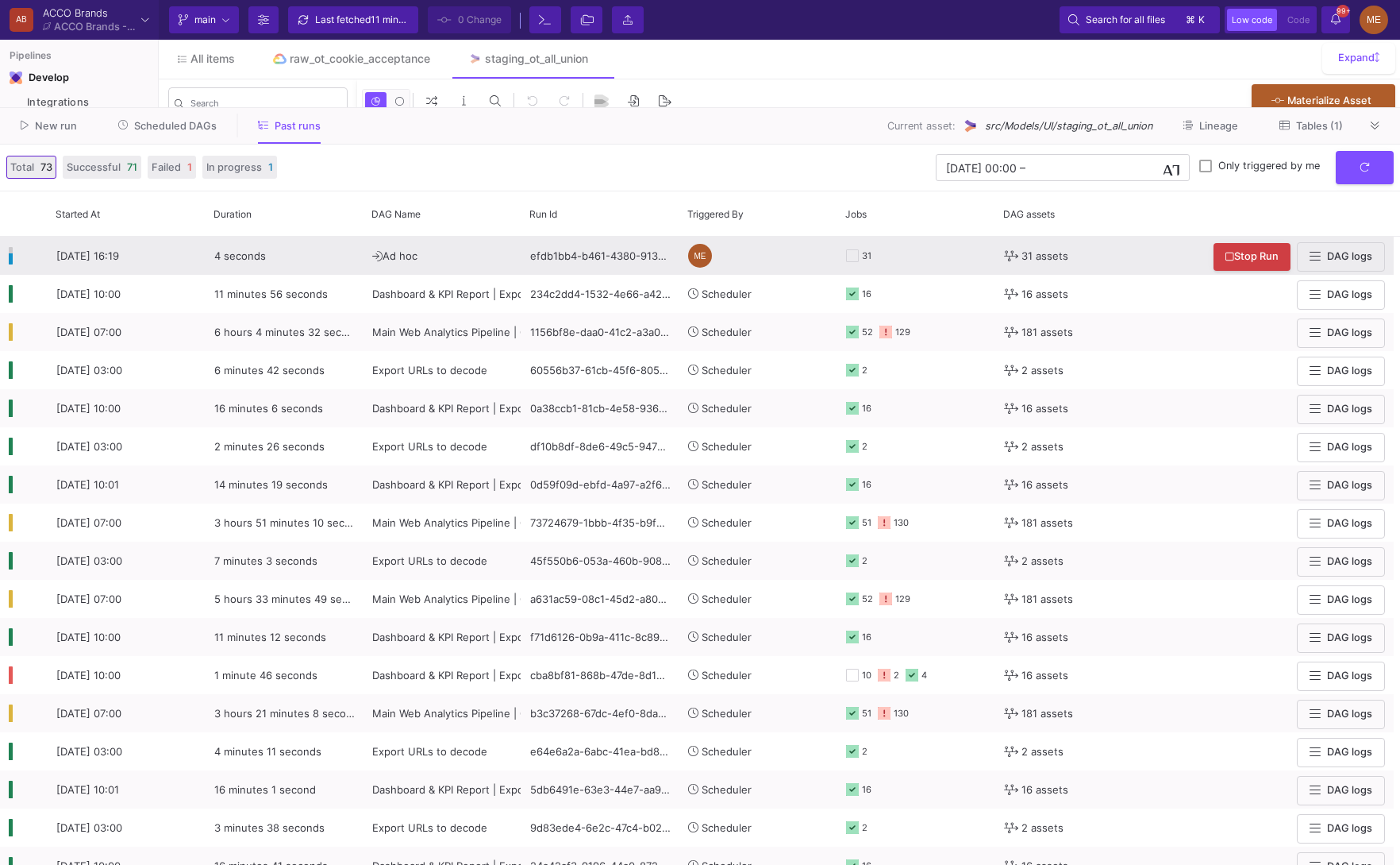
click at [906, 244] on div "31" at bounding box center [915, 255] width 140 height 37
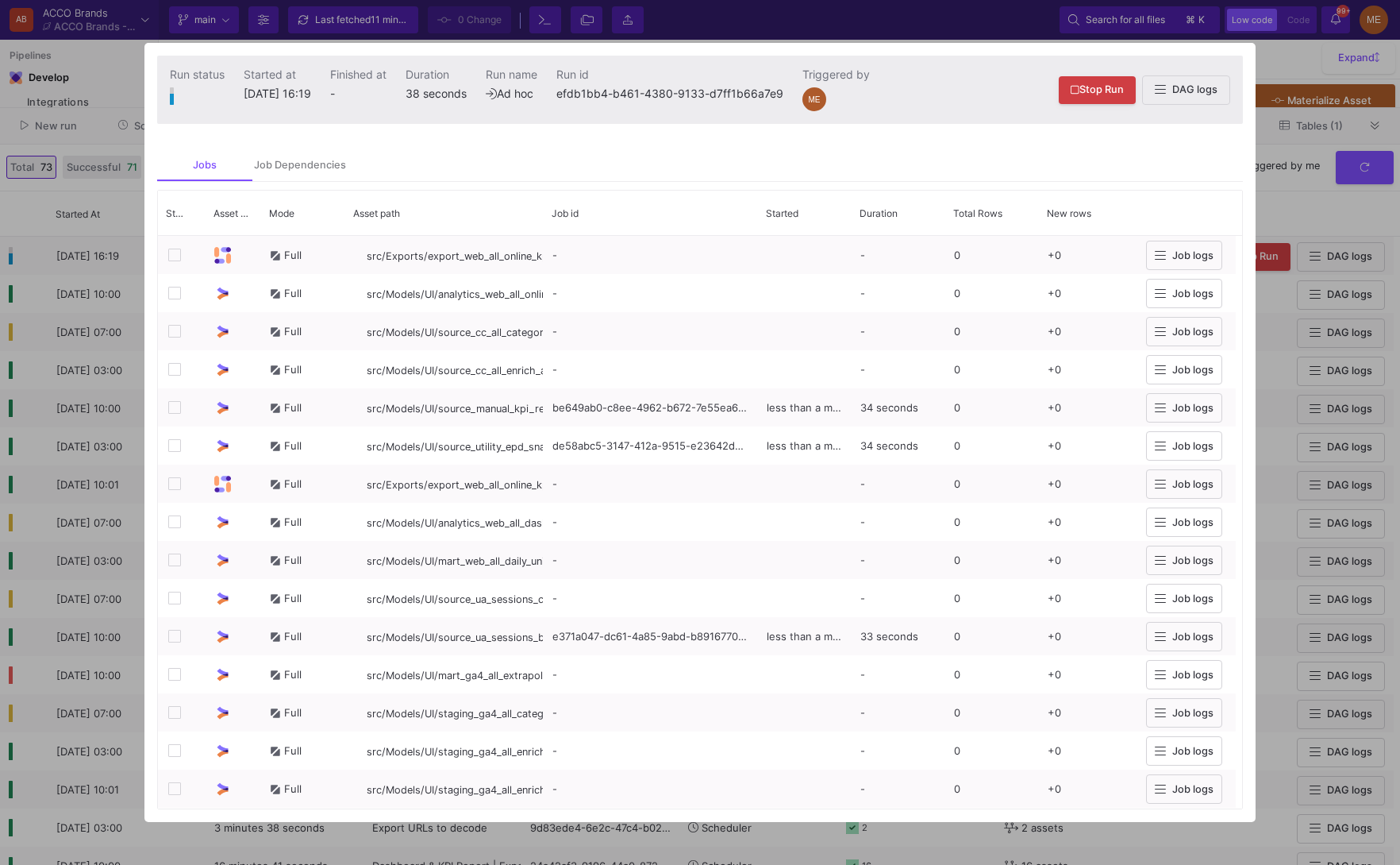
click at [87, 382] on div at bounding box center [700, 432] width 1400 height 865
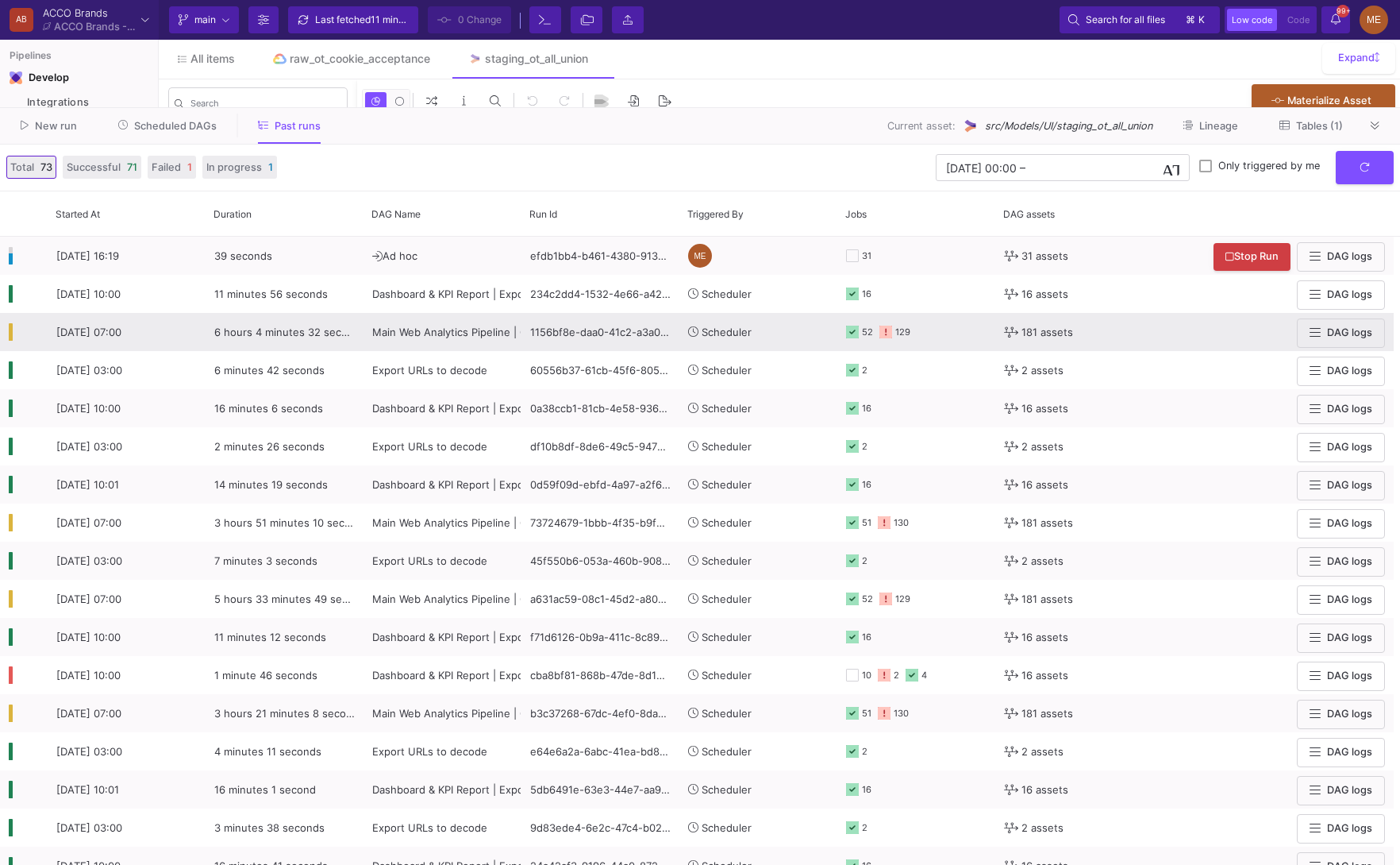
click at [211, 339] on div "6 hours 4 minutes 32 seconds" at bounding box center [284, 332] width 158 height 38
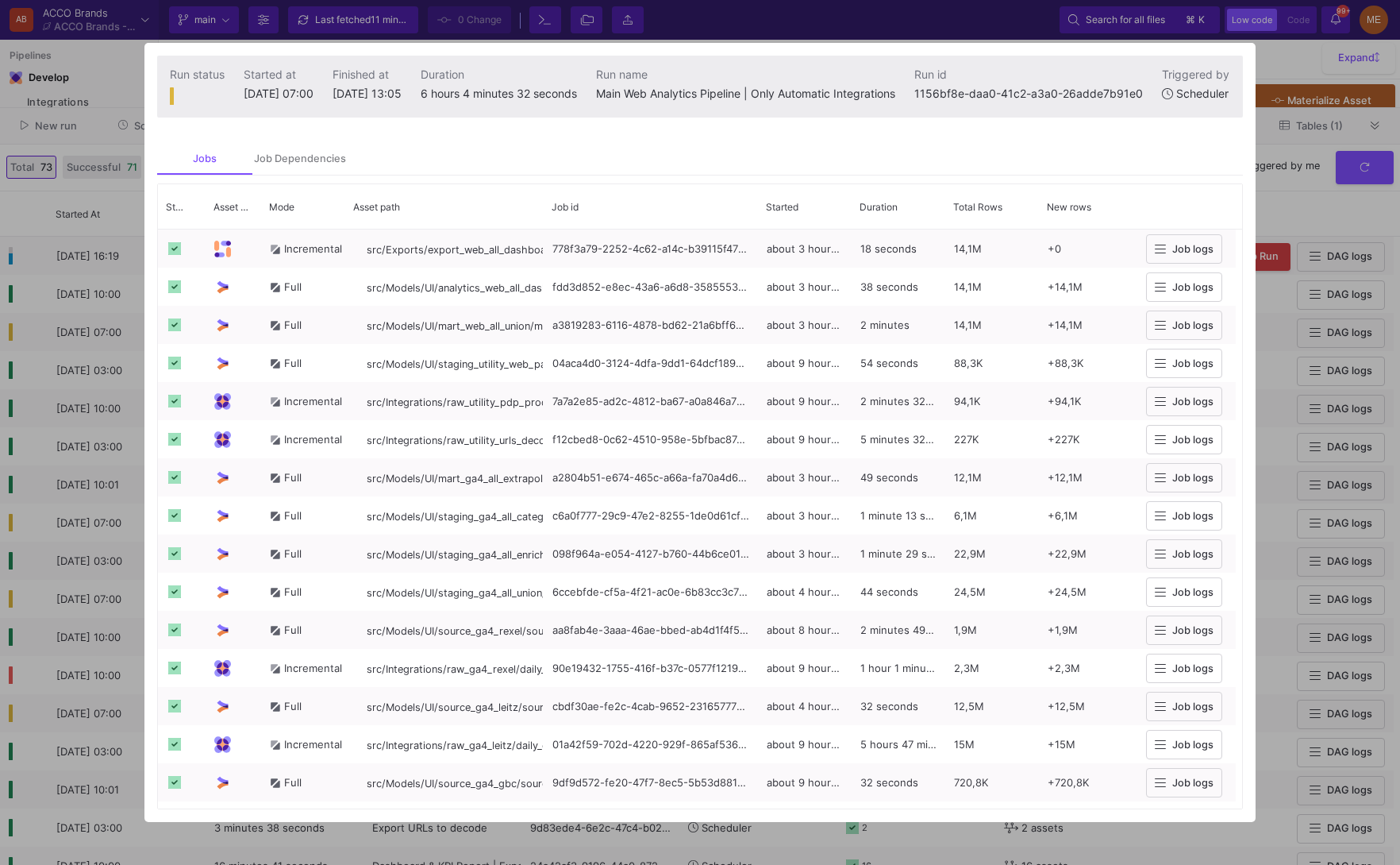
click at [97, 351] on div at bounding box center [700, 432] width 1400 height 865
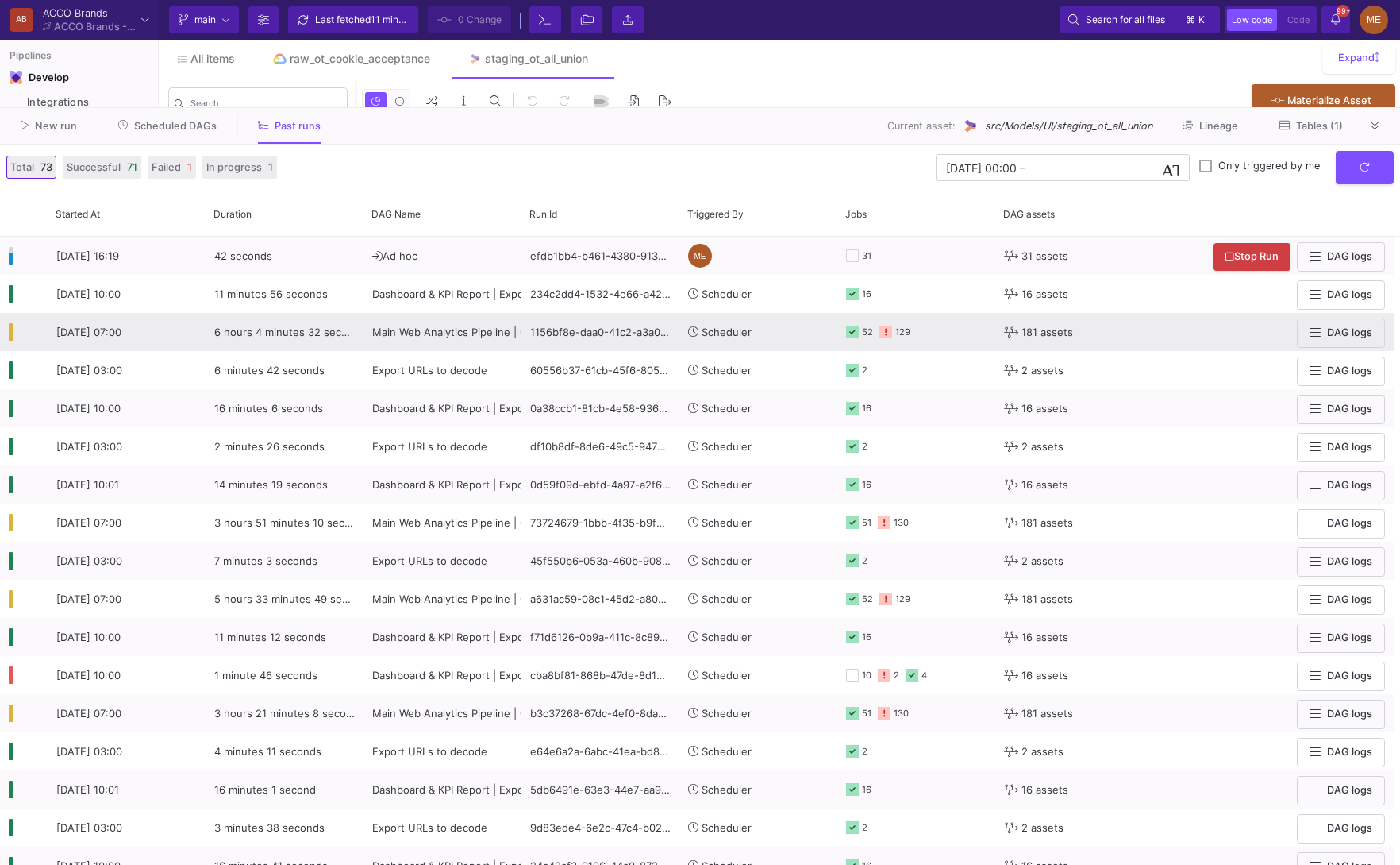
click at [255, 331] on span "6 hours 4 minutes 32 seconds" at bounding box center [290, 332] width 152 height 13
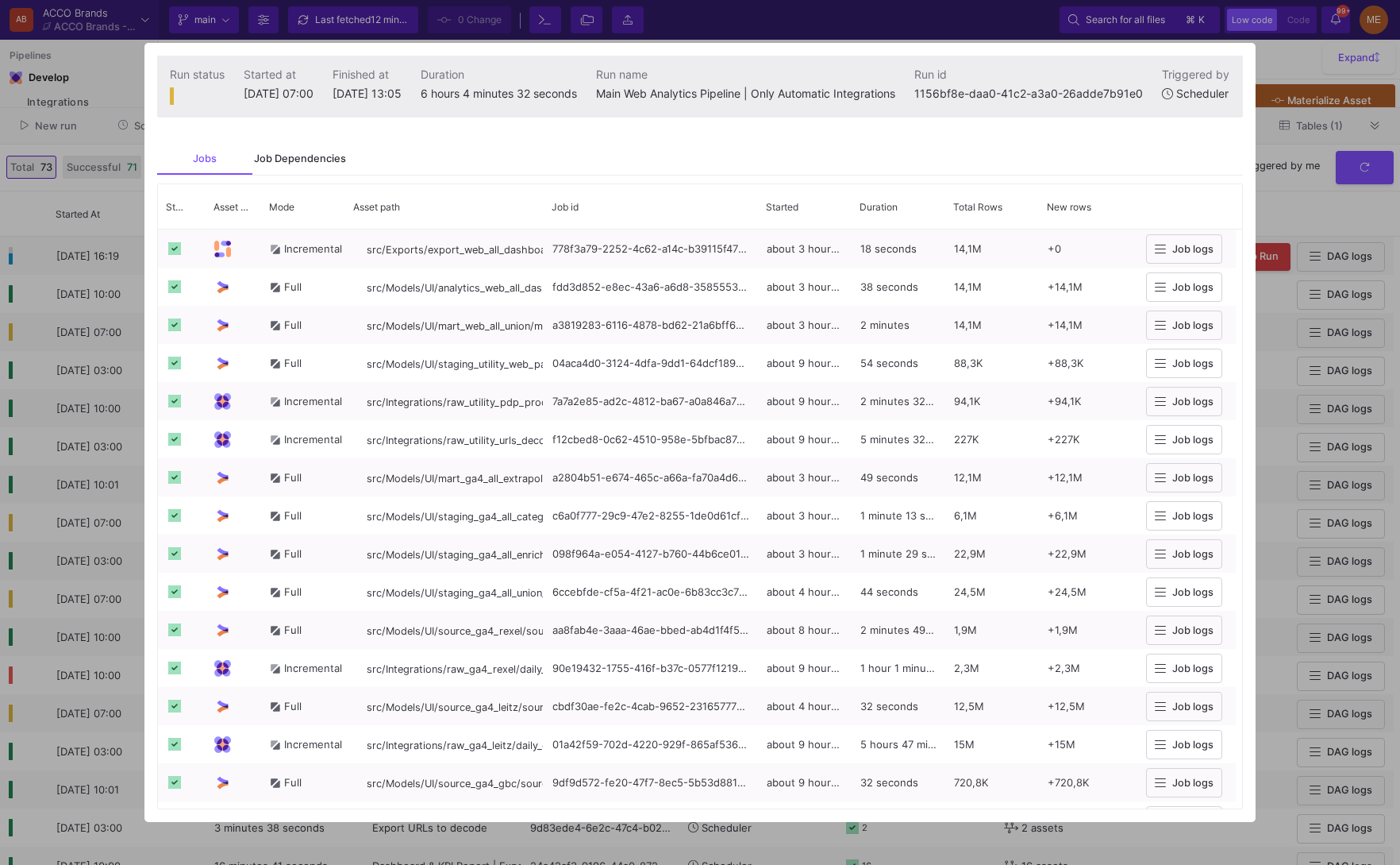
click at [301, 174] on div "Job Dependencies" at bounding box center [300, 159] width 95 height 32
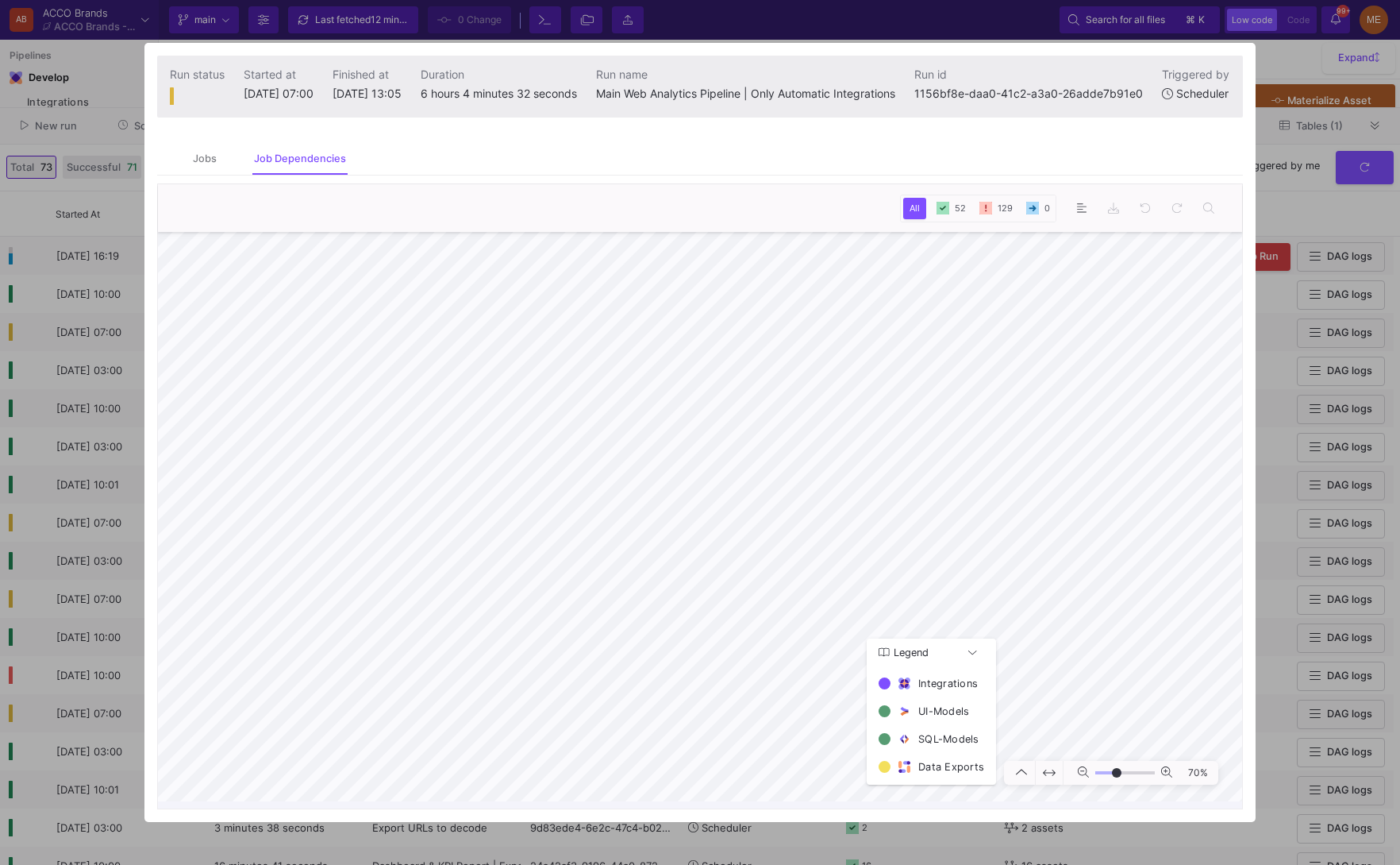
click at [38, 492] on div at bounding box center [700, 432] width 1400 height 865
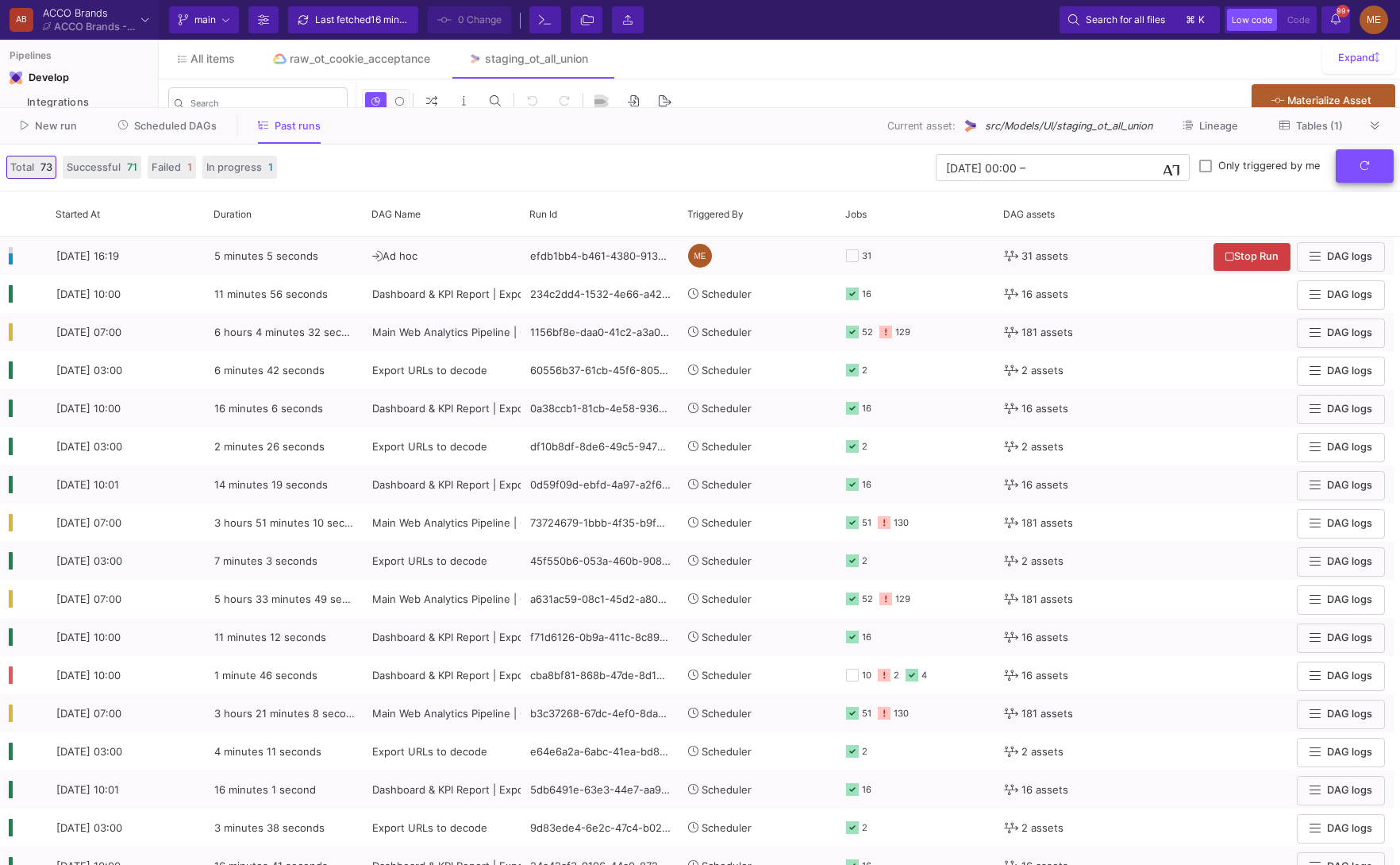
click at [1359, 152] on button "submit" at bounding box center [1364, 166] width 58 height 34
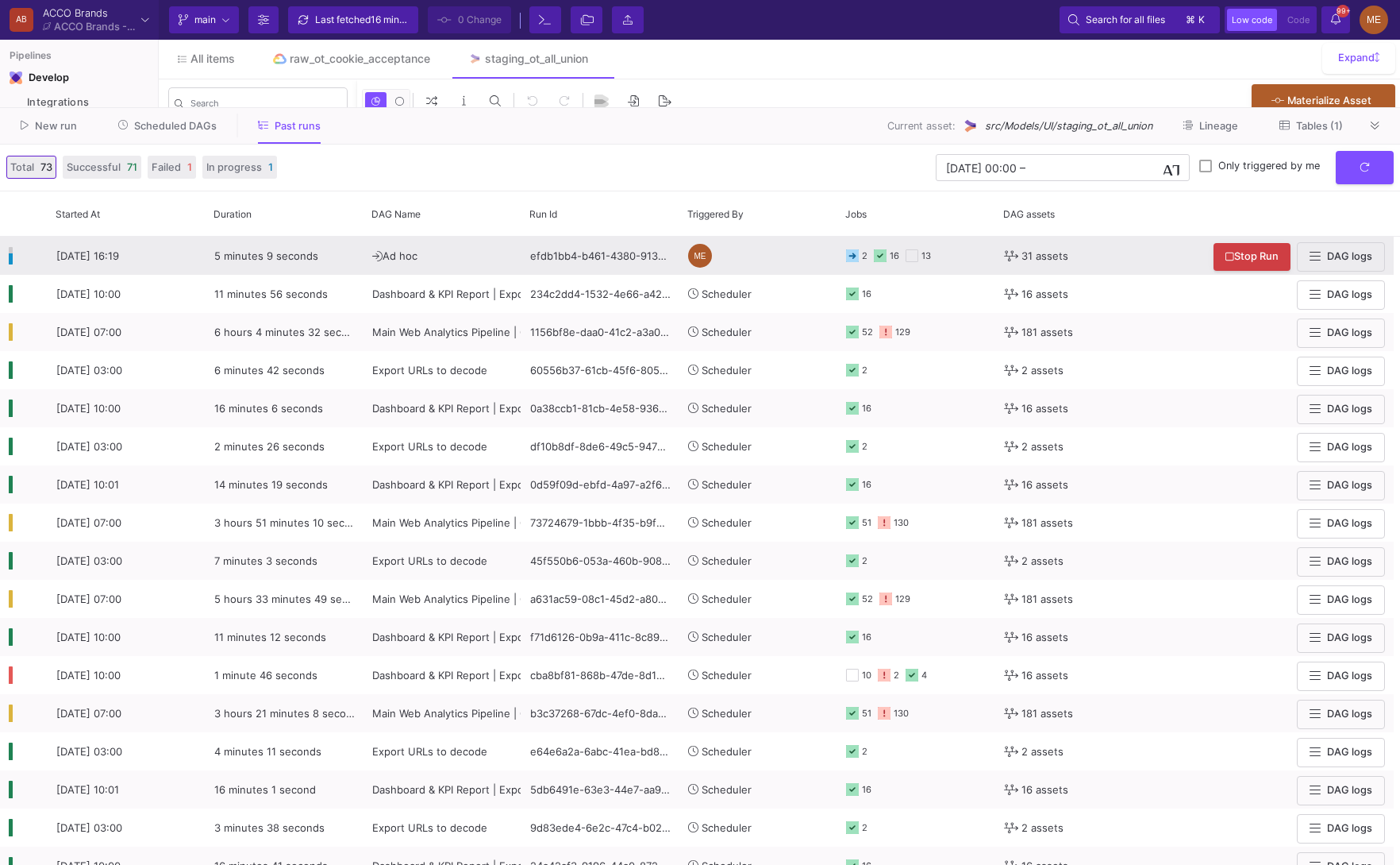
click at [655, 265] on div "efdb1bb4-b461-4380-9133-d7ff1b66a7e9" at bounding box center [600, 255] width 158 height 38
